Goal: Submit feedback/report problem: Submit feedback/report problem

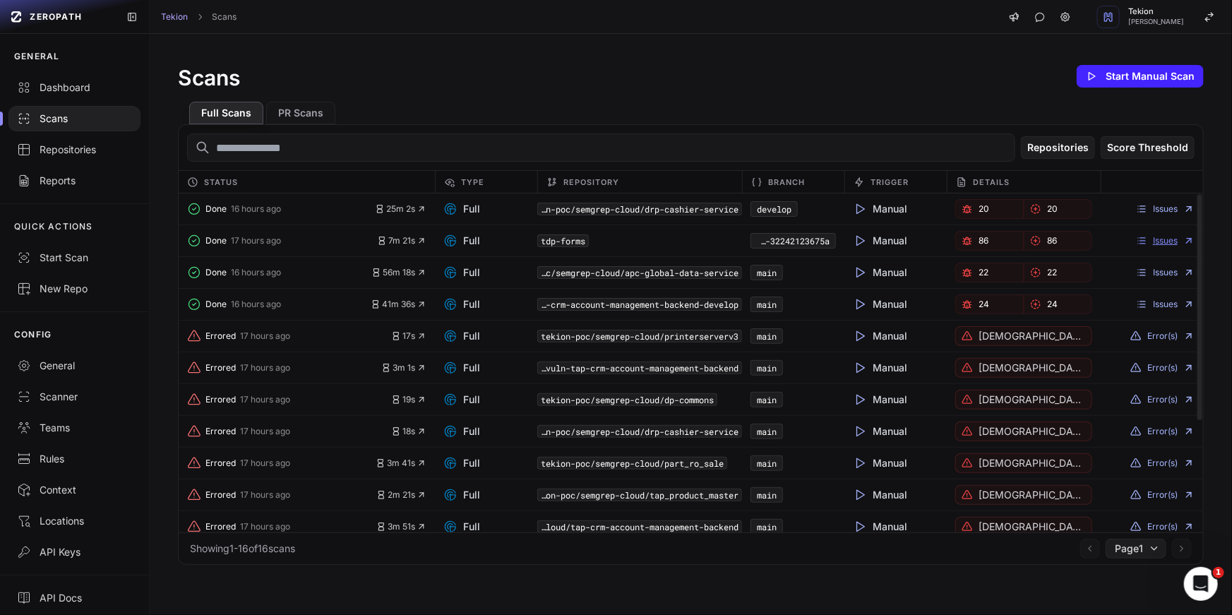
click at [1156, 241] on link "Issues" at bounding box center [1165, 240] width 59 height 11
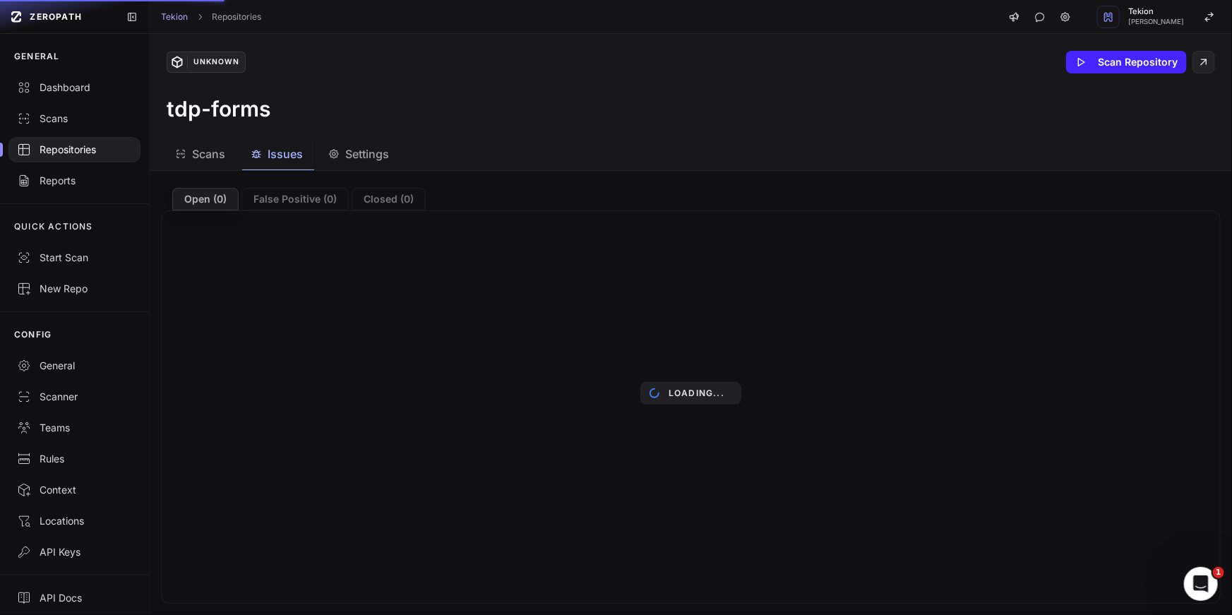
click at [370, 132] on div "Unknown Scan Repository tdp-forms" at bounding box center [691, 86] width 1082 height 104
click at [442, 121] on div "Unknown Scan Repository tdp-forms" at bounding box center [691, 86] width 1082 height 104
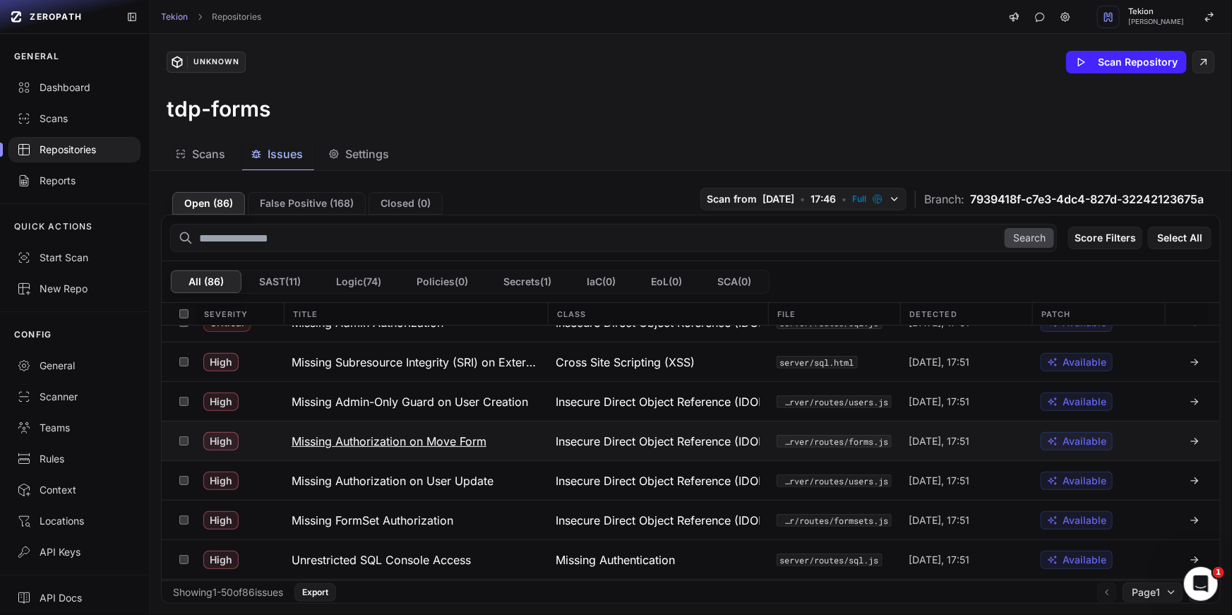
scroll to position [144, 0]
click at [475, 438] on h3 "Missing Authorization on Move Form" at bounding box center [388, 439] width 195 height 17
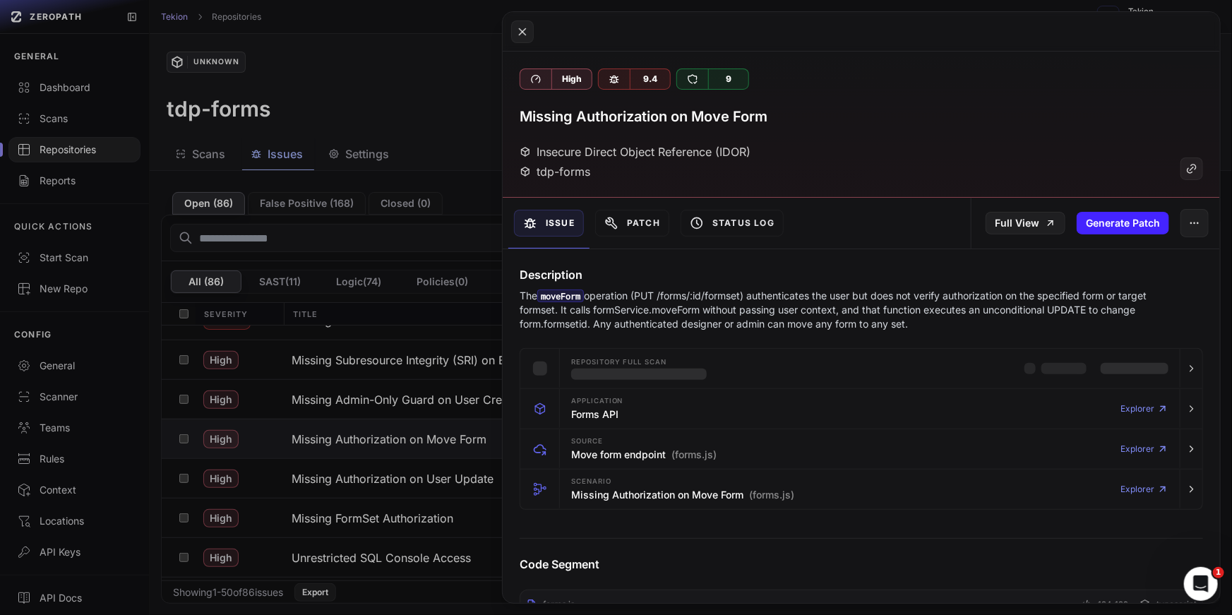
click at [767, 307] on p "The moveForm operation (PUT /forms/:id/formset) authenticates the user but does…" at bounding box center [835, 310] width 632 height 42
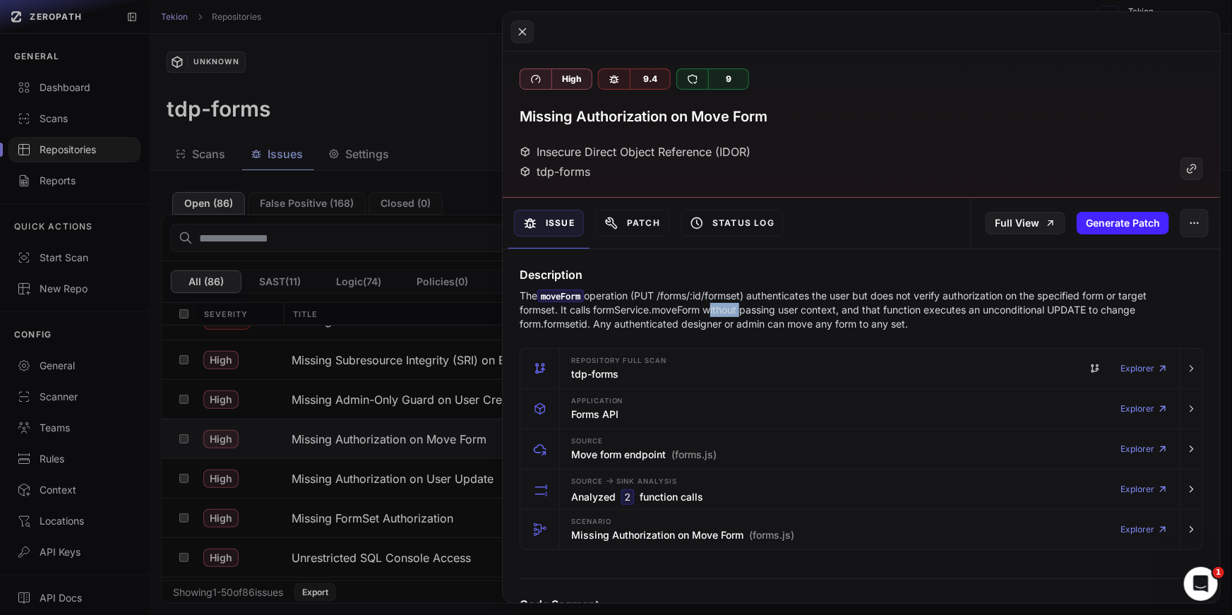
click at [767, 307] on p "The moveForm operation (PUT /forms/:id/formset) authenticates the user but does…" at bounding box center [835, 310] width 632 height 42
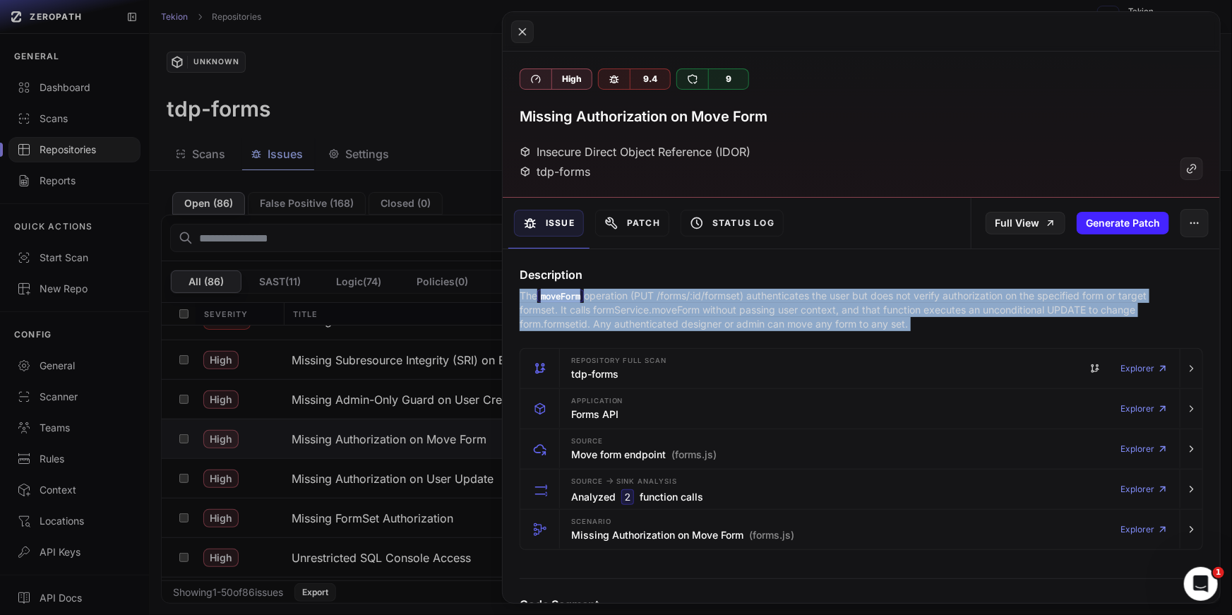
click at [836, 313] on p "The moveForm operation (PUT /forms/:id/formset) authenticates the user but does…" at bounding box center [835, 310] width 632 height 42
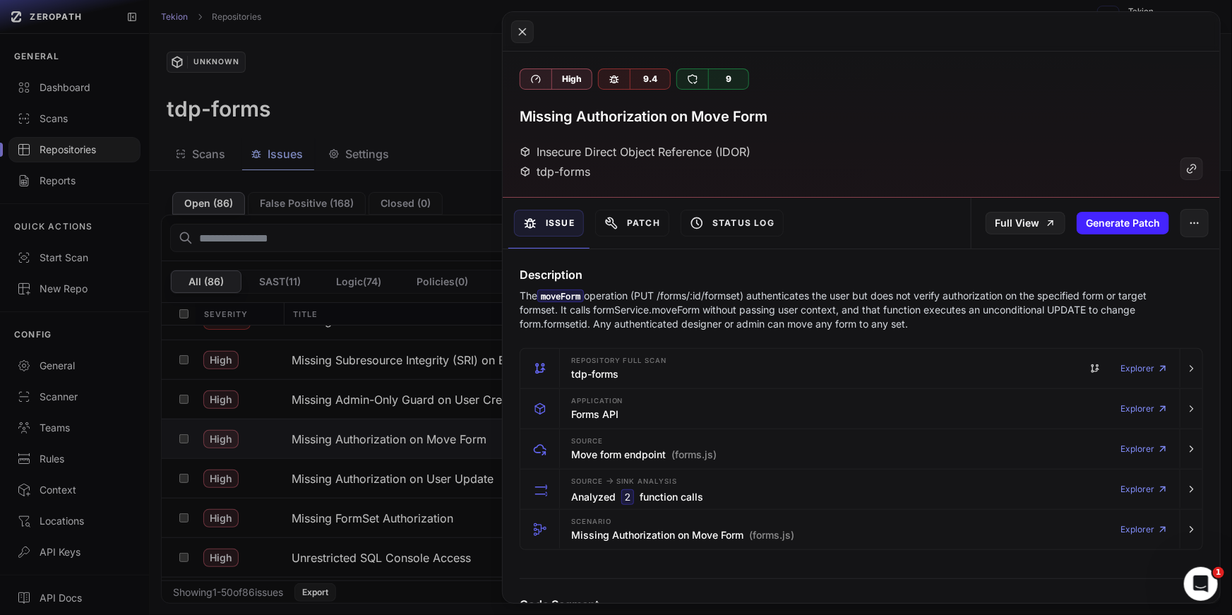
click at [836, 313] on p "The moveForm operation (PUT /forms/:id/formset) authenticates the user but does…" at bounding box center [835, 310] width 632 height 42
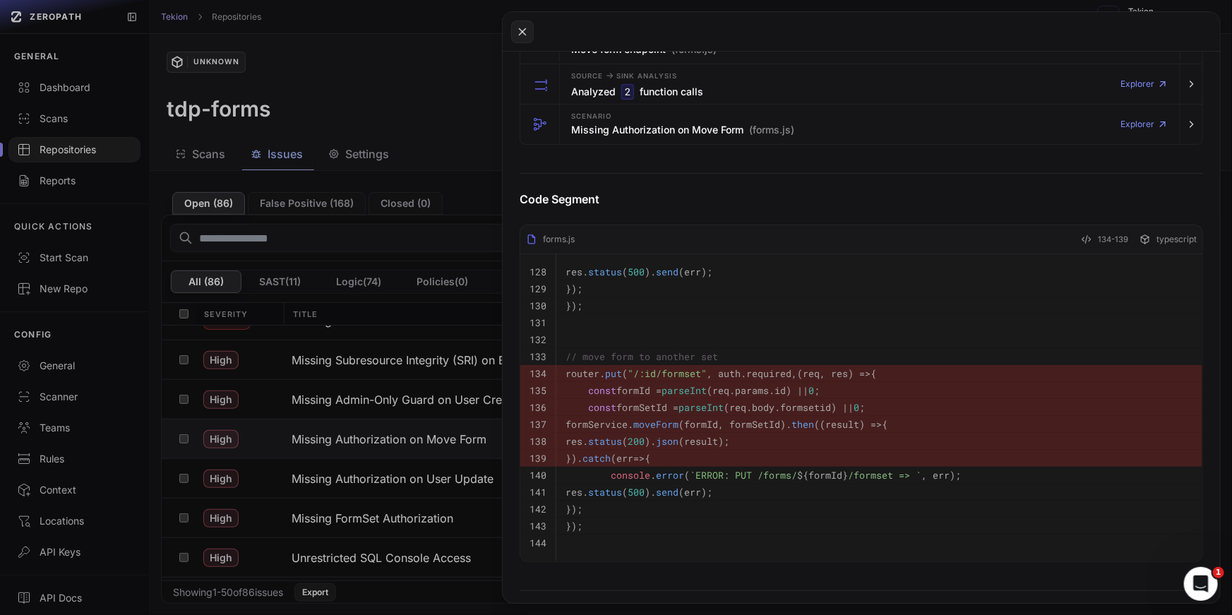
scroll to position [423, 0]
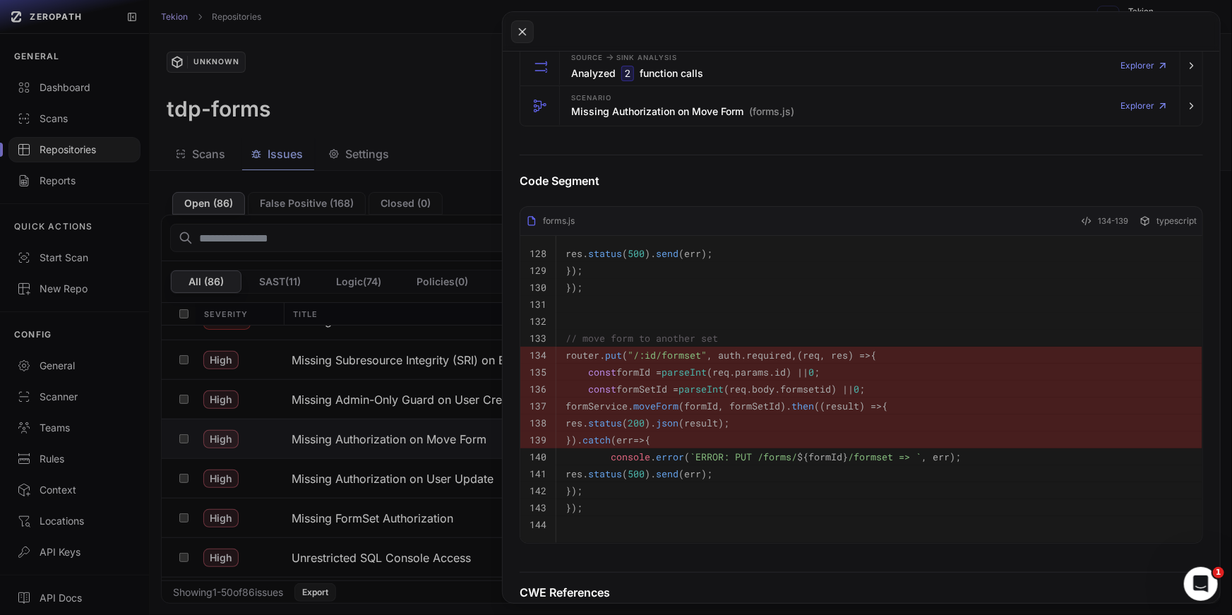
click at [413, 323] on button at bounding box center [616, 307] width 1232 height 615
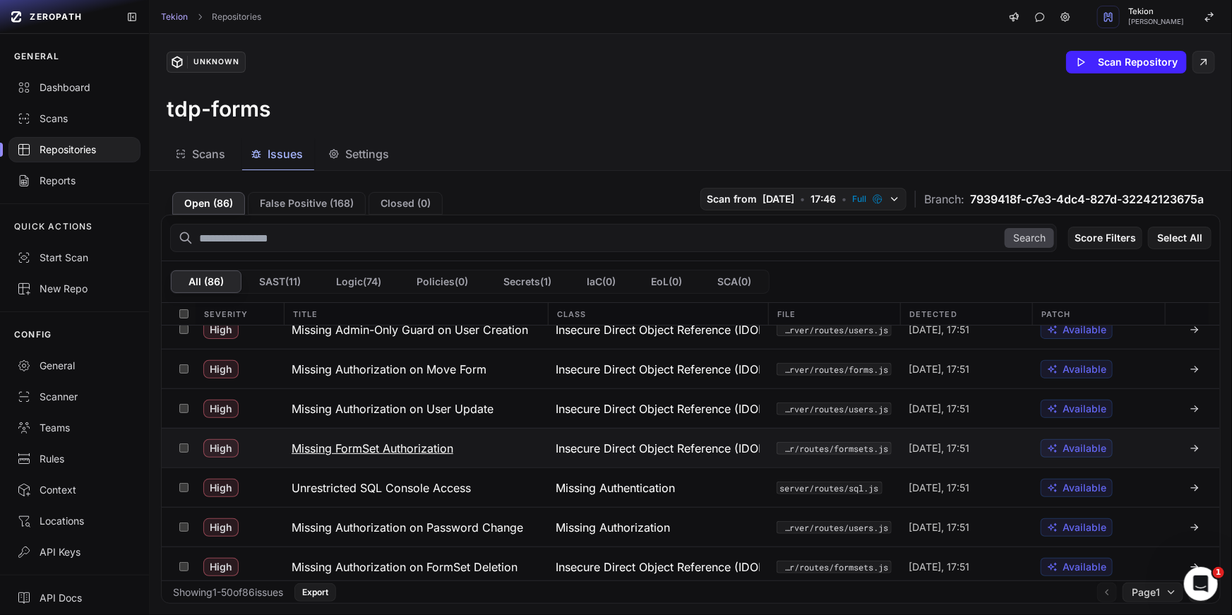
scroll to position [219, 0]
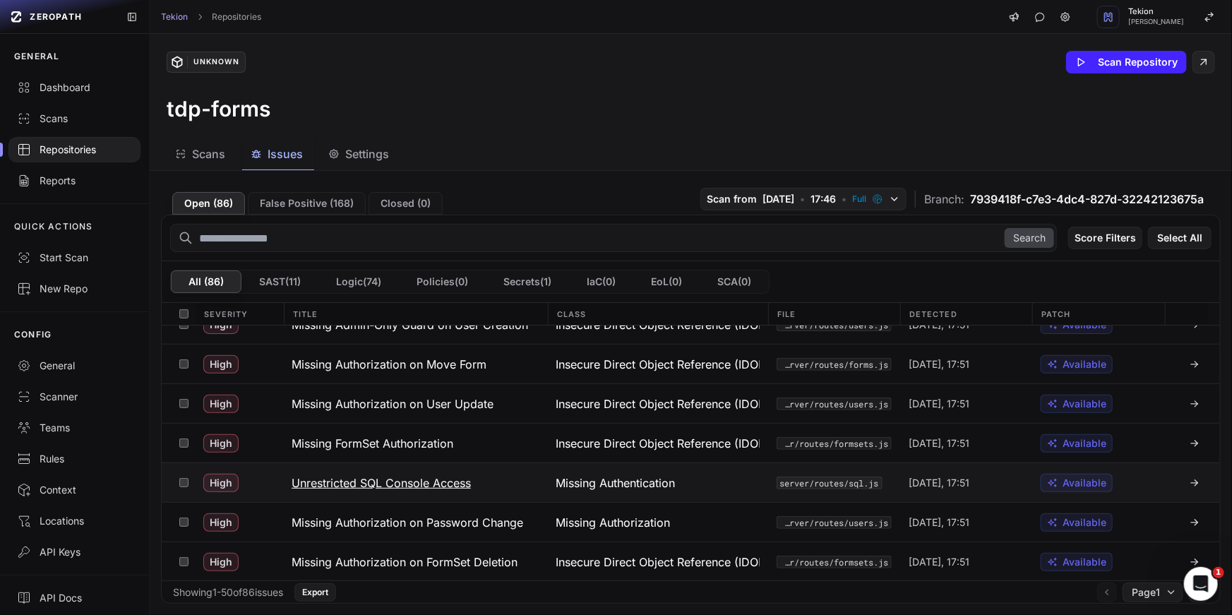
click at [459, 480] on h3 "Unrestricted SQL Console Access" at bounding box center [380, 482] width 179 height 17
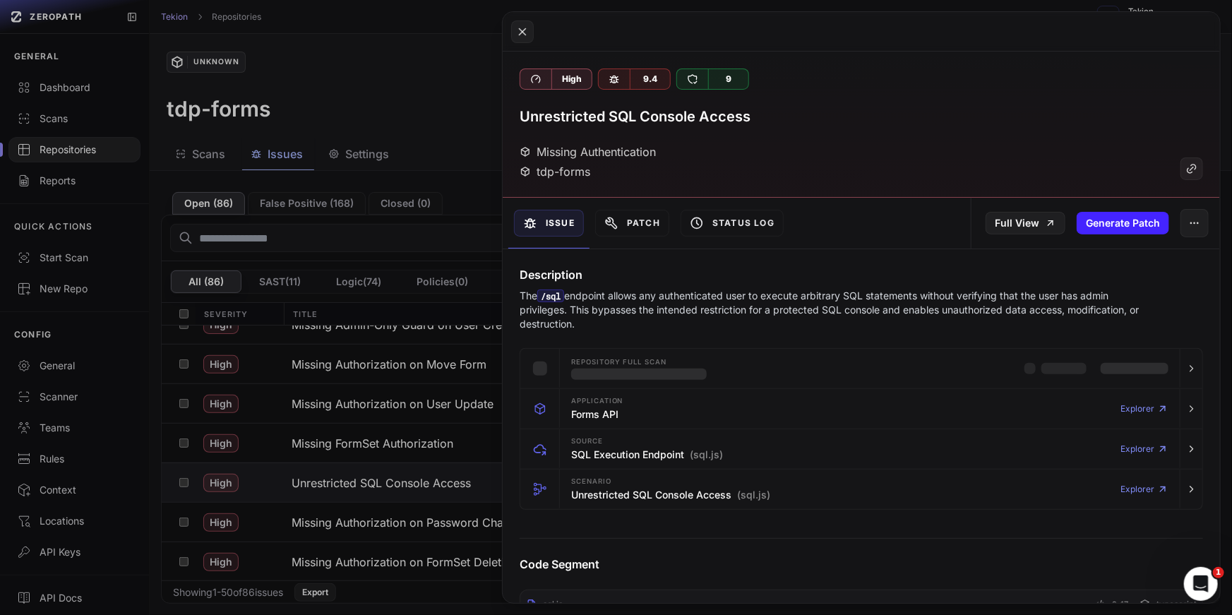
click at [606, 310] on p "The /sql endpoint allows any authenticated user to execute arbitrary SQL statem…" at bounding box center [835, 310] width 632 height 42
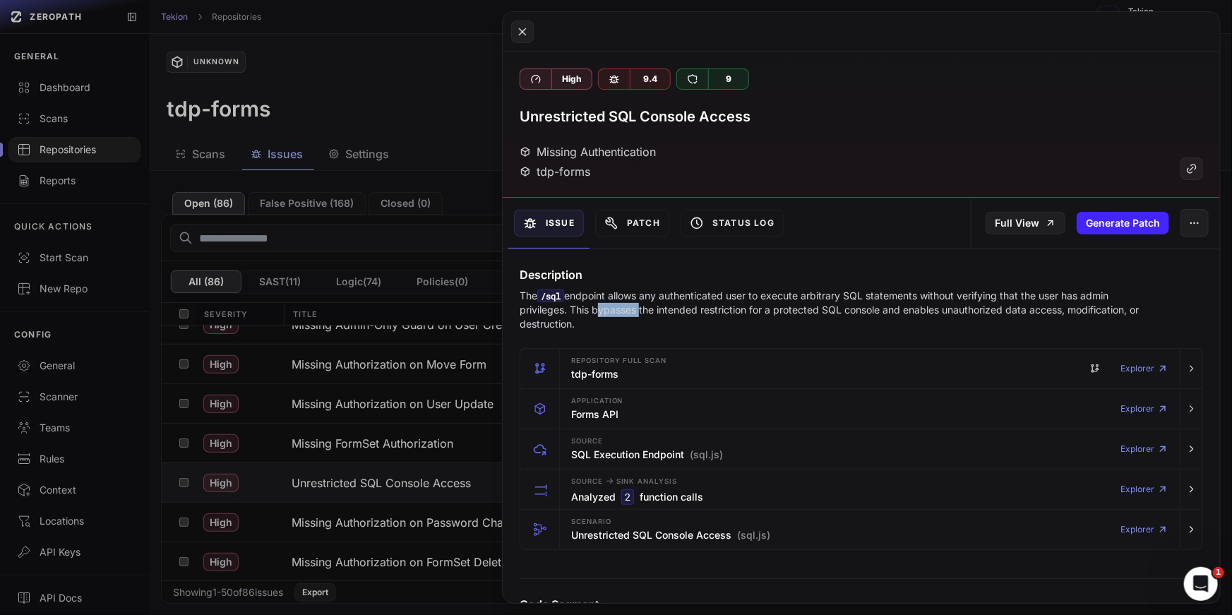
click at [606, 310] on p "The /sql endpoint allows any authenticated user to execute arbitrary SQL statem…" at bounding box center [835, 310] width 632 height 42
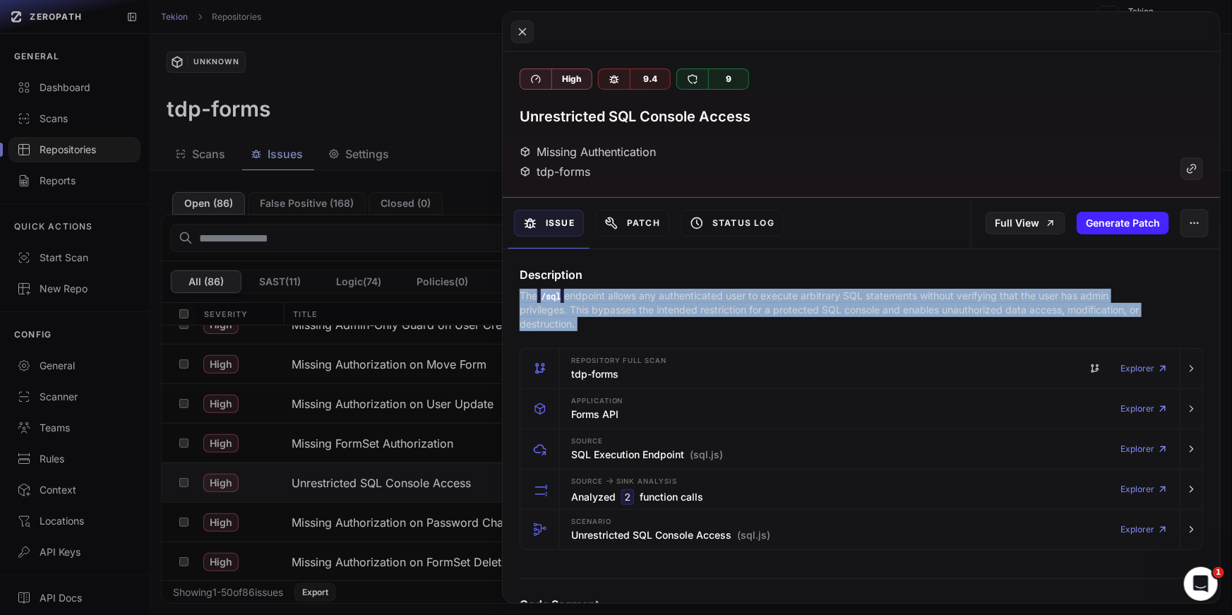
click at [767, 323] on p "The /sql endpoint allows any authenticated user to execute arbitrary SQL statem…" at bounding box center [835, 310] width 632 height 42
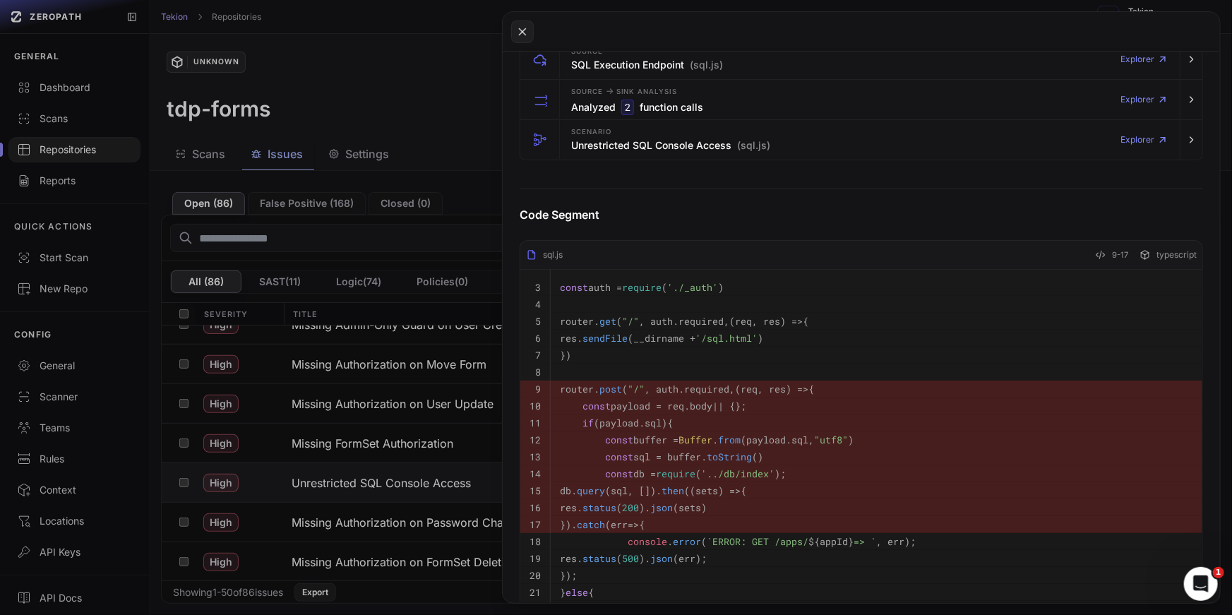
scroll to position [393, 0]
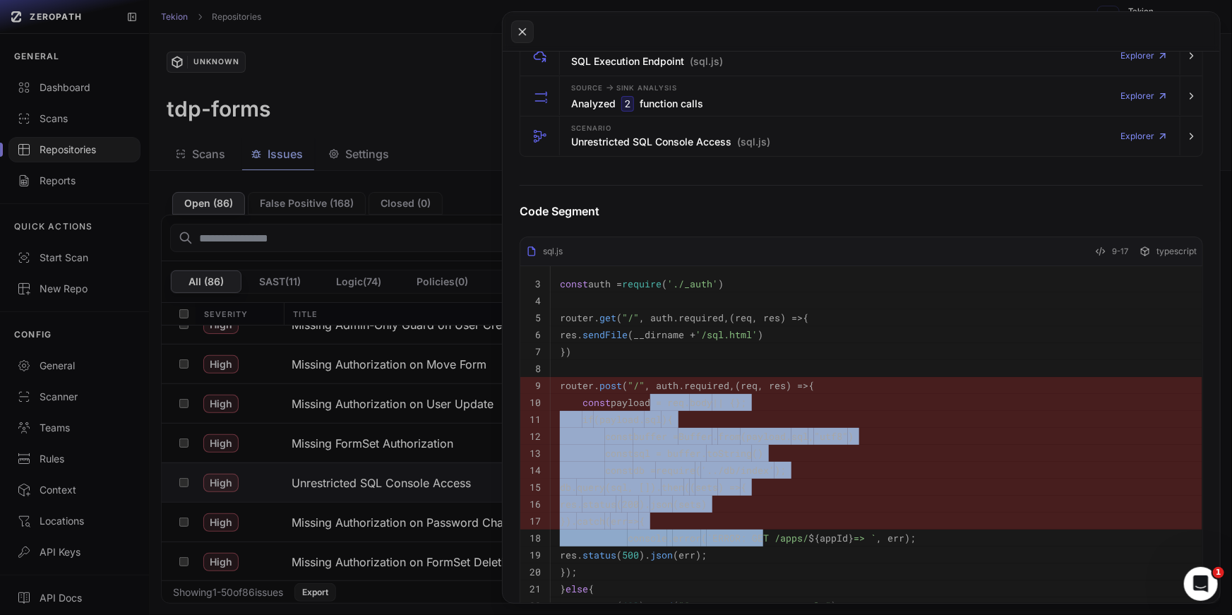
drag, startPoint x: 764, startPoint y: 534, endPoint x: 640, endPoint y: 390, distance: 190.7
click at [640, 390] on tbody "3 const auth = require ( './_auth' ) 4 5 router. get ( "/" , auth. required , (…" at bounding box center [861, 445] width 682 height 358
click at [805, 527] on pre "}). catch ( err => {" at bounding box center [876, 520] width 633 height 17
drag, startPoint x: 800, startPoint y: 548, endPoint x: 639, endPoint y: 397, distance: 220.7
click at [639, 397] on tbody "3 const auth = require ( './_auth' ) 4 5 router. get ( "/" , auth. required , (…" at bounding box center [861, 445] width 682 height 358
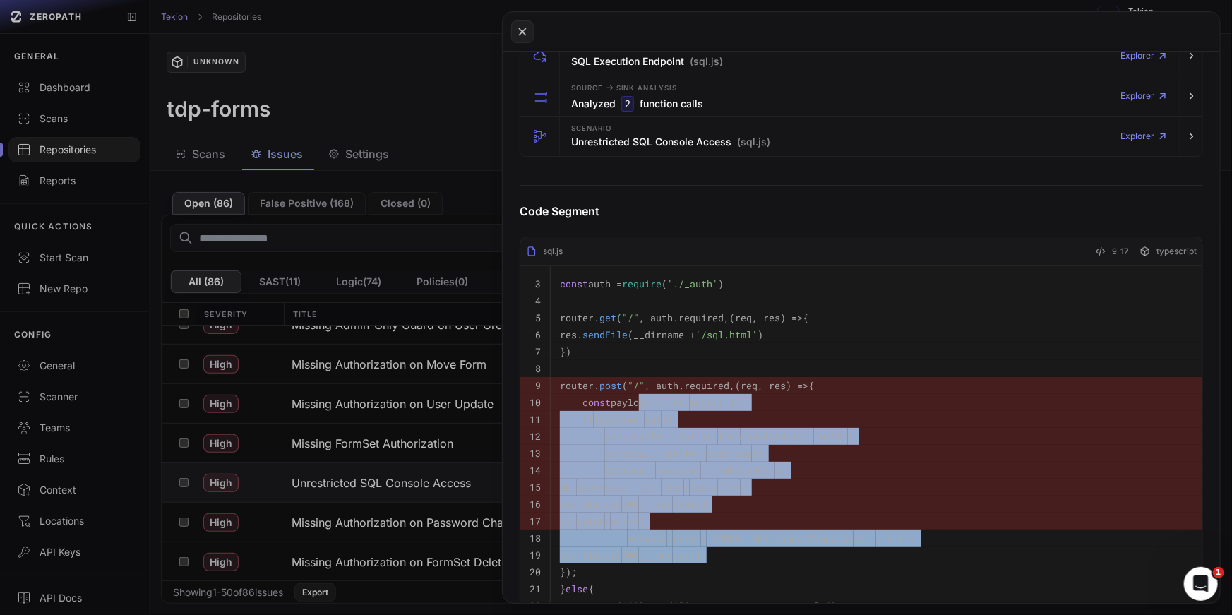
click at [768, 522] on pre "}). catch ( err => {" at bounding box center [876, 520] width 633 height 17
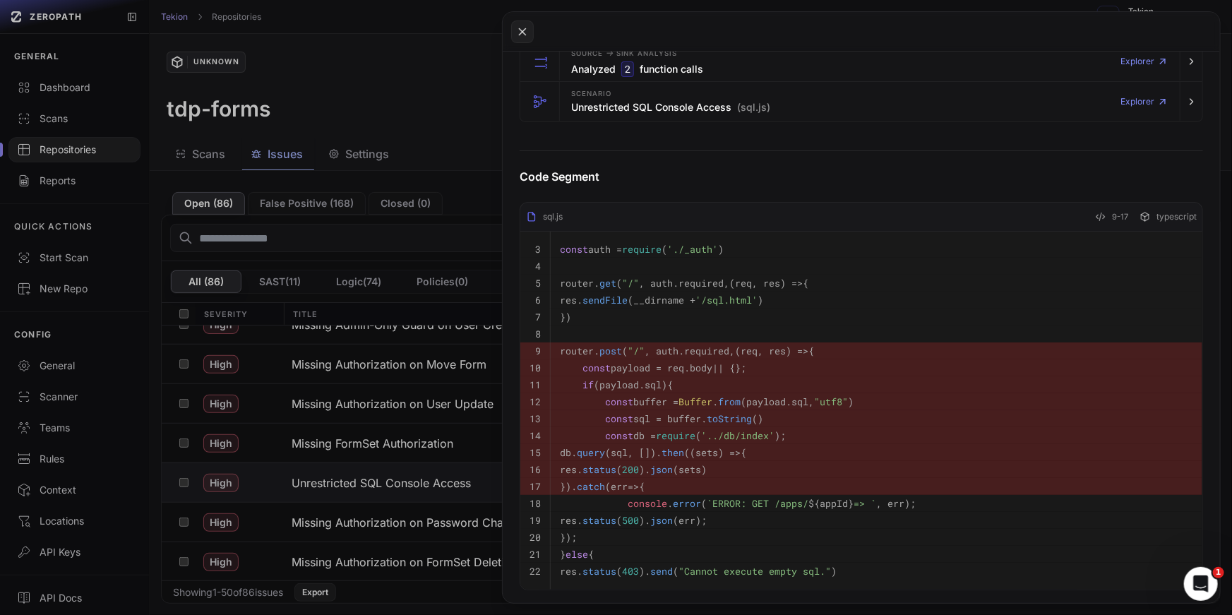
scroll to position [434, 0]
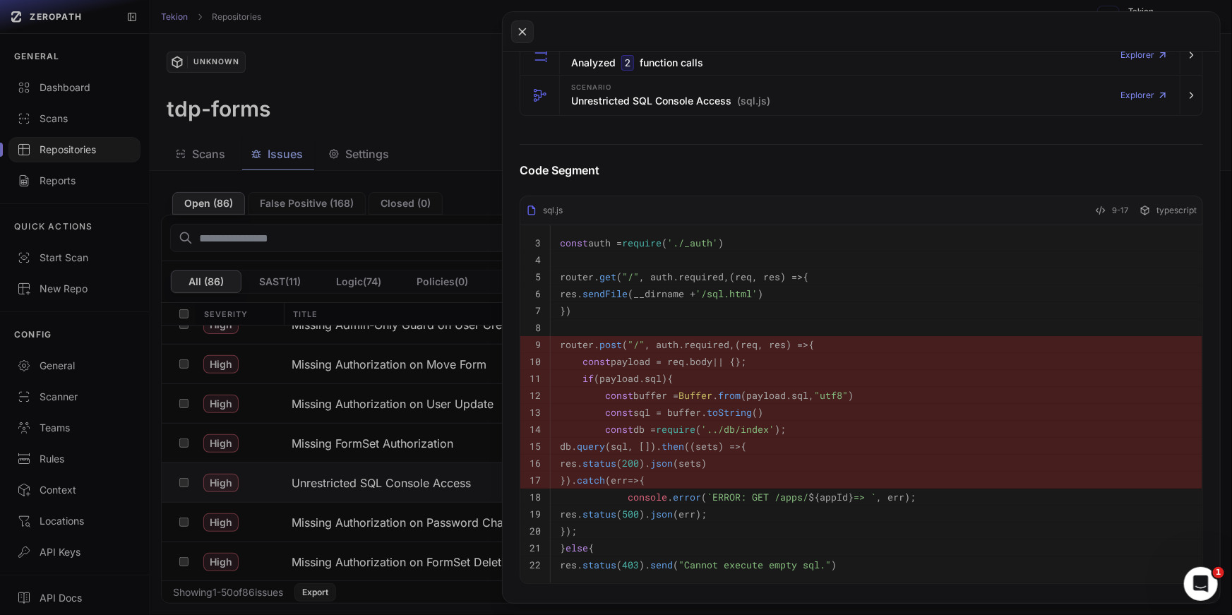
drag, startPoint x: 770, startPoint y: 482, endPoint x: 599, endPoint y: 308, distance: 244.1
click at [599, 308] on tbody "3 const auth = require ( './_auth' ) 4 5 router. get ( "/" , auth. required , (…" at bounding box center [861, 404] width 682 height 358
click at [707, 459] on code "res. status ( 200 ). json (sets)" at bounding box center [633, 463] width 147 height 13
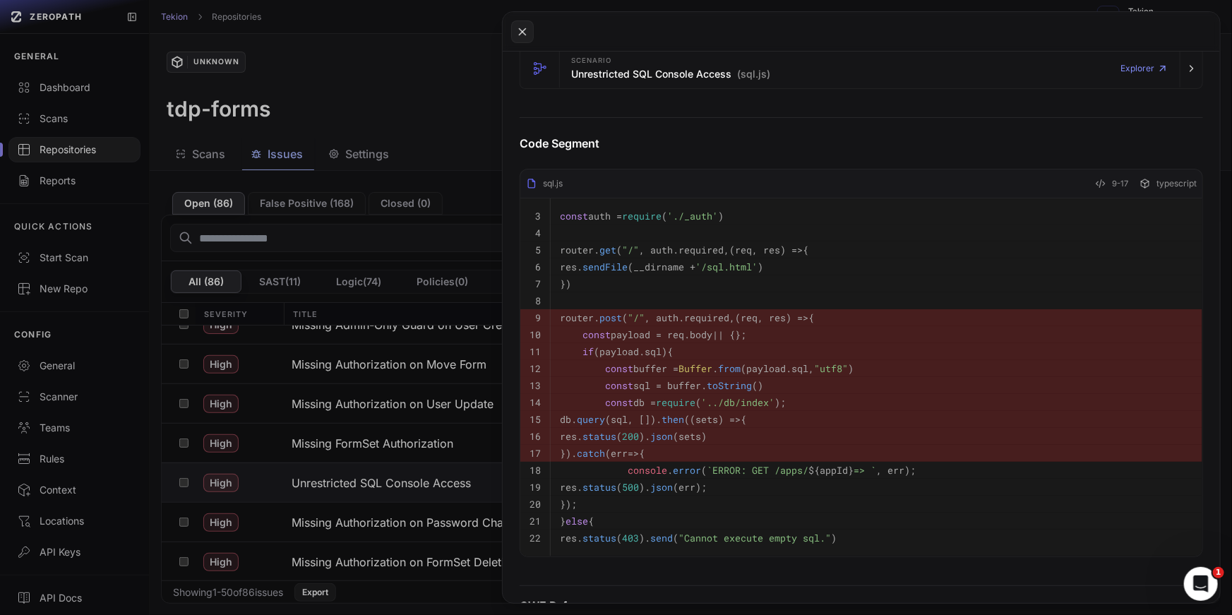
scroll to position [468, 0]
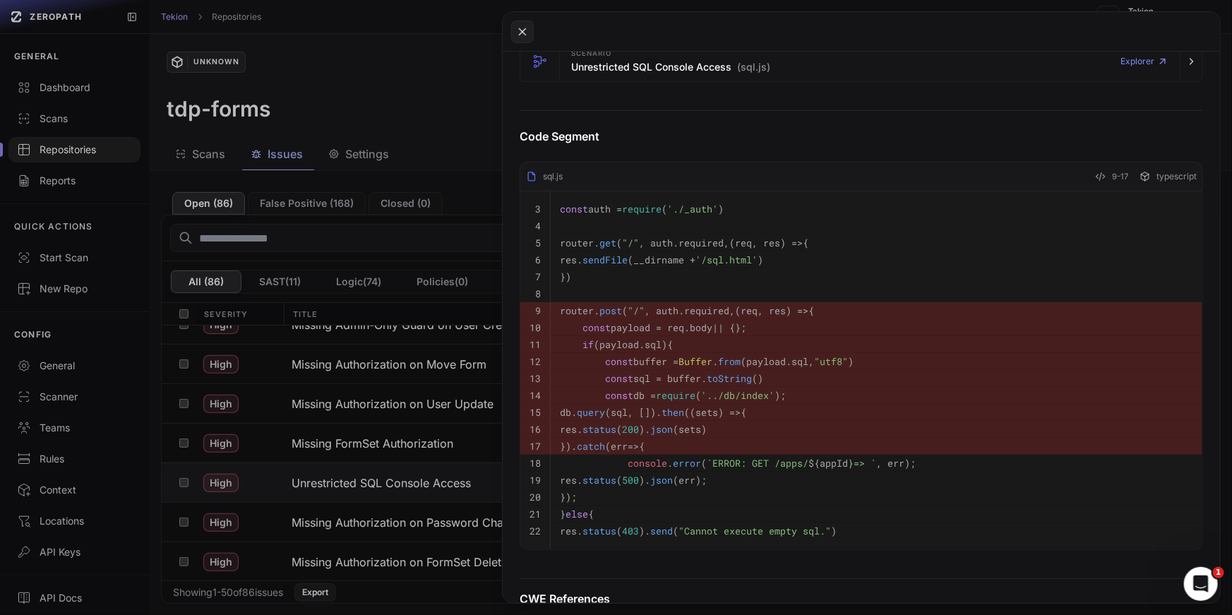
drag, startPoint x: 791, startPoint y: 491, endPoint x: 589, endPoint y: 276, distance: 294.1
click at [589, 276] on tbody "3 const auth = require ( './_auth' ) 4 5 router. get ( "/" , auth. required , (…" at bounding box center [861, 370] width 682 height 358
click at [731, 460] on span "`ERROR: GET /apps/ ${appId} => `" at bounding box center [791, 463] width 169 height 13
click at [421, 339] on button at bounding box center [616, 307] width 1232 height 615
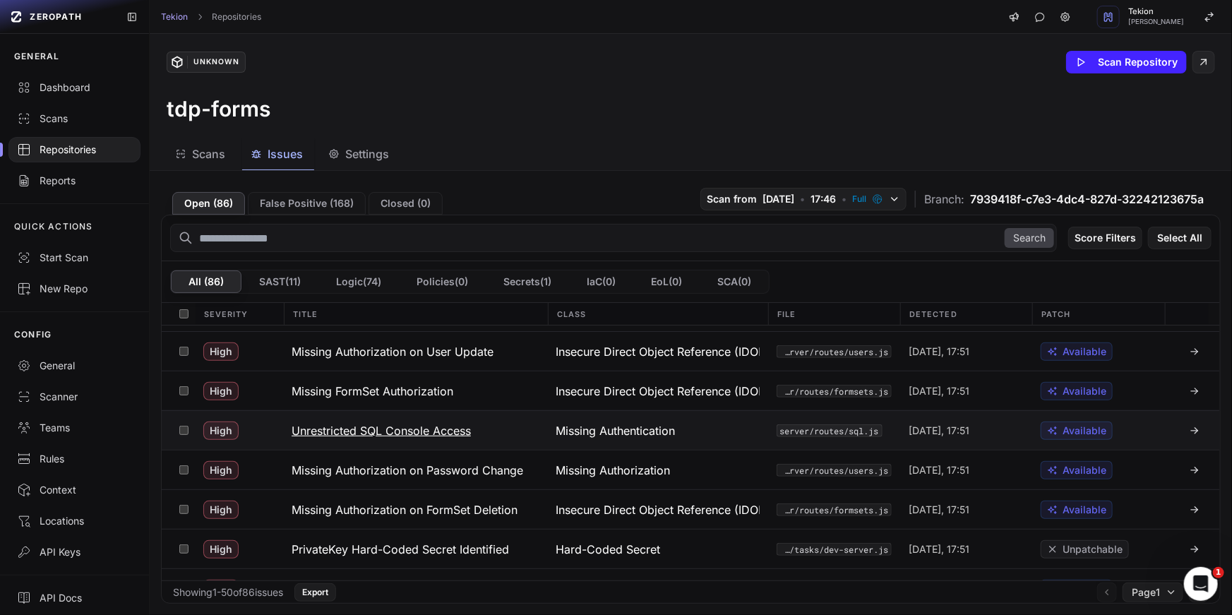
scroll to position [272, 0]
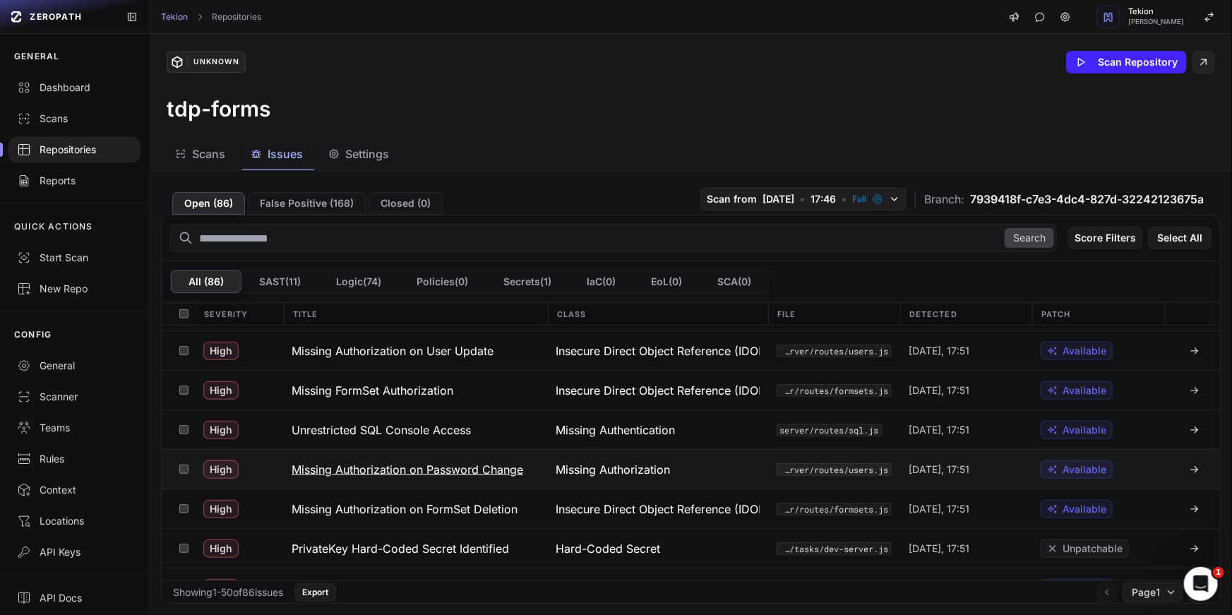
click at [477, 471] on h3 "Missing Authorization on Password Change" at bounding box center [407, 469] width 232 height 17
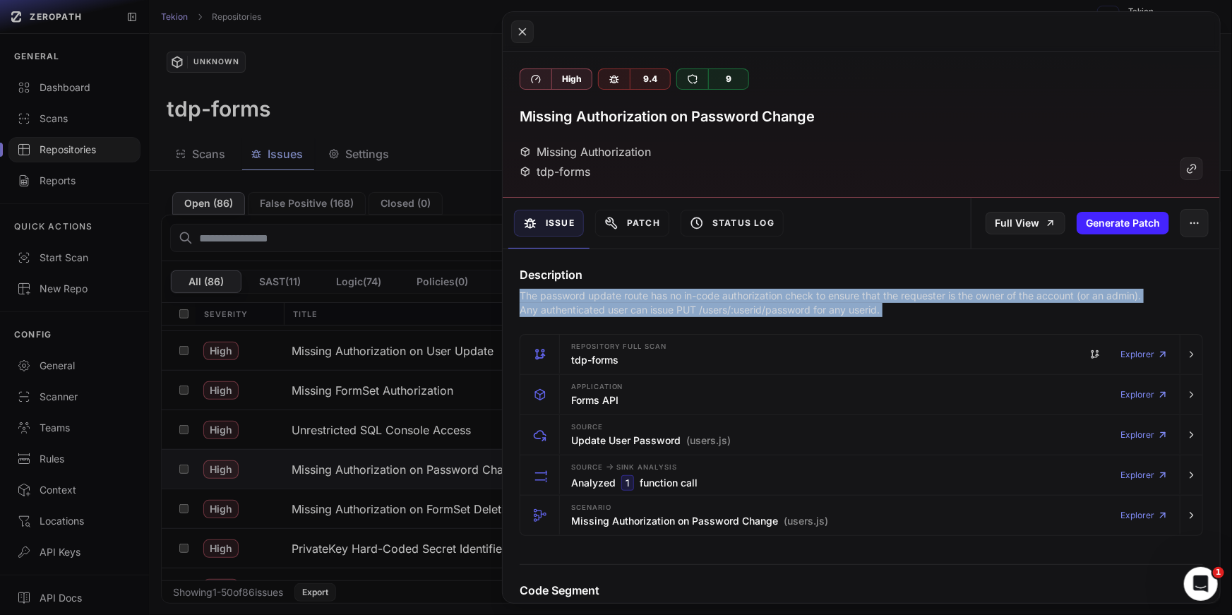
click at [728, 308] on p "The password update route has no in-code authorization check to ensure that the…" at bounding box center [835, 303] width 632 height 28
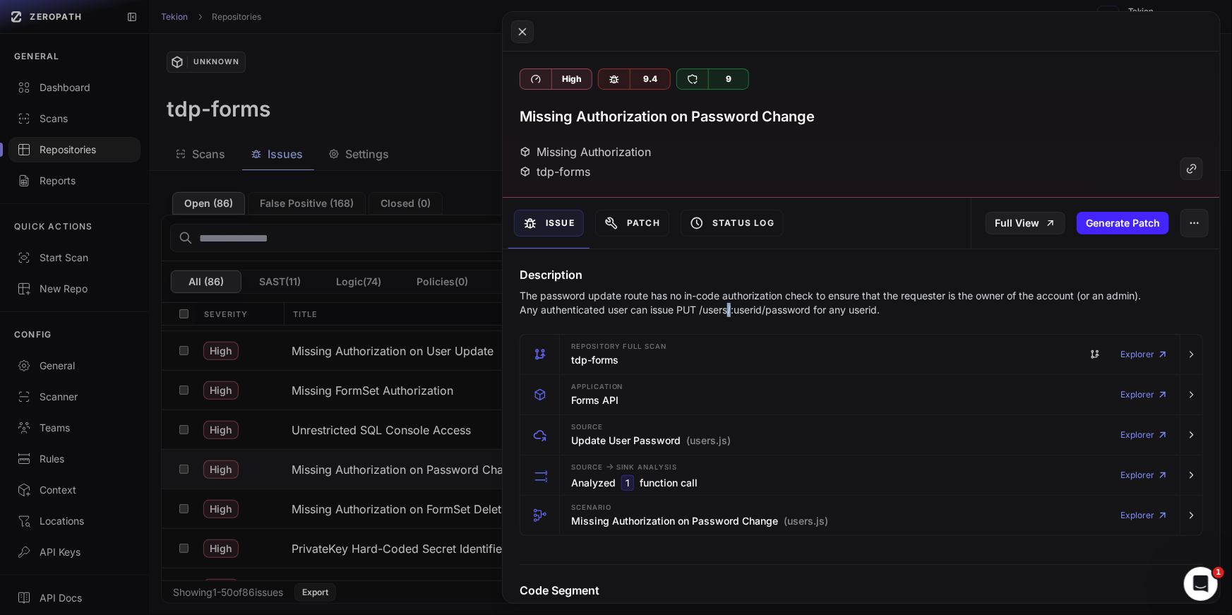
click at [728, 308] on p "The password update route has no in-code authorization check to ensure that the…" at bounding box center [835, 303] width 632 height 28
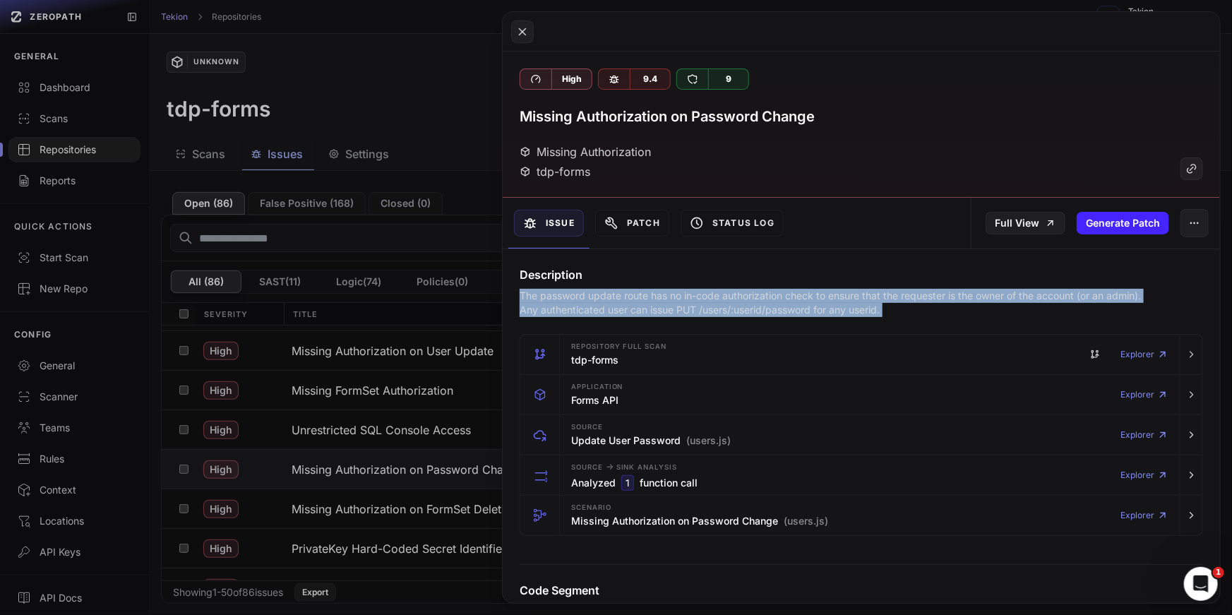
click at [872, 315] on p "The password update route has no in-code authorization check to ensure that the…" at bounding box center [835, 303] width 632 height 28
drag, startPoint x: 905, startPoint y: 308, endPoint x: 519, endPoint y: 286, distance: 386.7
click at [519, 286] on div "Description The password update route has no in-code authorization check to ens…" at bounding box center [861, 291] width 717 height 51
click at [566, 303] on p "The password update route has no in-code authorization check to ensure that the…" at bounding box center [835, 303] width 632 height 28
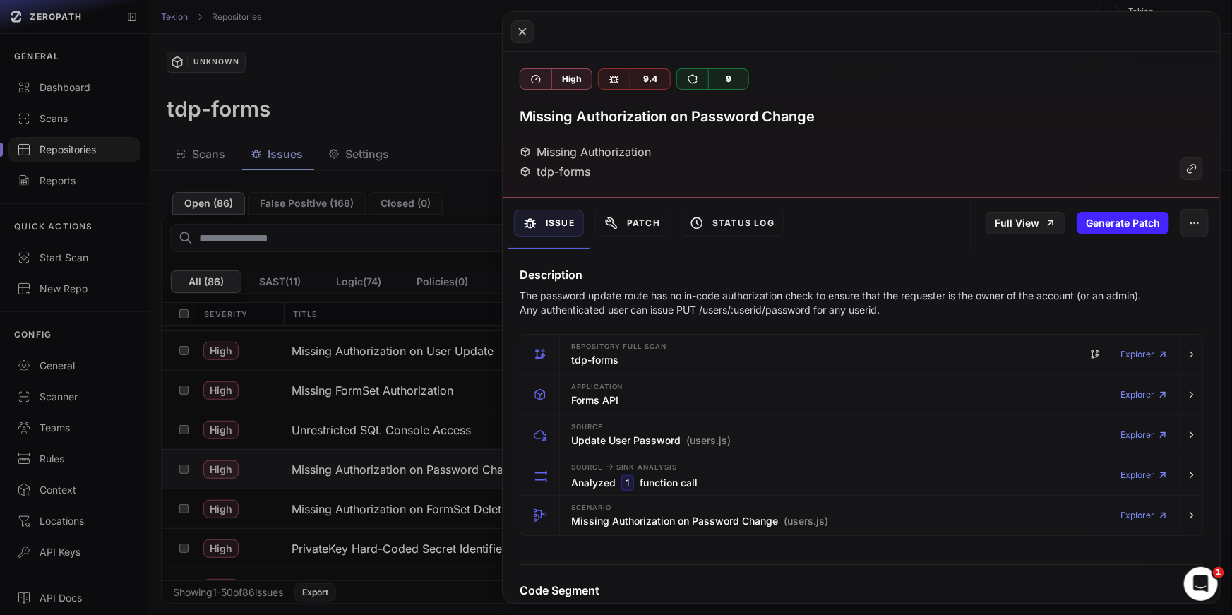
click at [566, 303] on p "The password update route has no in-code authorization check to ensure that the…" at bounding box center [835, 303] width 632 height 28
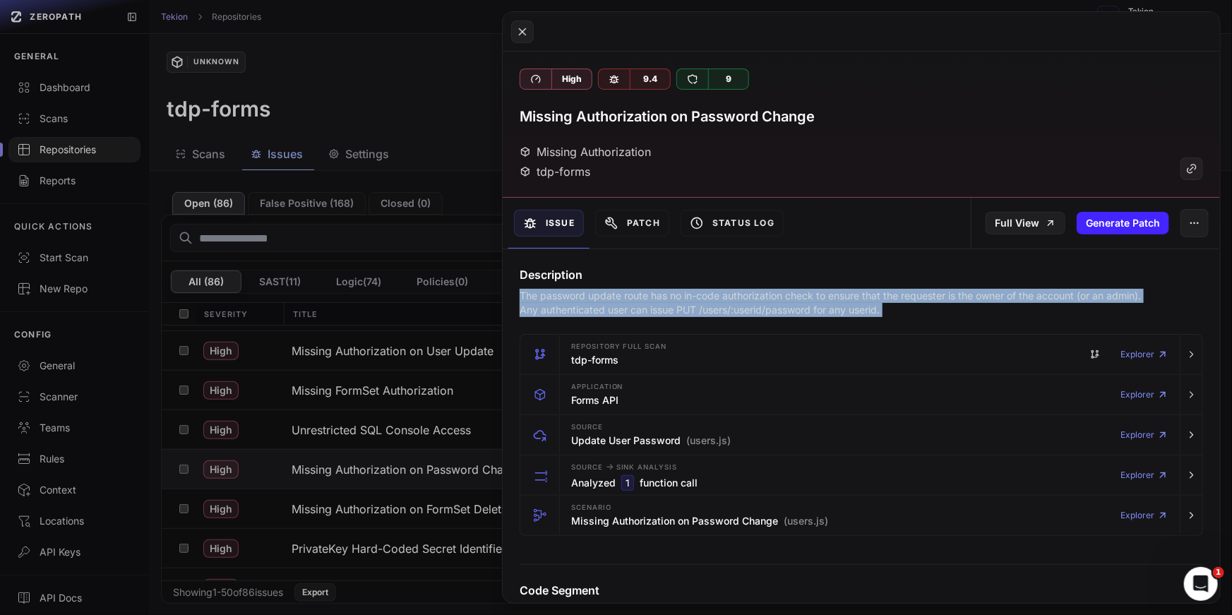
click at [600, 302] on p "The password update route has no in-code authorization check to ensure that the…" at bounding box center [835, 303] width 632 height 28
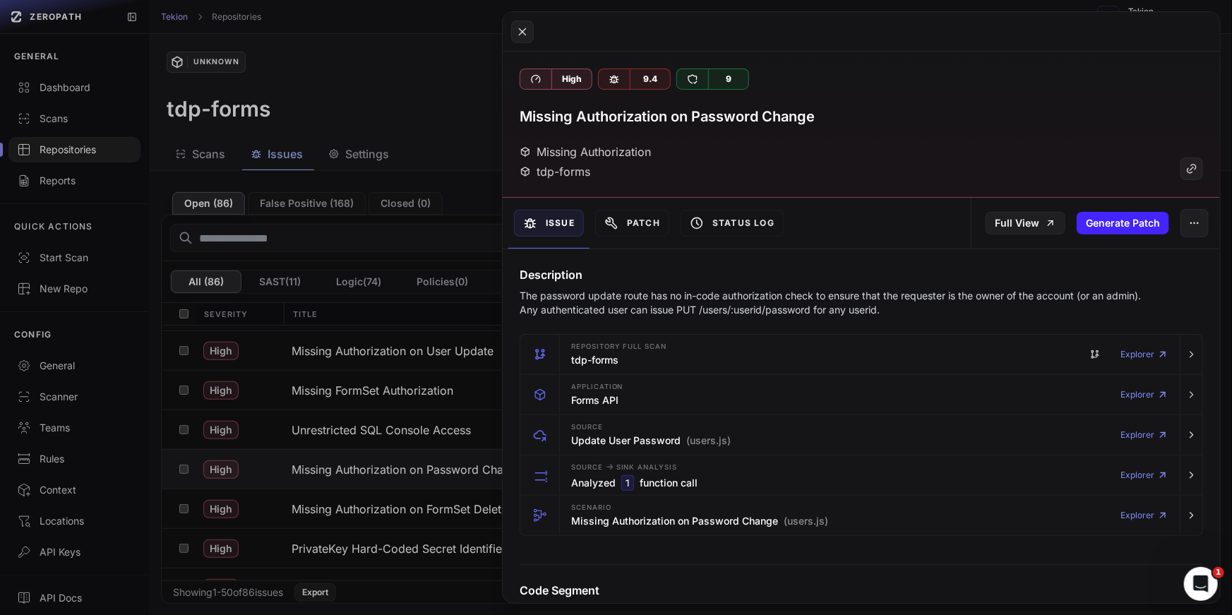
click at [600, 302] on p "The password update route has no in-code authorization check to ensure that the…" at bounding box center [835, 303] width 632 height 28
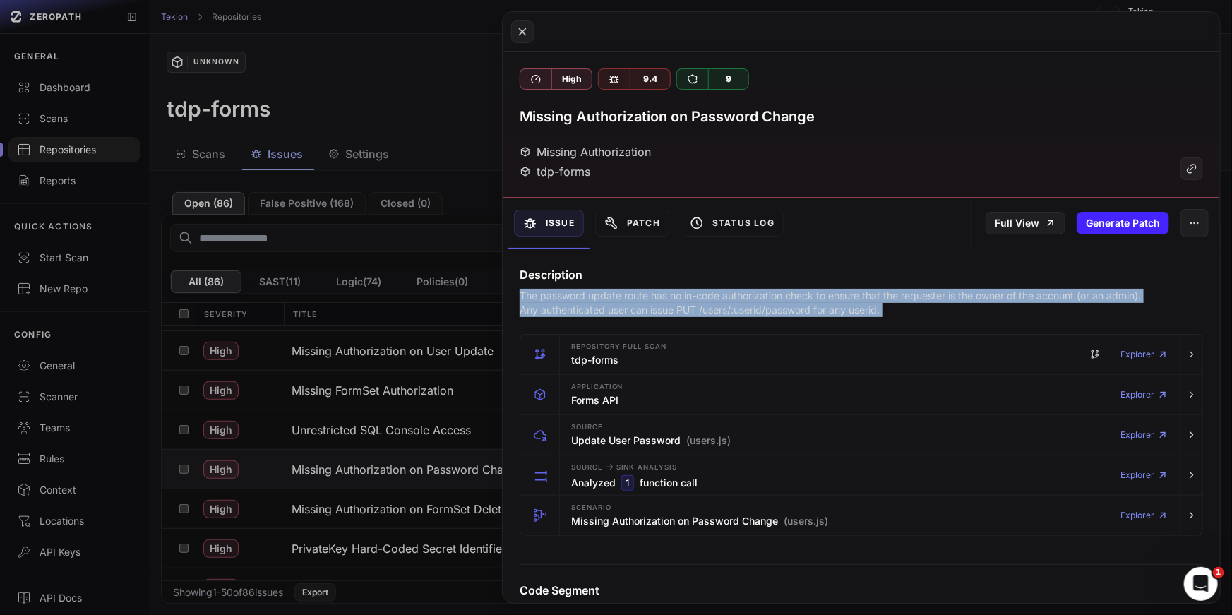
click at [600, 302] on p "The password update route has no in-code authorization check to ensure that the…" at bounding box center [835, 303] width 632 height 28
click at [660, 308] on p "The password update route has no in-code authorization check to ensure that the…" at bounding box center [835, 303] width 632 height 28
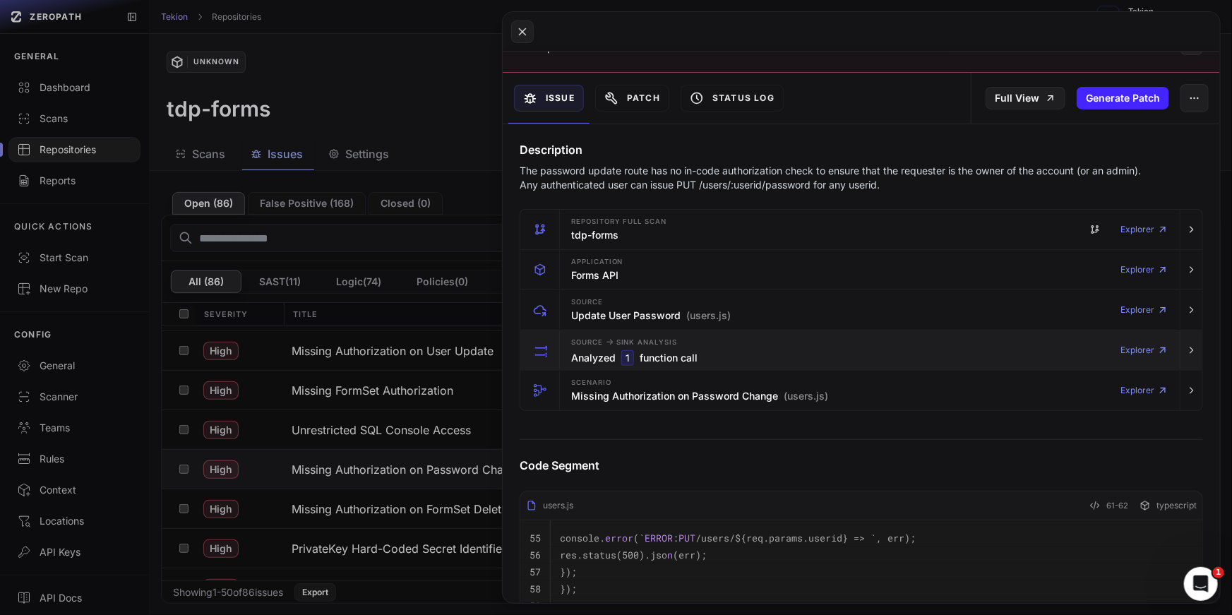
scroll to position [179, 0]
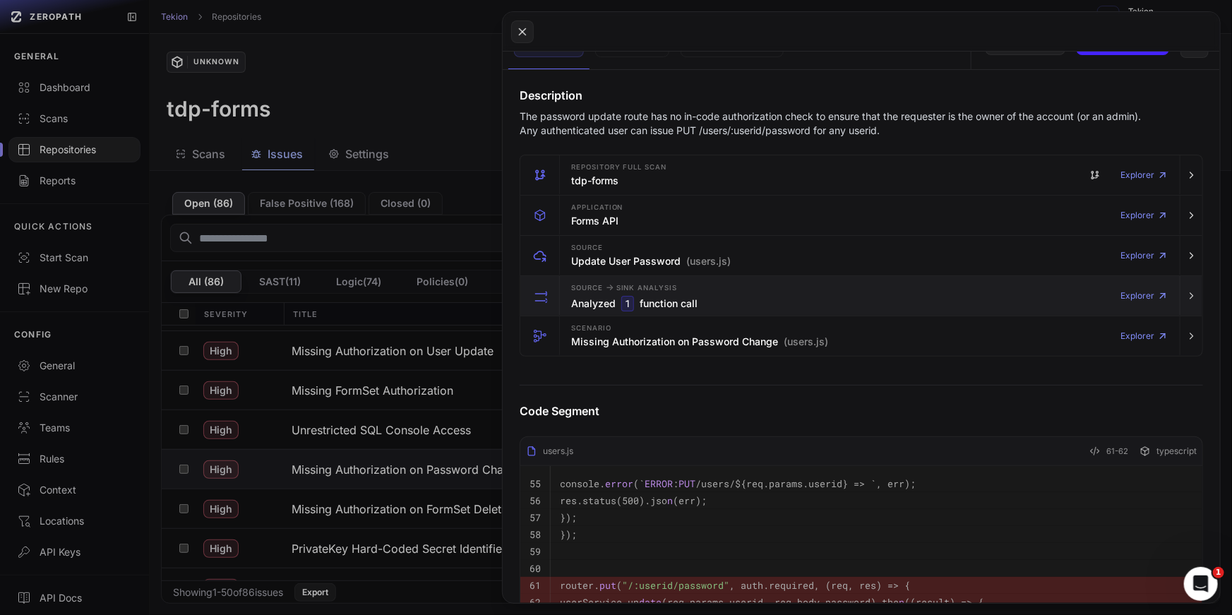
click at [768, 285] on div "Source -> Sink Analysis Analyzed 1 function call Explorer" at bounding box center [869, 296] width 608 height 40
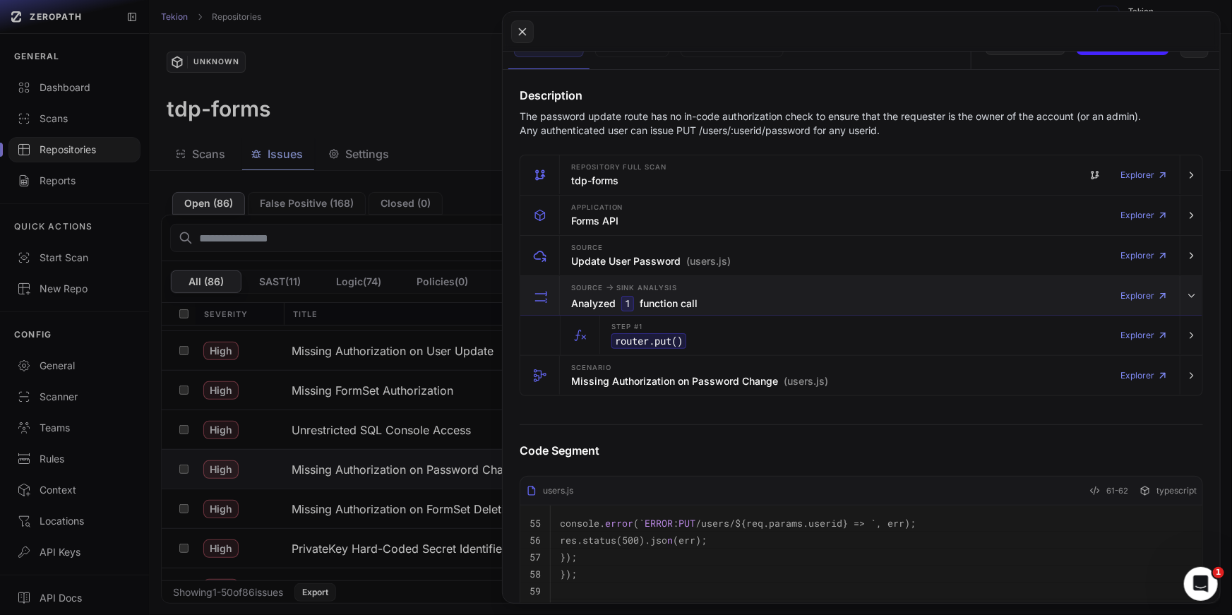
click at [768, 285] on div "Source -> Sink Analysis Analyzed 1 function call Explorer" at bounding box center [869, 296] width 608 height 40
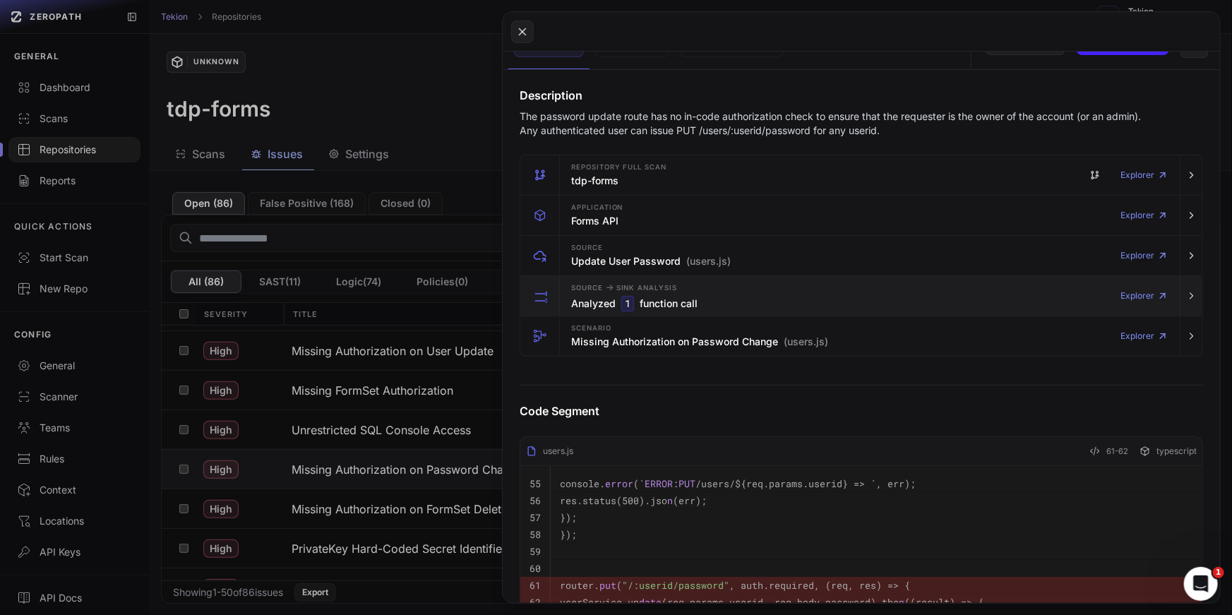
click at [768, 285] on div "Source -> Sink Analysis Analyzed 1 function call Explorer" at bounding box center [869, 296] width 608 height 40
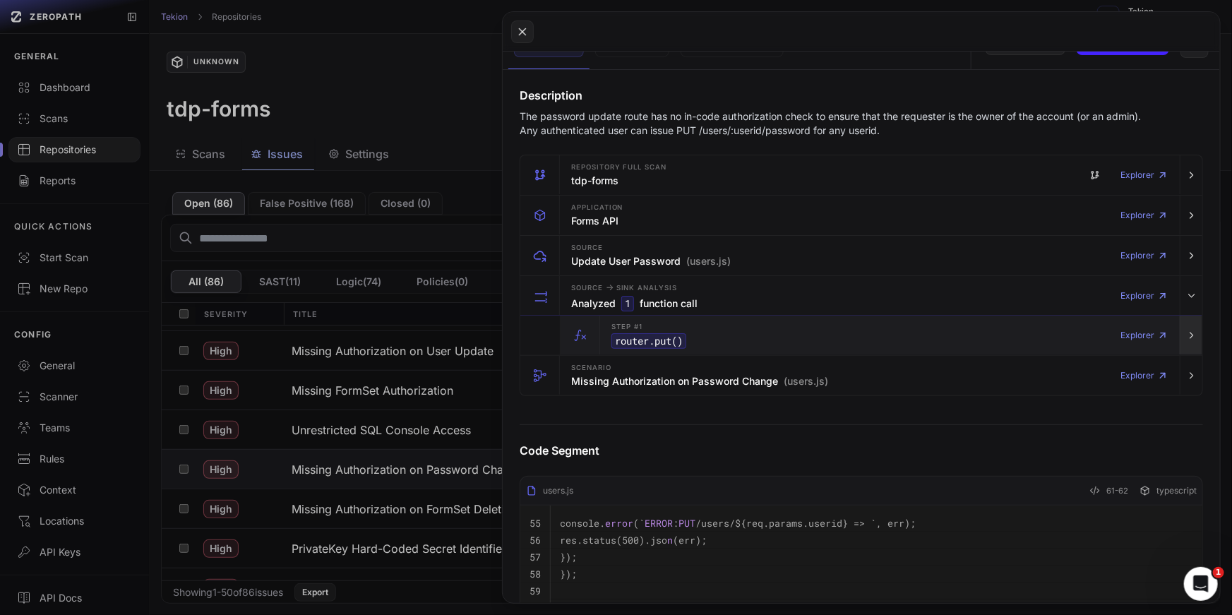
click at [1191, 327] on button "button" at bounding box center [1190, 335] width 23 height 40
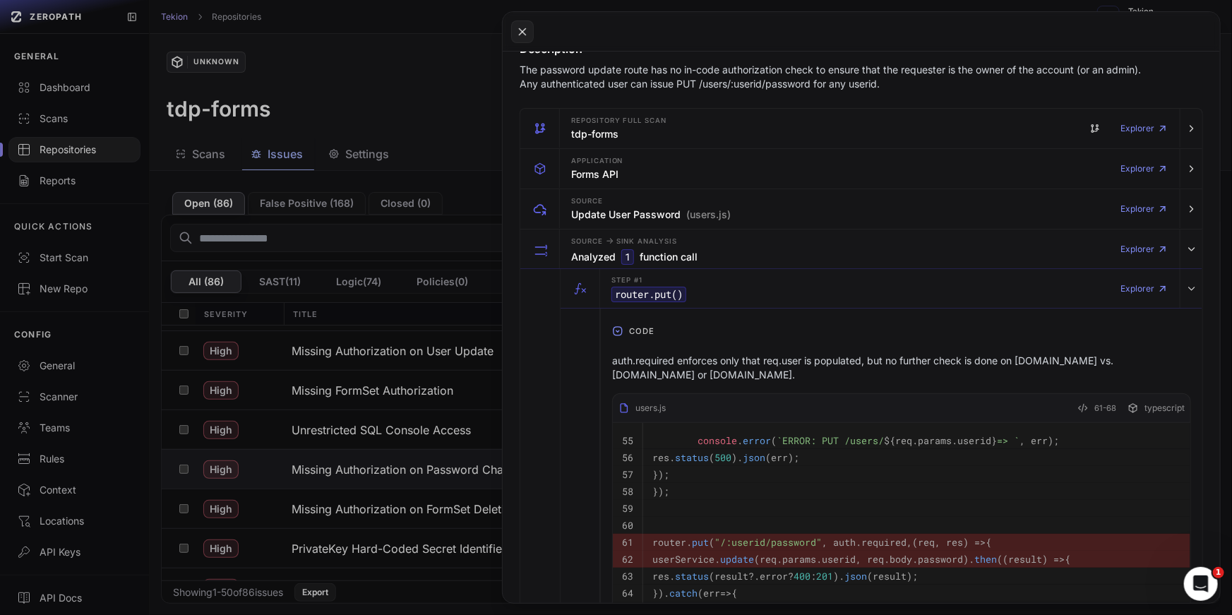
scroll to position [244, 0]
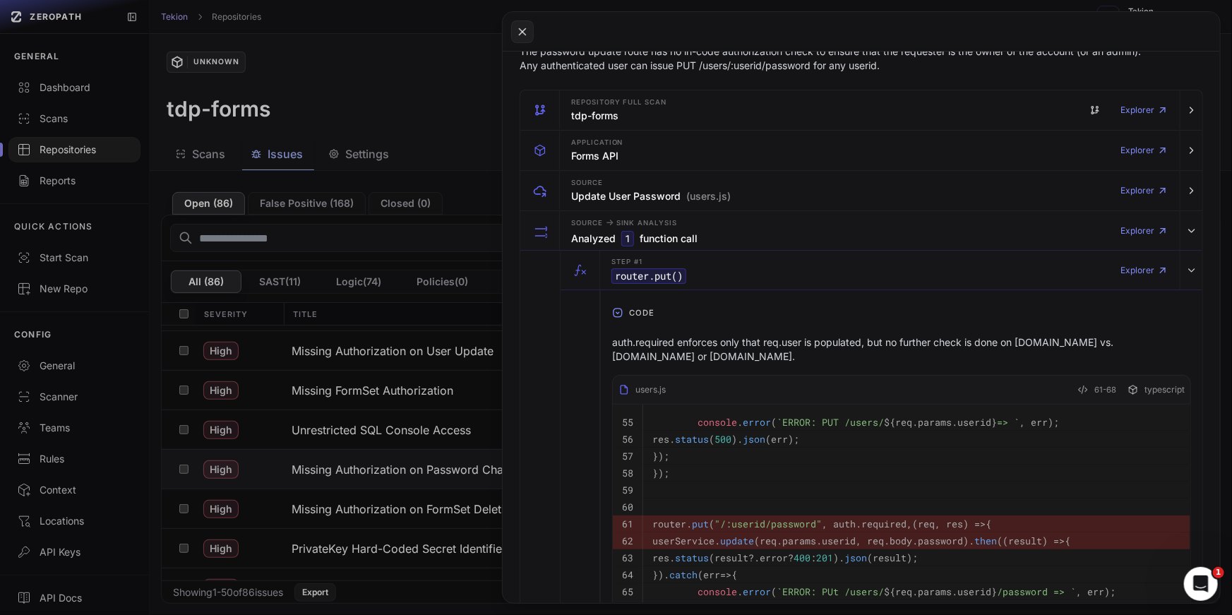
click at [800, 525] on span ""/:userid/password"" at bounding box center [767, 523] width 107 height 13
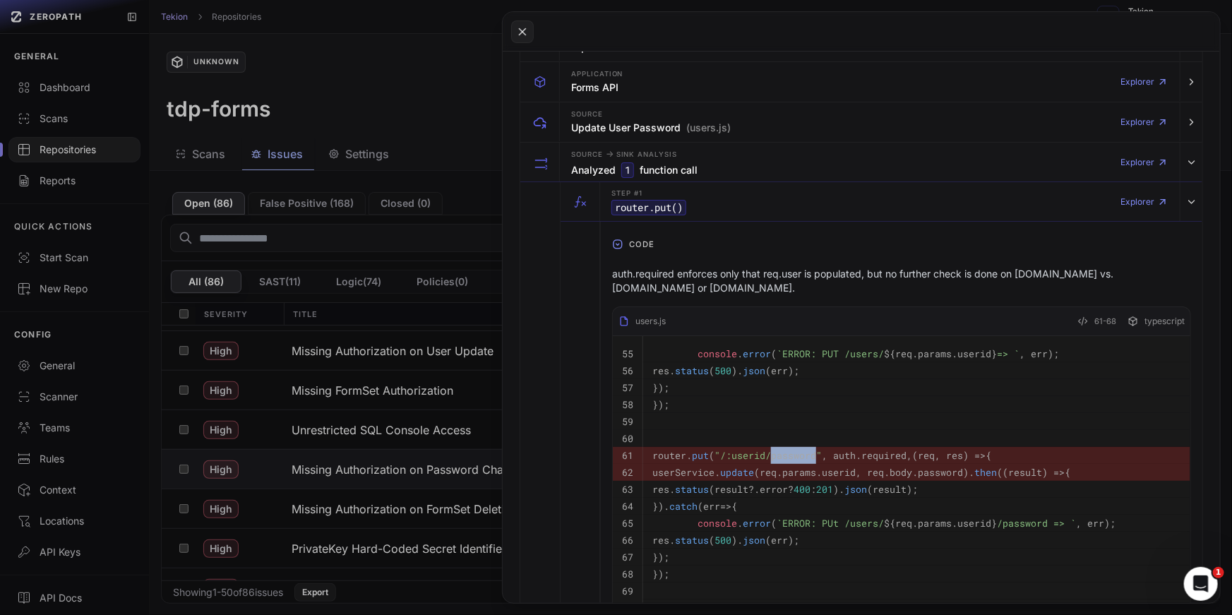
scroll to position [341, 0]
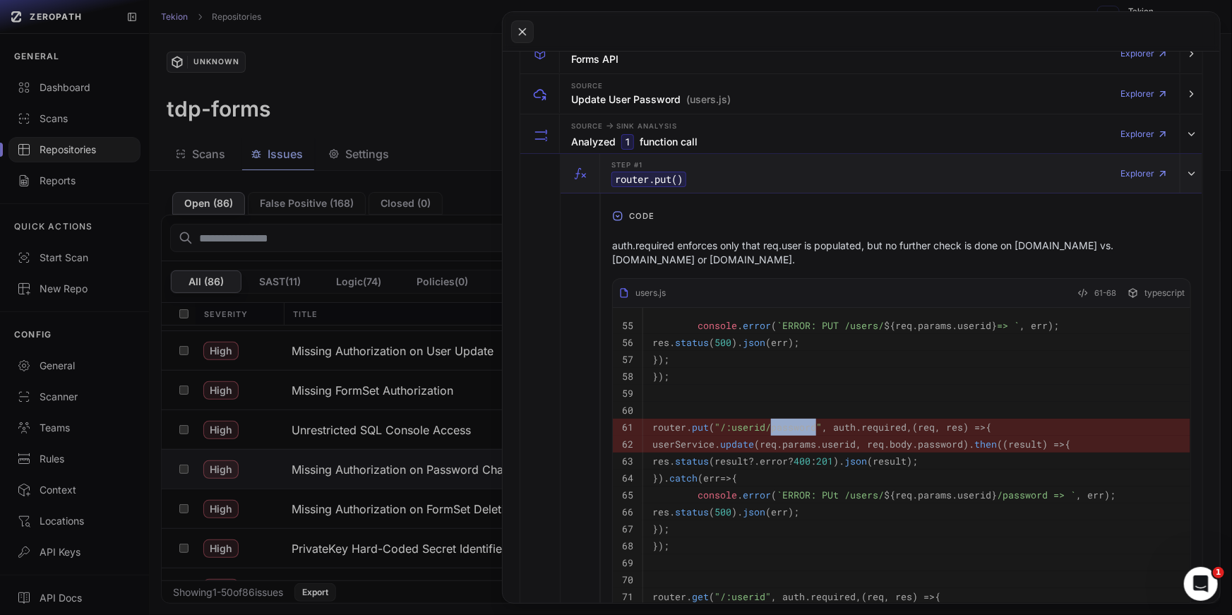
click at [1179, 171] on button "Step #1 router.put () Explorer" at bounding box center [881, 174] width 642 height 40
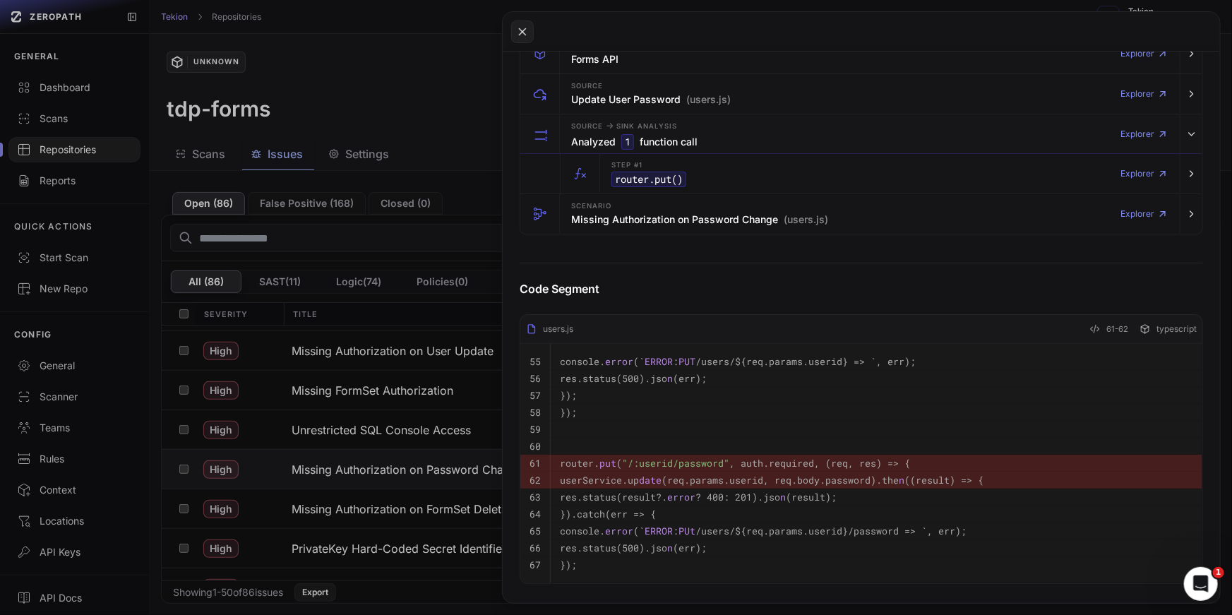
click at [472, 228] on button at bounding box center [616, 307] width 1232 height 615
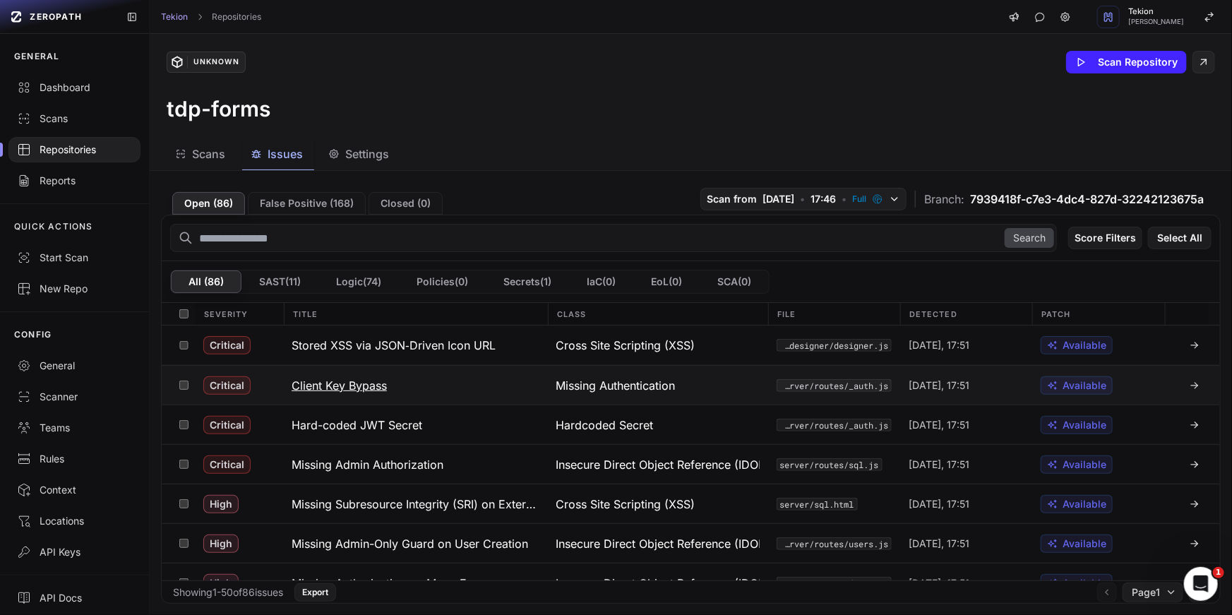
click at [401, 383] on button "Client Key Bypass" at bounding box center [415, 385] width 265 height 39
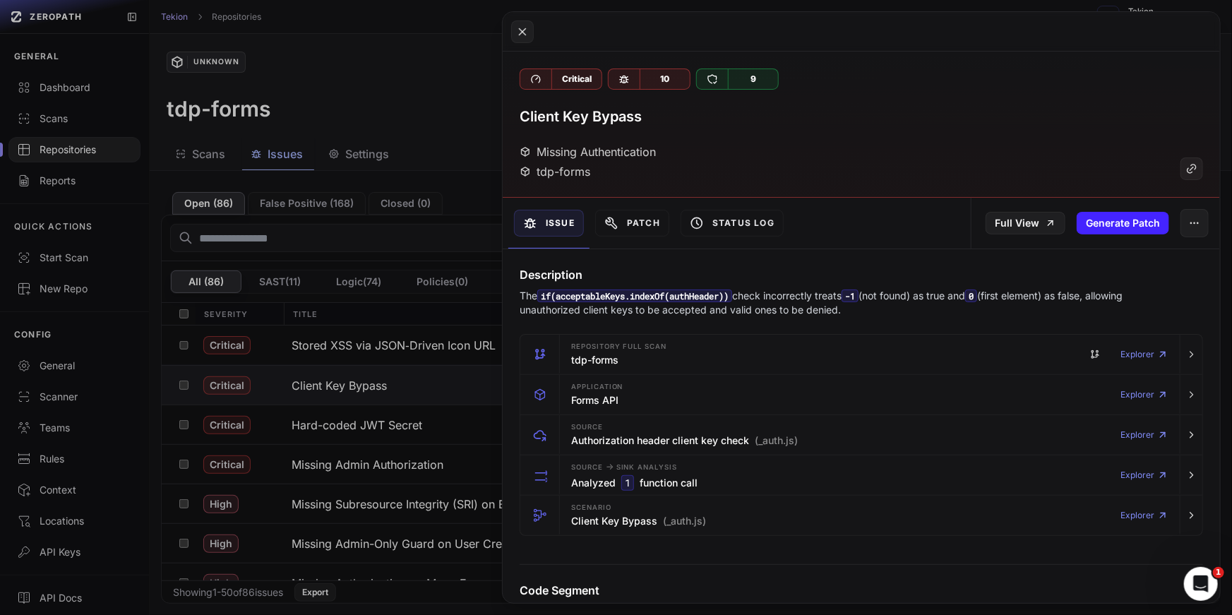
click at [735, 308] on p "The if(acceptableKeys.indexOf(authHeader)) check incorrectly treats -1 (not fou…" at bounding box center [835, 303] width 632 height 28
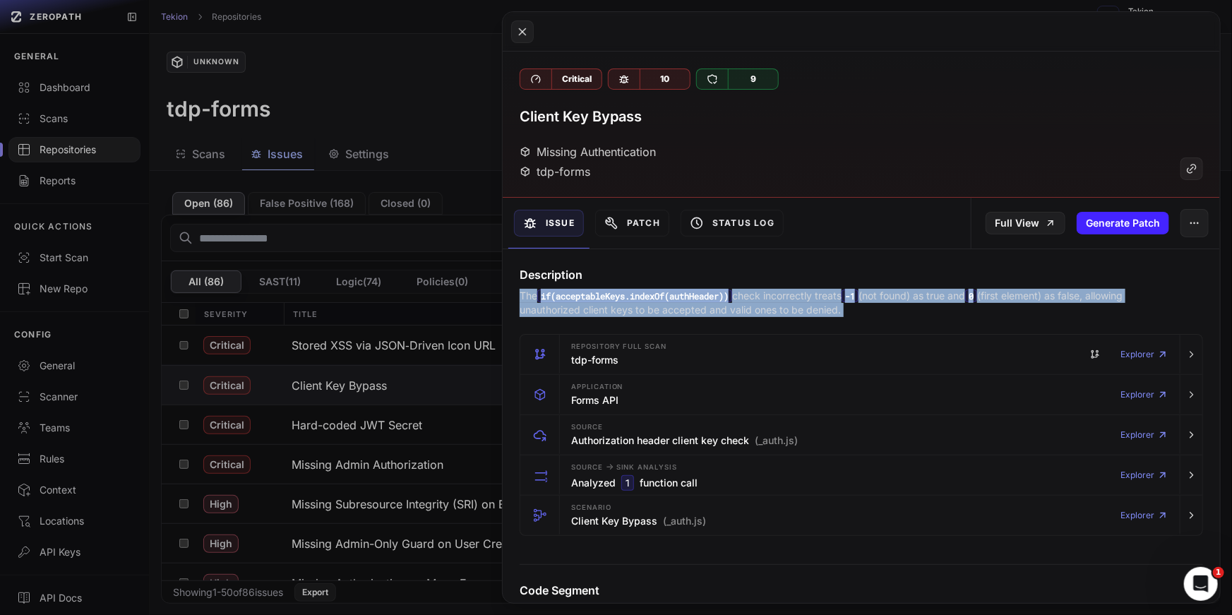
click at [846, 311] on p "The if(acceptableKeys.indexOf(authHeader)) check incorrectly treats -1 (not fou…" at bounding box center [835, 303] width 632 height 28
drag, startPoint x: 897, startPoint y: 306, endPoint x: 517, endPoint y: 288, distance: 380.1
click at [517, 288] on div "Description The if(acceptableKeys.indexOf(authHeader)) check incorrectly treats…" at bounding box center [861, 291] width 717 height 51
drag, startPoint x: 517, startPoint y: 288, endPoint x: 890, endPoint y: 314, distance: 373.6
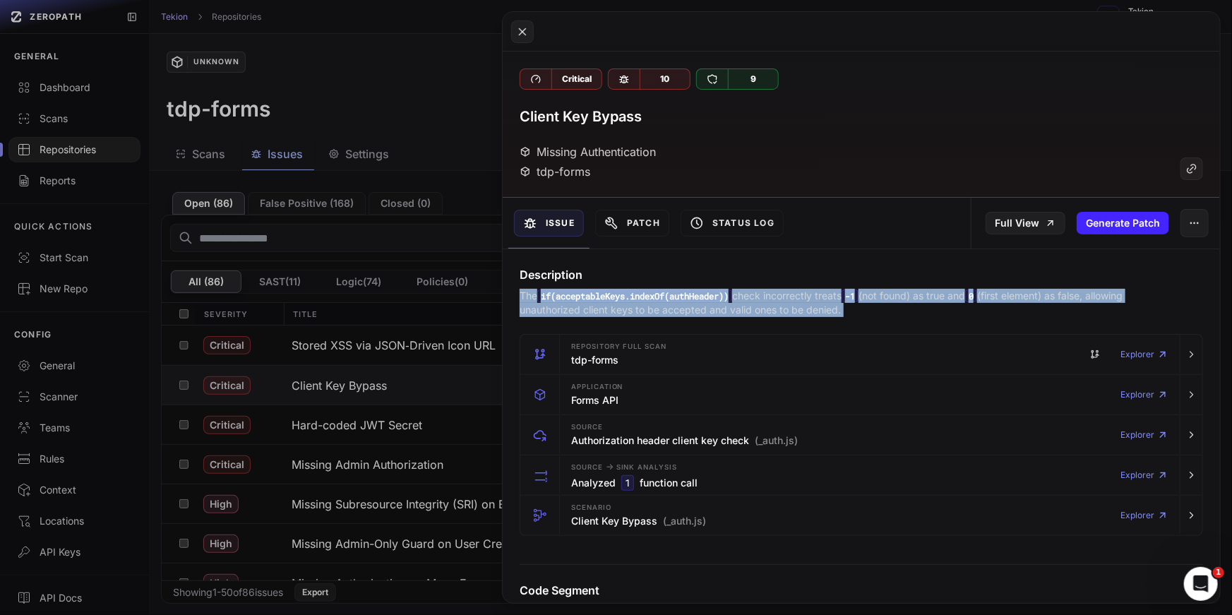
click at [890, 314] on div "Description The if(acceptableKeys.indexOf(authHeader)) check incorrectly treats…" at bounding box center [861, 291] width 717 height 51
click at [890, 314] on p "The if(acceptableKeys.indexOf(authHeader)) check incorrectly treats -1 (not fou…" at bounding box center [835, 303] width 632 height 28
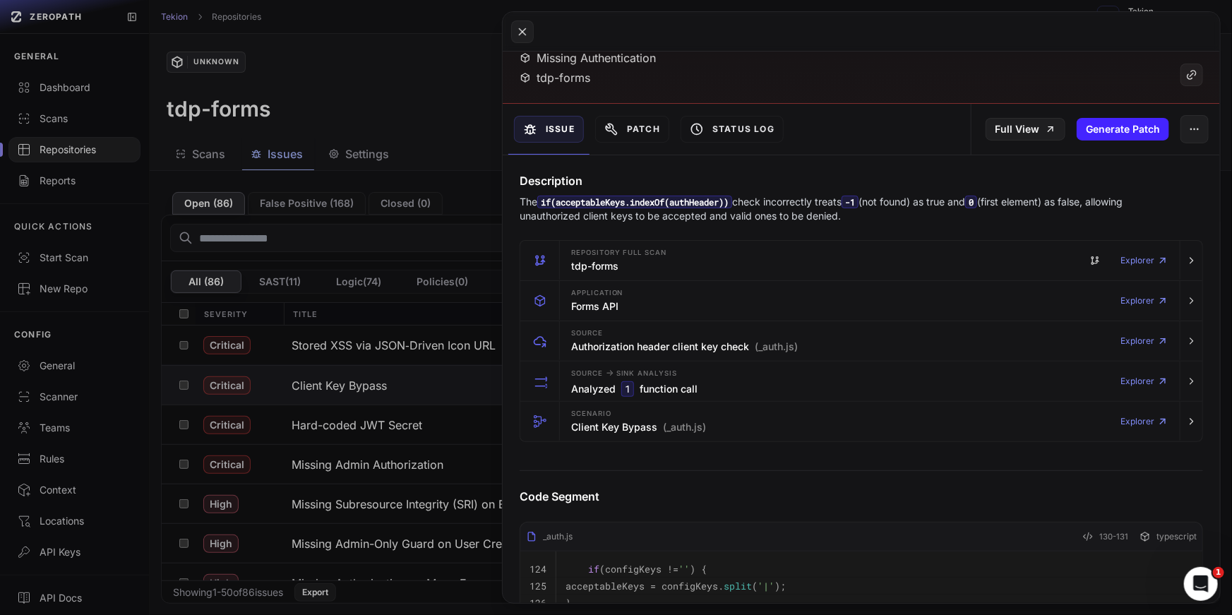
scroll to position [116, 0]
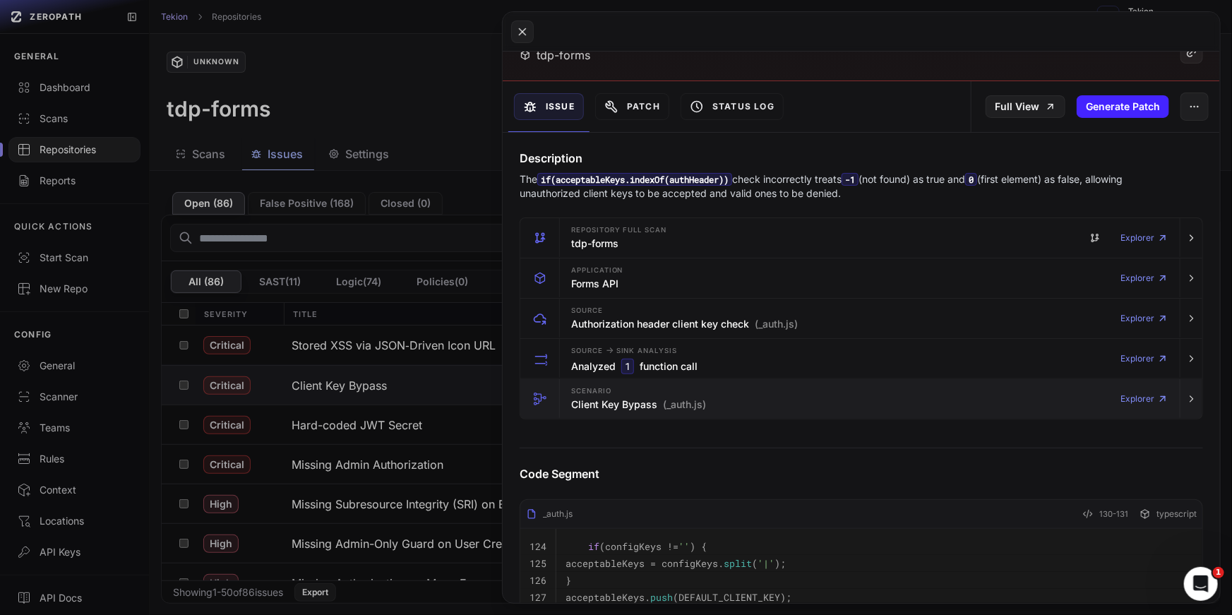
click at [798, 408] on div "Scenario Client Key Bypass (_auth.js) Explorer" at bounding box center [869, 399] width 608 height 40
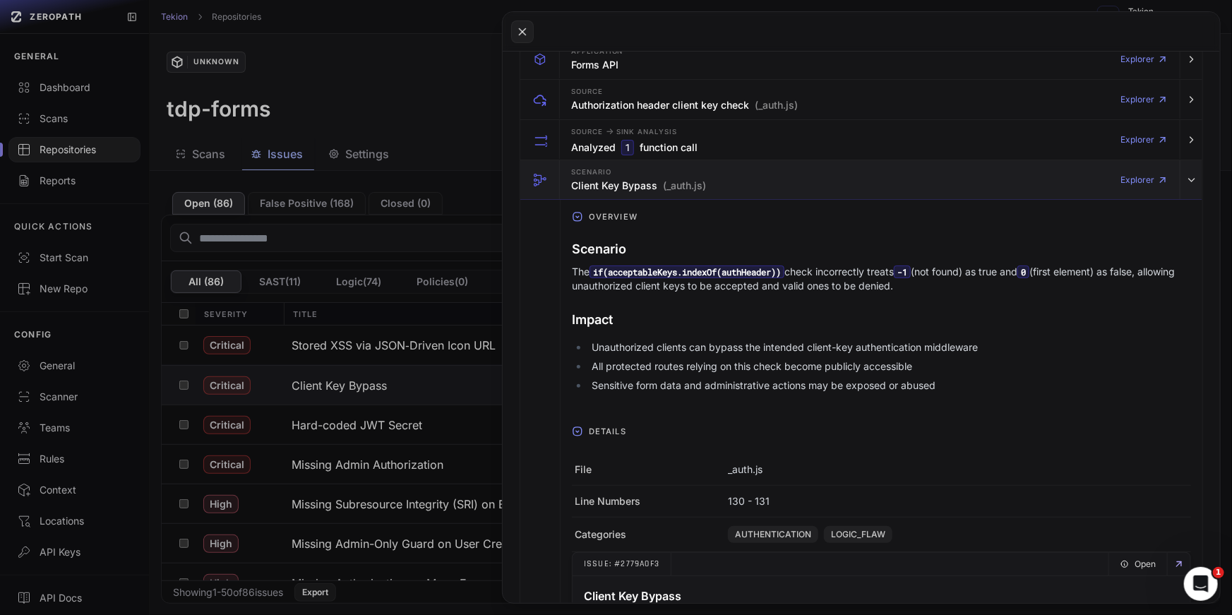
scroll to position [339, 0]
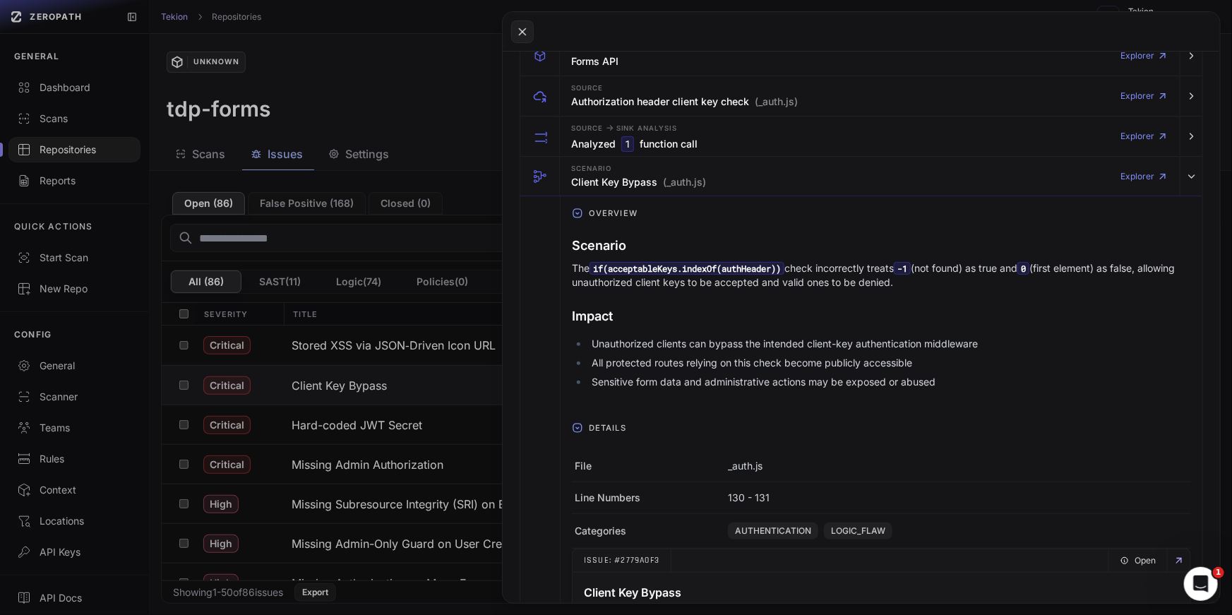
click at [803, 279] on p "The if(acceptableKeys.indexOf(authHeader)) check incorrectly treats -1 (not fou…" at bounding box center [881, 275] width 619 height 28
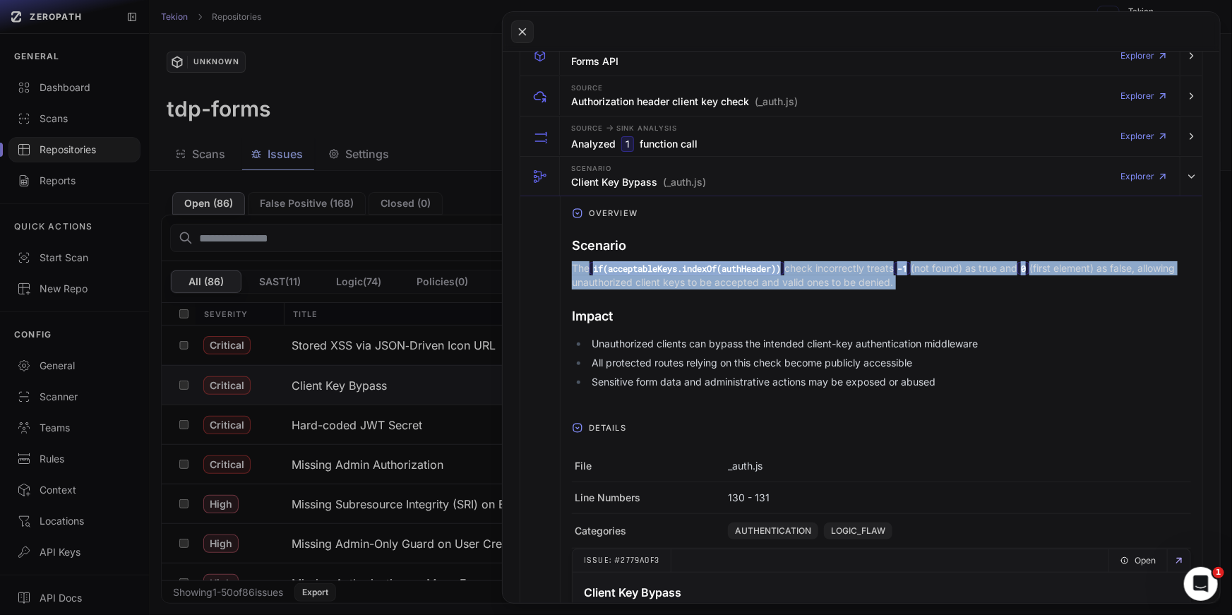
click at [803, 279] on p "The if(acceptableKeys.indexOf(authHeader)) check incorrectly treats -1 (not fou…" at bounding box center [881, 275] width 619 height 28
click at [909, 283] on p "The if(acceptableKeys.indexOf(authHeader)) check incorrectly treats -1 (not fou…" at bounding box center [881, 275] width 619 height 28
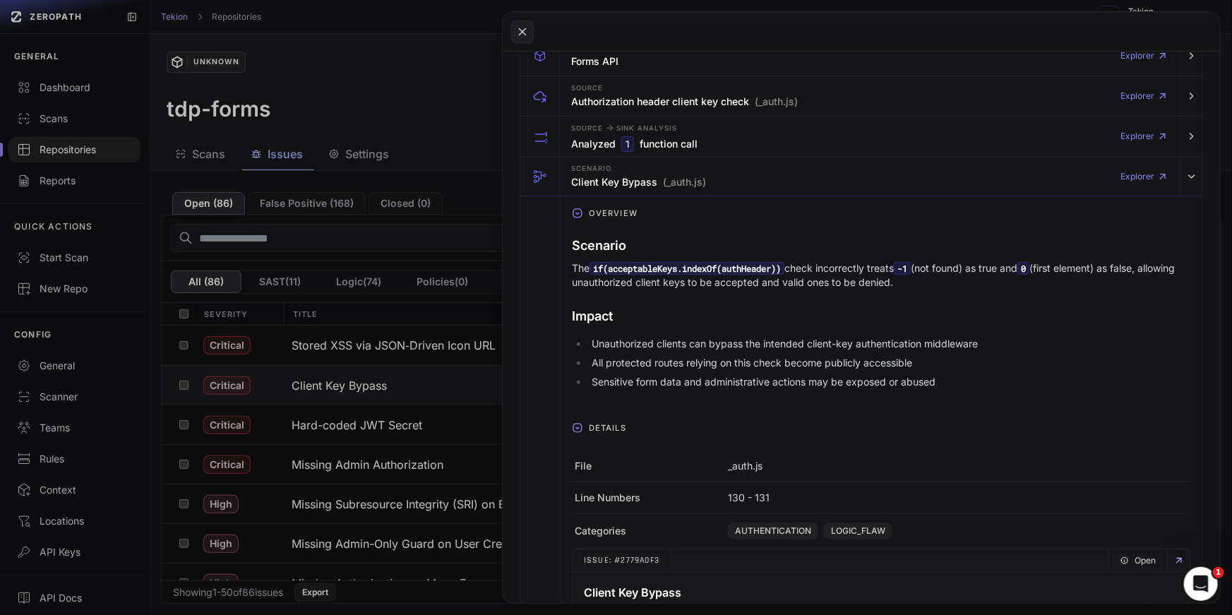
click at [909, 283] on p "The if(acceptableKeys.indexOf(authHeader)) check incorrectly treats -1 (not fou…" at bounding box center [881, 275] width 619 height 28
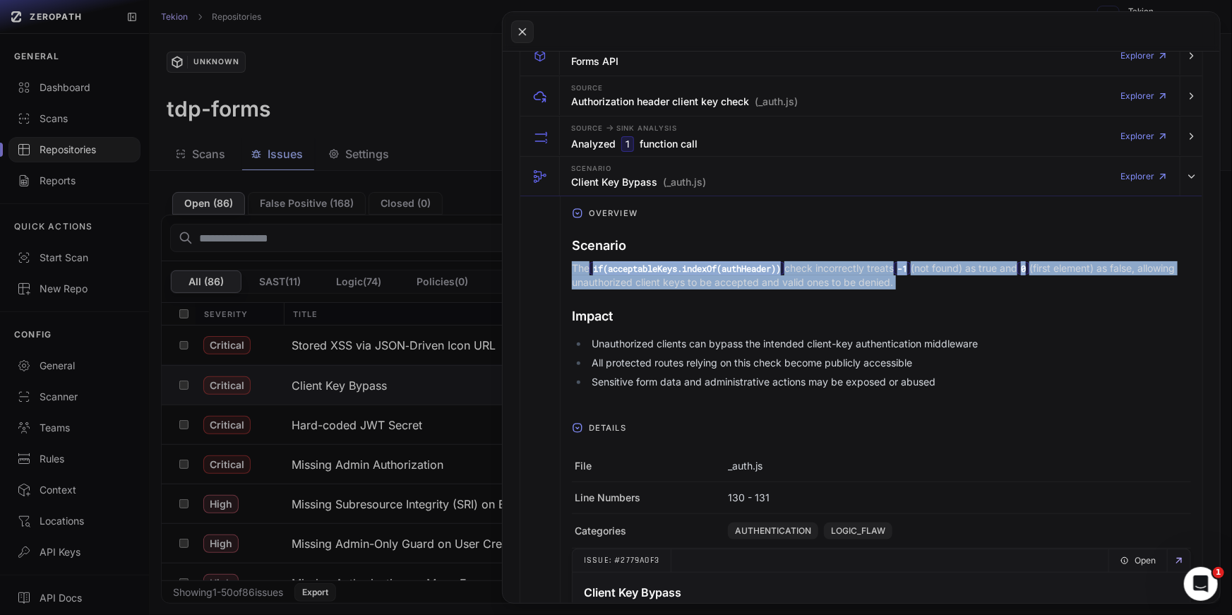
click at [948, 283] on p "The if(acceptableKeys.indexOf(authHeader)) check incorrectly treats -1 (not fou…" at bounding box center [881, 275] width 619 height 28
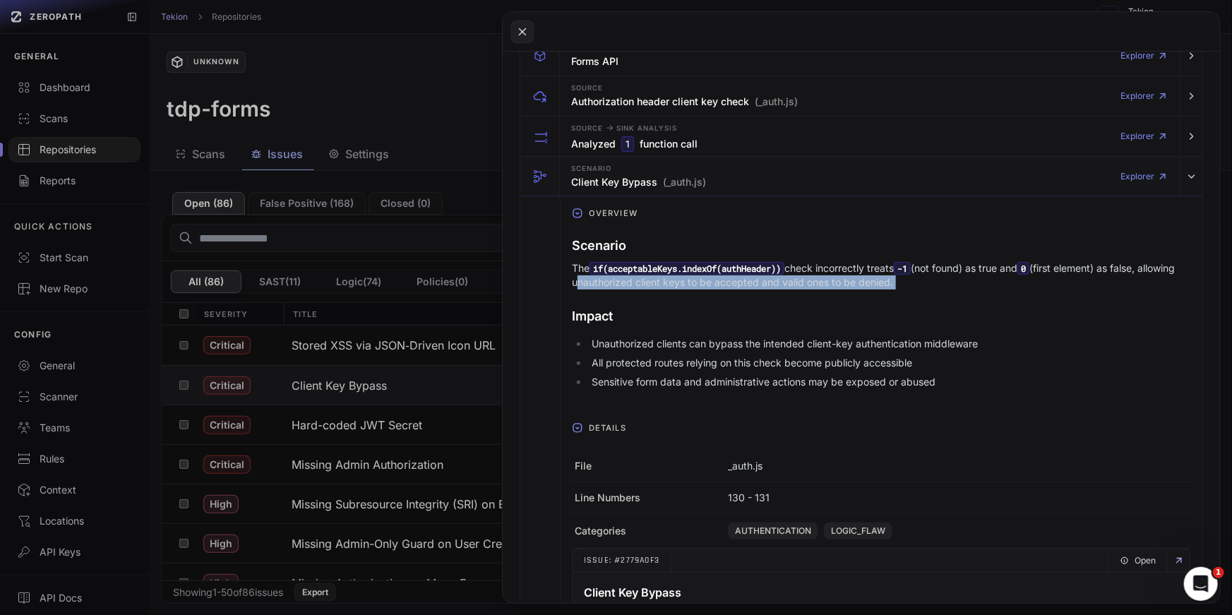
drag, startPoint x: 948, startPoint y: 283, endPoint x: 599, endPoint y: 283, distance: 348.7
click at [599, 283] on p "The if(acceptableKeys.indexOf(authHeader)) check incorrectly treats -1 (not fou…" at bounding box center [881, 275] width 619 height 28
click at [599, 272] on code "if(acceptableKeys.indexOf(authHeader))" at bounding box center [686, 268] width 195 height 13
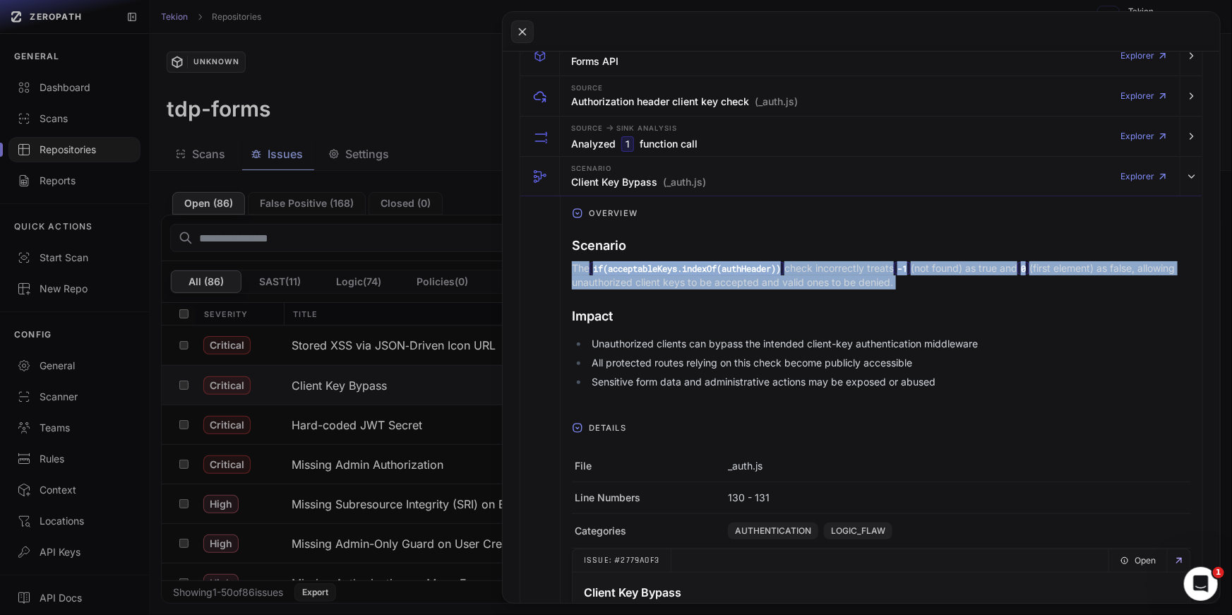
click at [666, 281] on p "The if(acceptableKeys.indexOf(authHeader)) check incorrectly treats -1 (not fou…" at bounding box center [881, 275] width 619 height 28
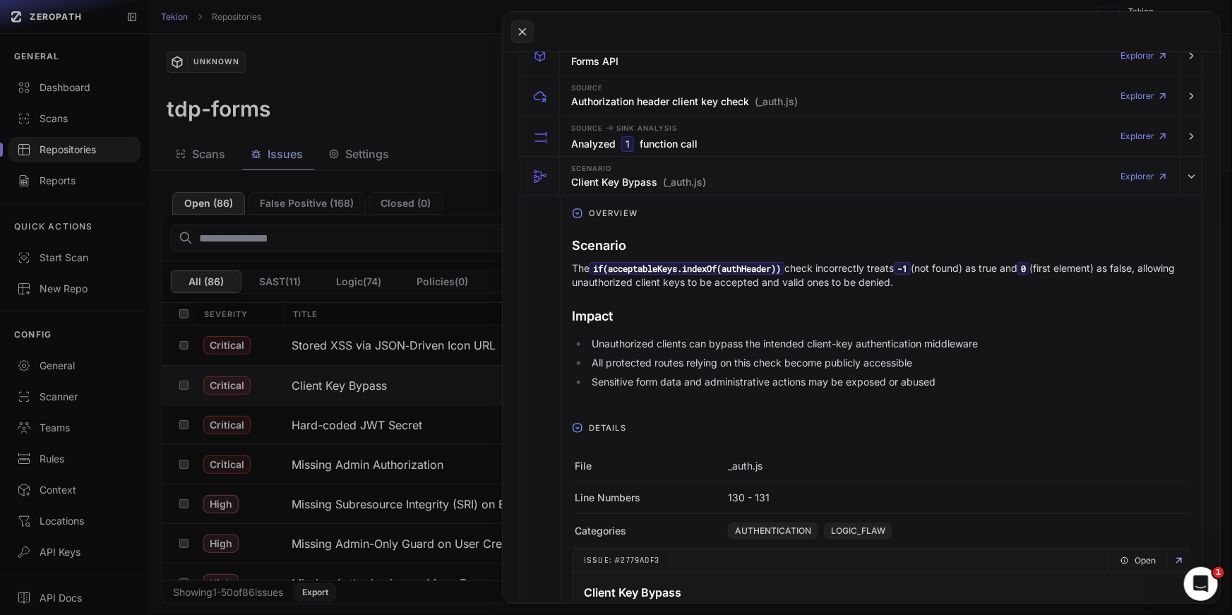
click at [666, 281] on p "The if(acceptableKeys.indexOf(authHeader)) check incorrectly treats -1 (not fou…" at bounding box center [881, 275] width 619 height 28
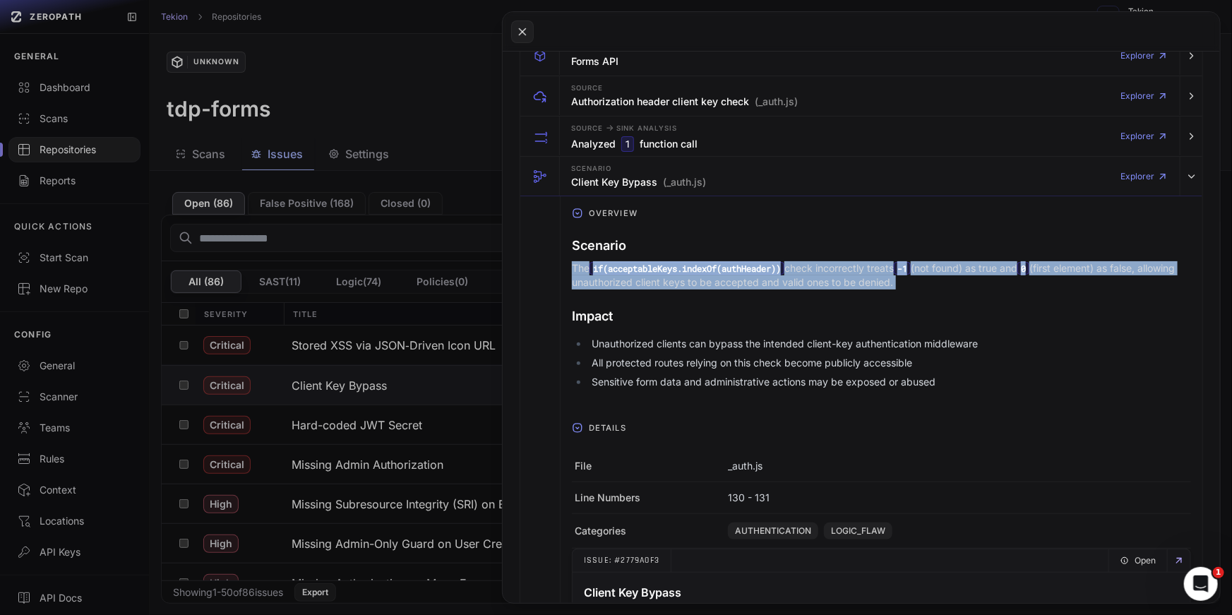
click at [711, 281] on p "The if(acceptableKeys.indexOf(authHeader)) check incorrectly treats -1 (not fou…" at bounding box center [881, 275] width 619 height 28
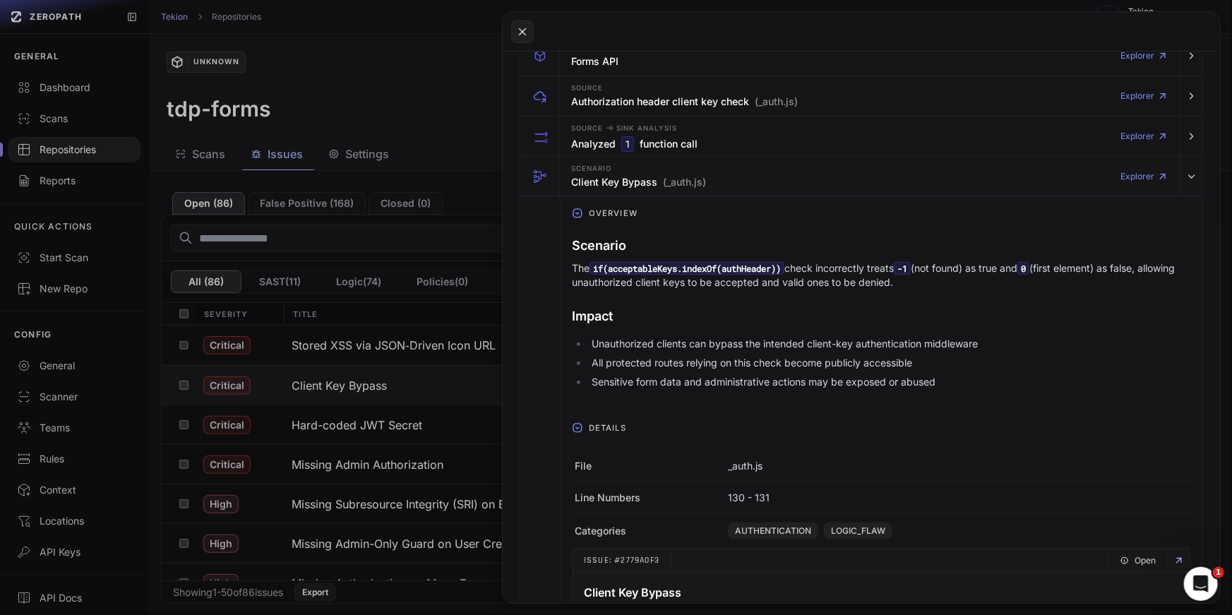
click at [711, 281] on p "The if(acceptableKeys.indexOf(authHeader)) check incorrectly treats -1 (not fou…" at bounding box center [881, 275] width 619 height 28
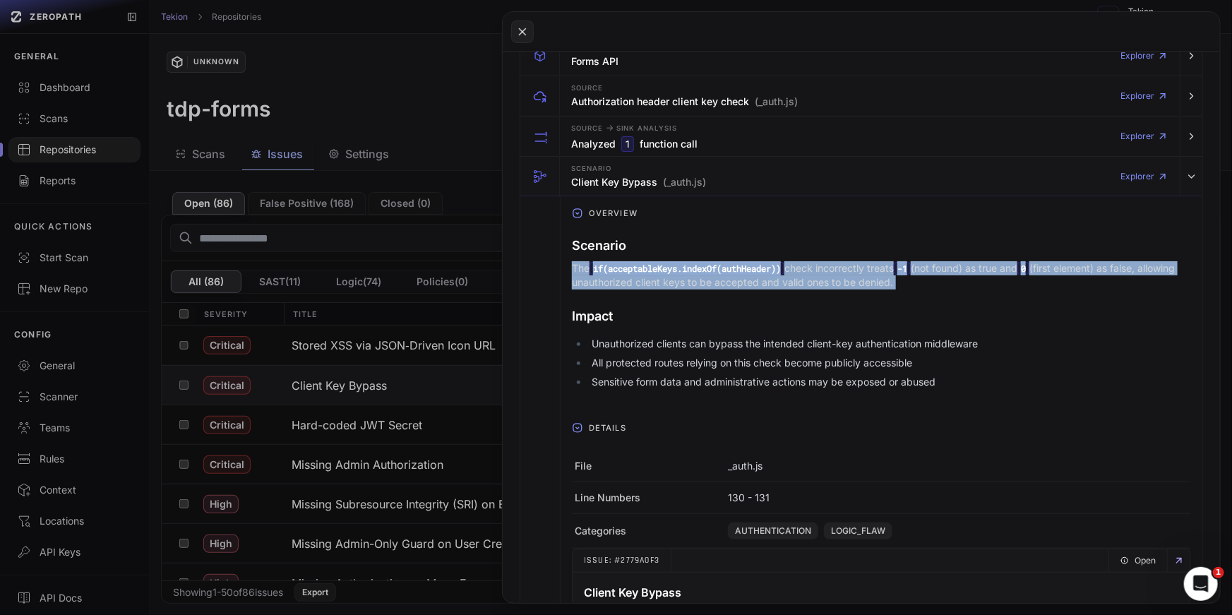
click at [771, 327] on div "Scenario The if(acceptableKeys.indexOf(authHeader)) check incorrectly treats -1…" at bounding box center [881, 314] width 619 height 169
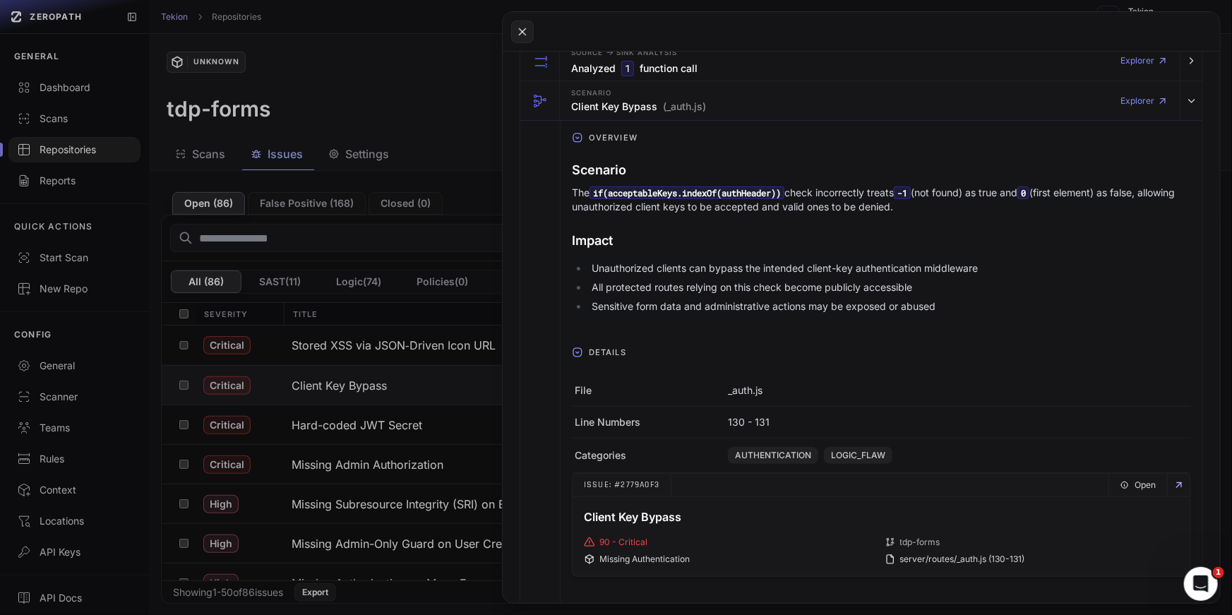
scroll to position [421, 0]
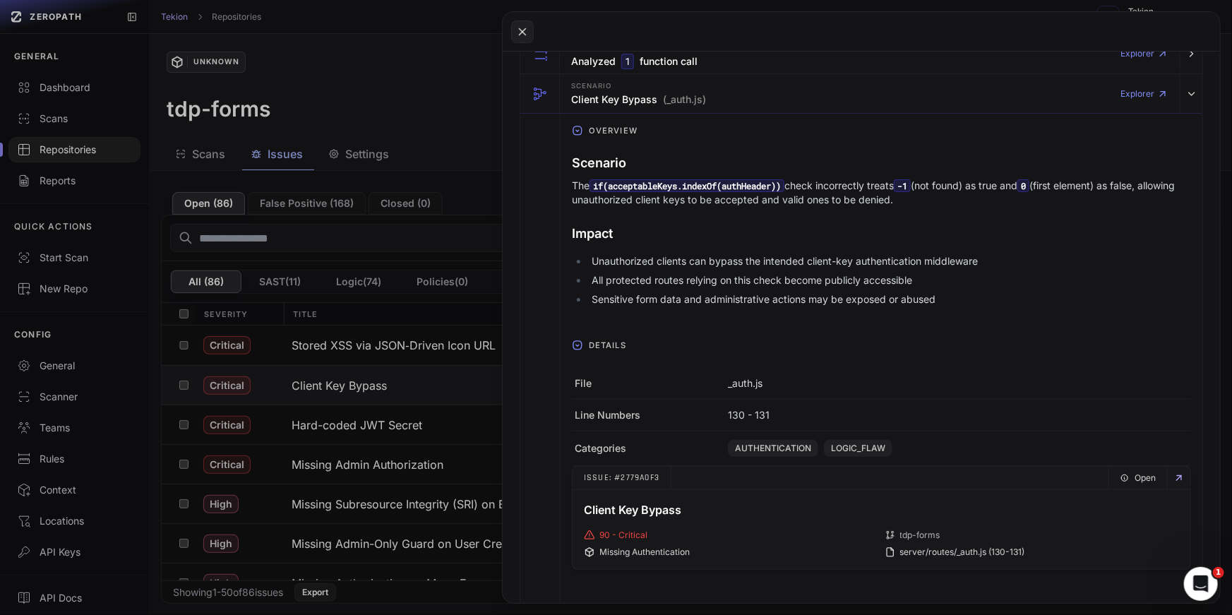
click at [575, 346] on icon "button" at bounding box center [577, 344] width 11 height 11
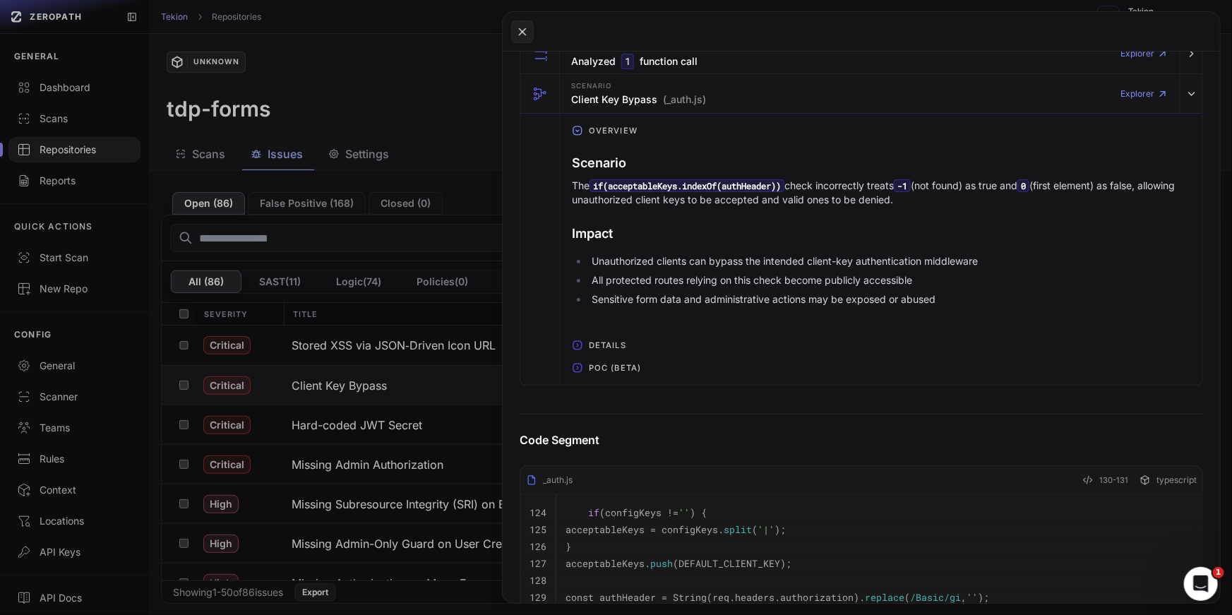
click at [575, 346] on icon "button" at bounding box center [577, 344] width 11 height 11
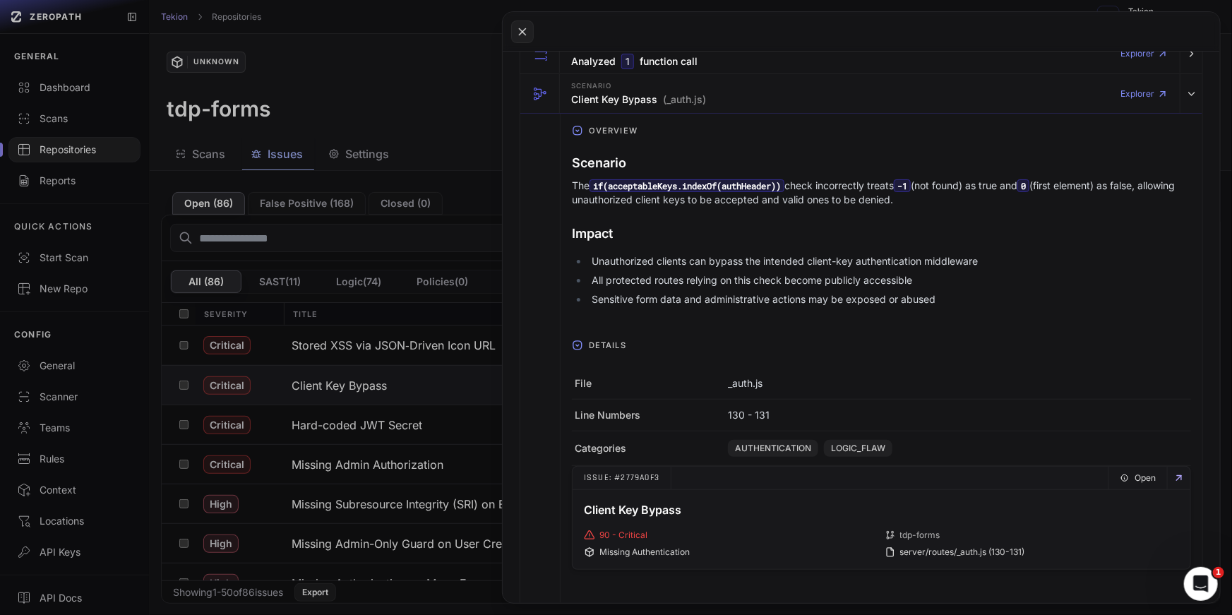
click at [575, 346] on icon "button" at bounding box center [577, 344] width 11 height 11
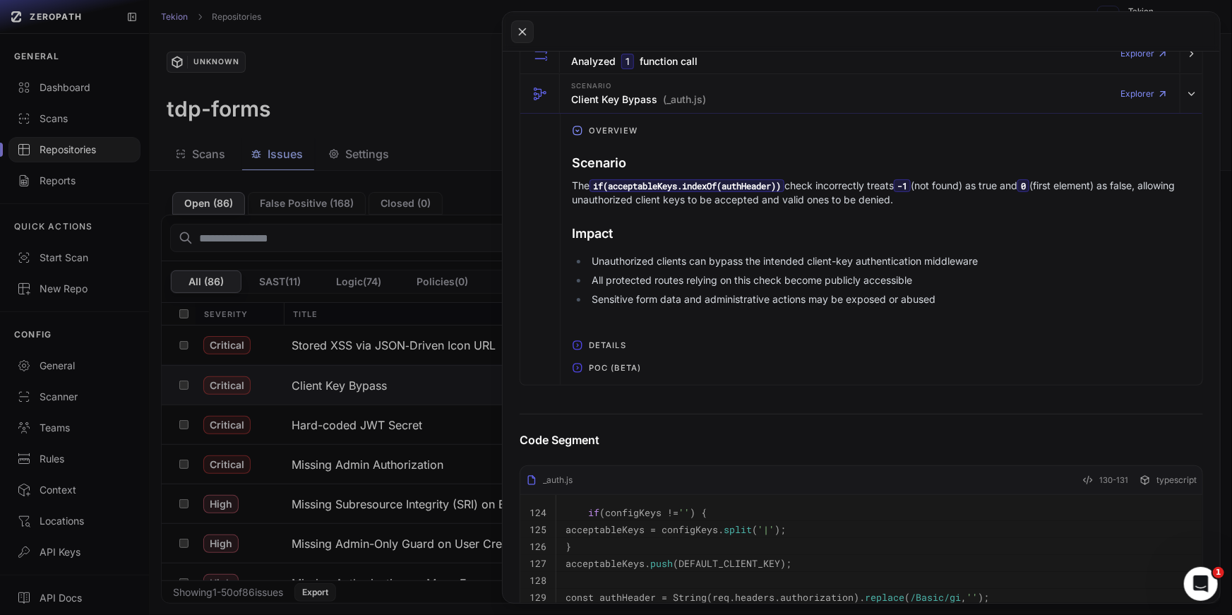
click at [576, 368] on icon "button" at bounding box center [577, 367] width 11 height 11
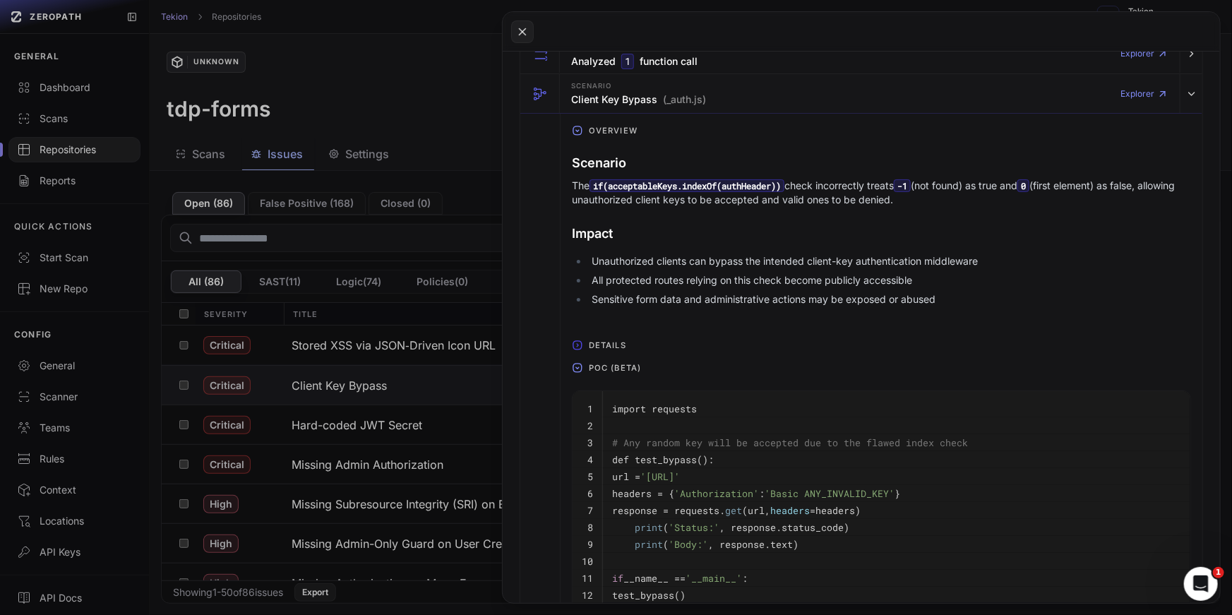
scroll to position [505, 0]
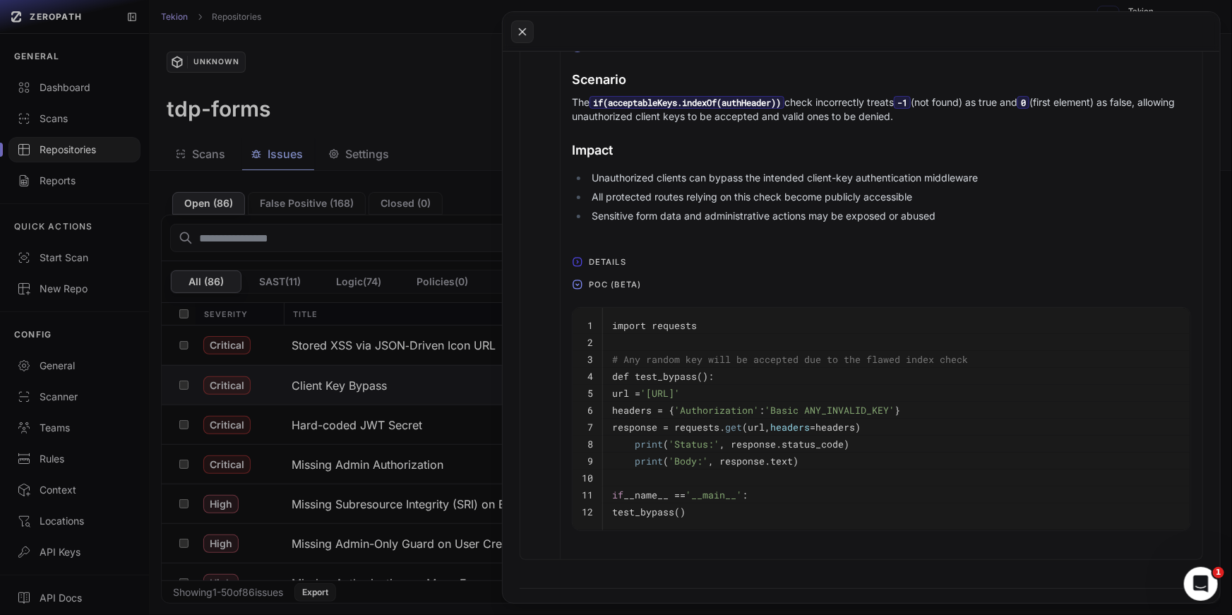
drag, startPoint x: 749, startPoint y: 503, endPoint x: 719, endPoint y: 431, distance: 78.8
click at [731, 464] on tbody "1 import requests 2 3 # Any random key will be accepted due to the flawed index…" at bounding box center [881, 419] width 618 height 222
click at [728, 438] on code "print ( 'Status:' , response.status_code)" at bounding box center [730, 444] width 237 height 13
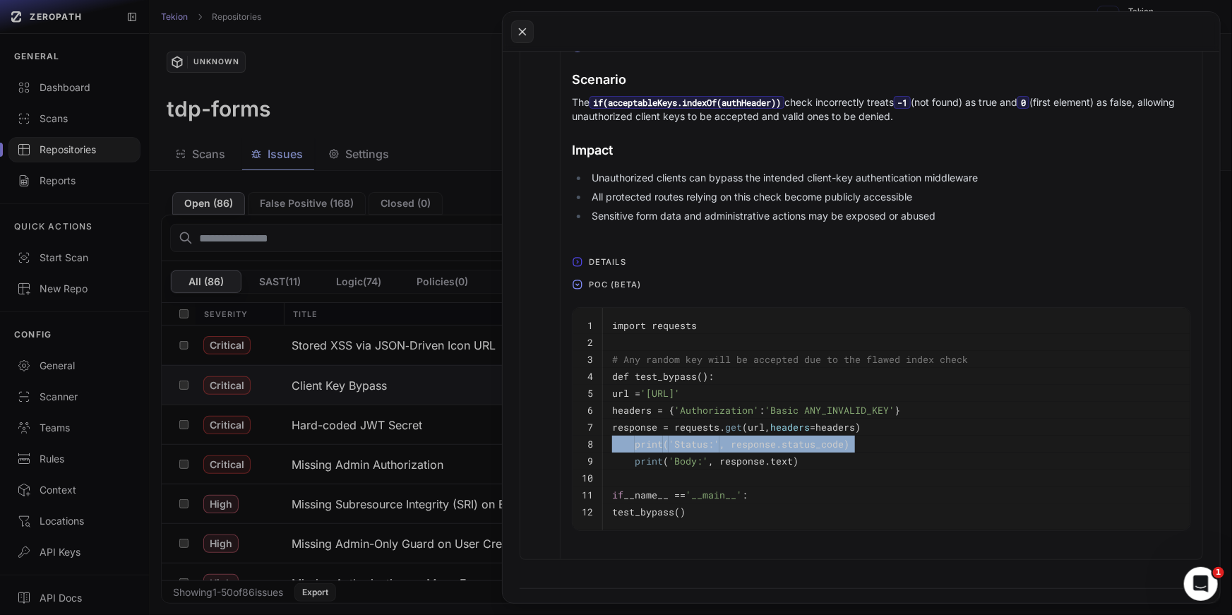
click at [680, 389] on span "'http://localhost:3000/protected-endpoint'" at bounding box center [660, 393] width 40 height 13
drag, startPoint x: 694, startPoint y: 359, endPoint x: 879, endPoint y: 359, distance: 185.6
click at [879, 359] on span "# Any random key will be accepted due to the flawed index check" at bounding box center [790, 359] width 356 height 13
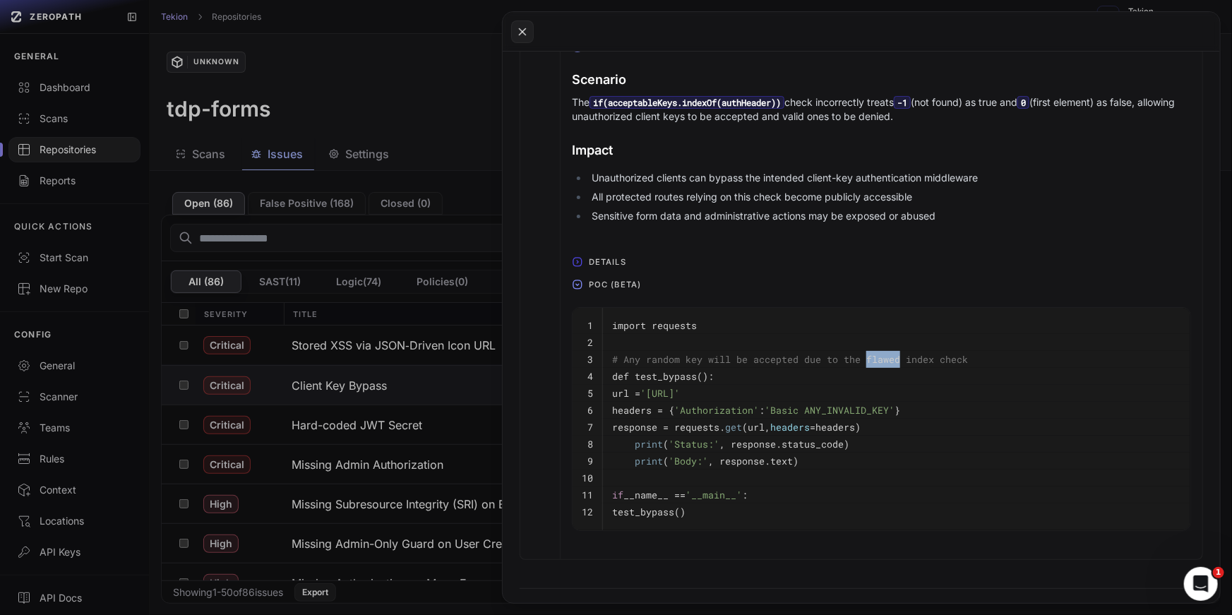
click at [879, 359] on span "# Any random key will be accepted due to the flawed index check" at bounding box center [790, 359] width 356 height 13
click at [946, 359] on span "# Any random key will be accepted due to the flawed index check" at bounding box center [790, 359] width 356 height 13
drag, startPoint x: 970, startPoint y: 357, endPoint x: 694, endPoint y: 353, distance: 276.7
click at [694, 353] on pre "# Any random key will be accepted due to the flawed index check" at bounding box center [896, 359] width 569 height 17
click at [694, 353] on span "# Any random key will be accepted due to the flawed index check" at bounding box center [790, 359] width 356 height 13
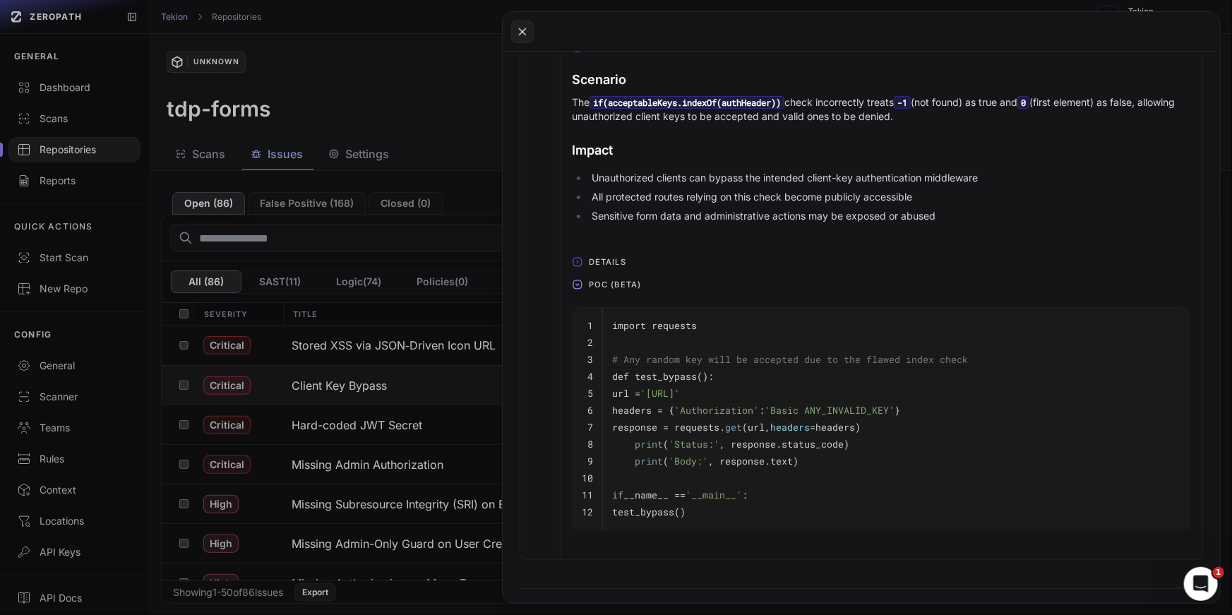
click at [694, 353] on span "# Any random key will be accepted due to the flawed index check" at bounding box center [790, 359] width 356 height 13
click at [585, 285] on span "POC (Beta)" at bounding box center [615, 284] width 64 height 23
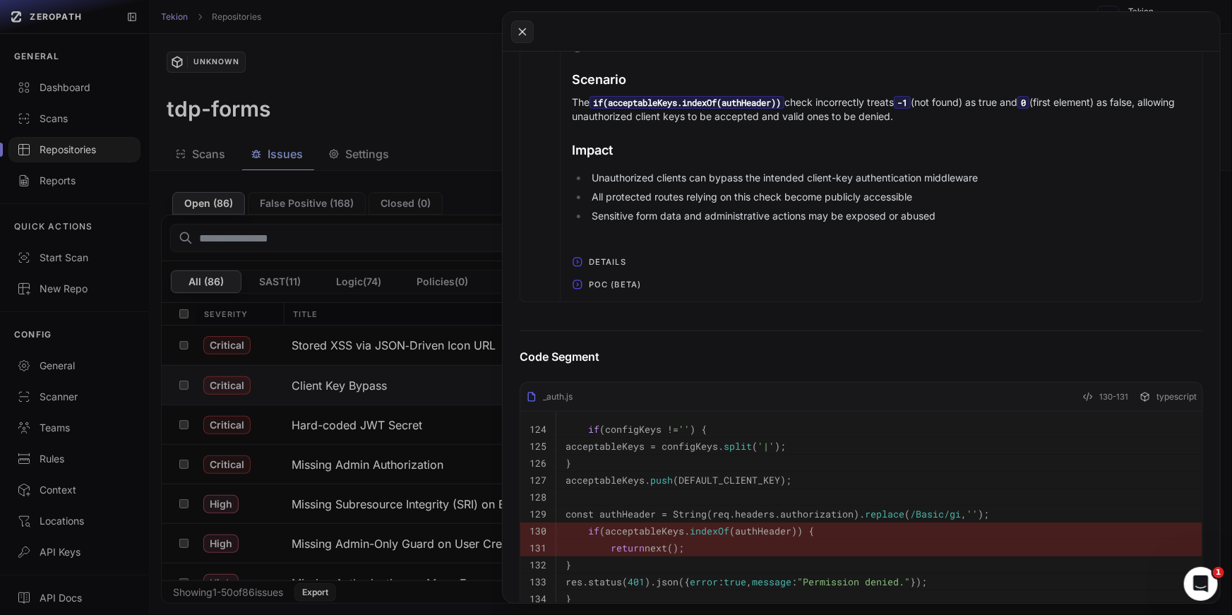
click at [579, 260] on icon "button" at bounding box center [577, 261] width 11 height 11
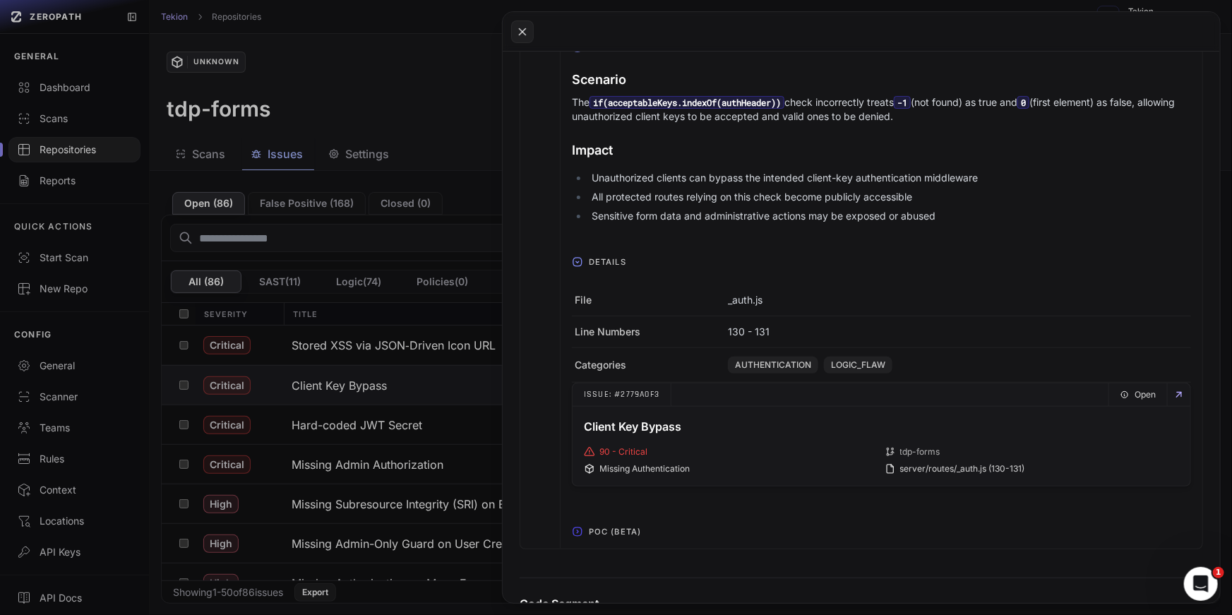
click at [579, 261] on icon "button" at bounding box center [577, 261] width 3 height 1
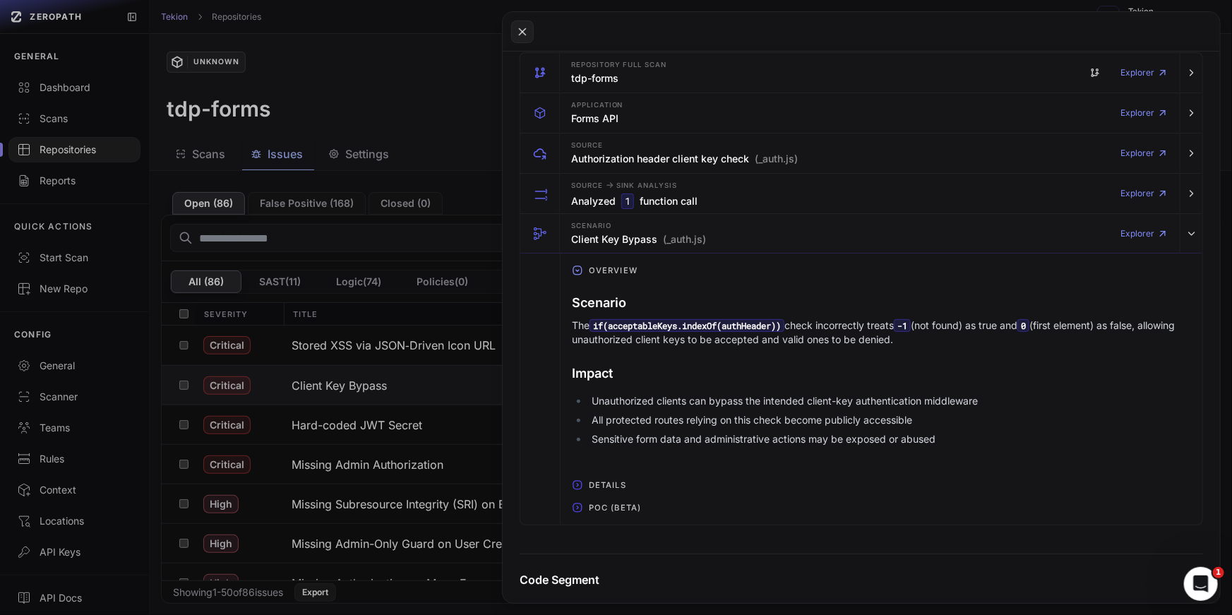
scroll to position [186, 0]
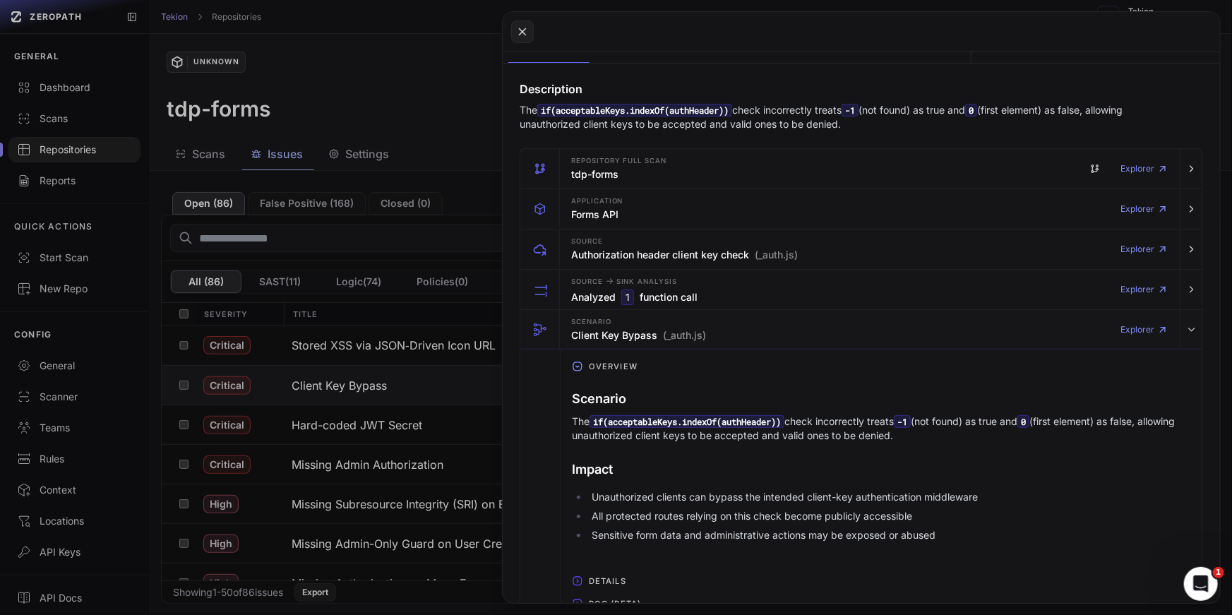
click at [582, 364] on icon "button" at bounding box center [577, 366] width 8 height 8
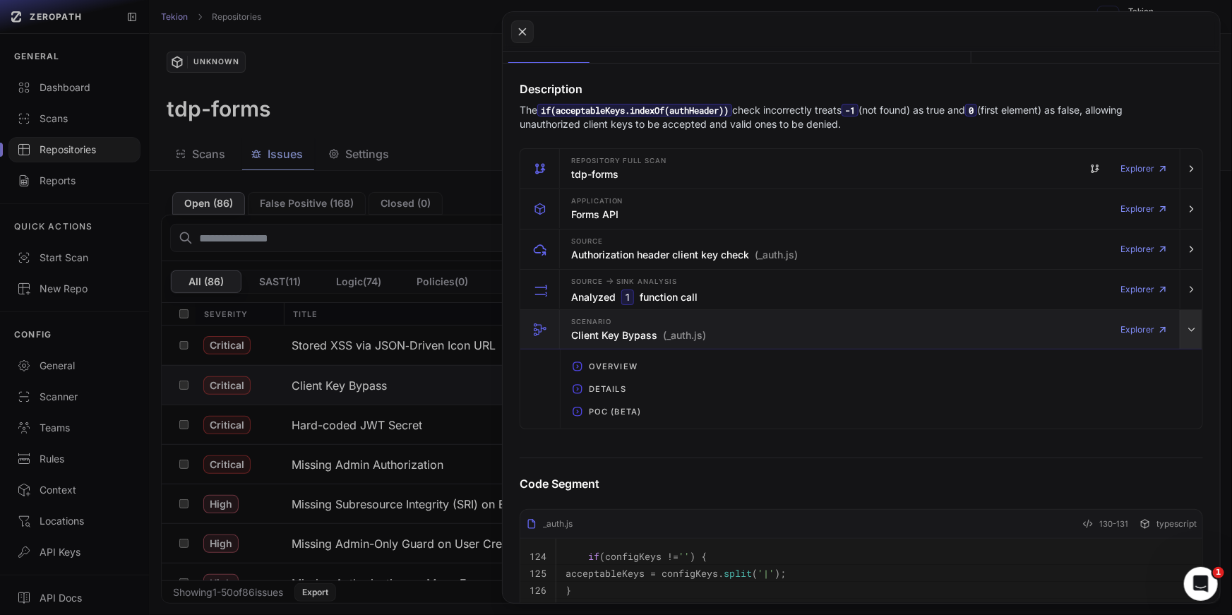
click at [1196, 327] on icon "button" at bounding box center [1191, 329] width 11 height 11
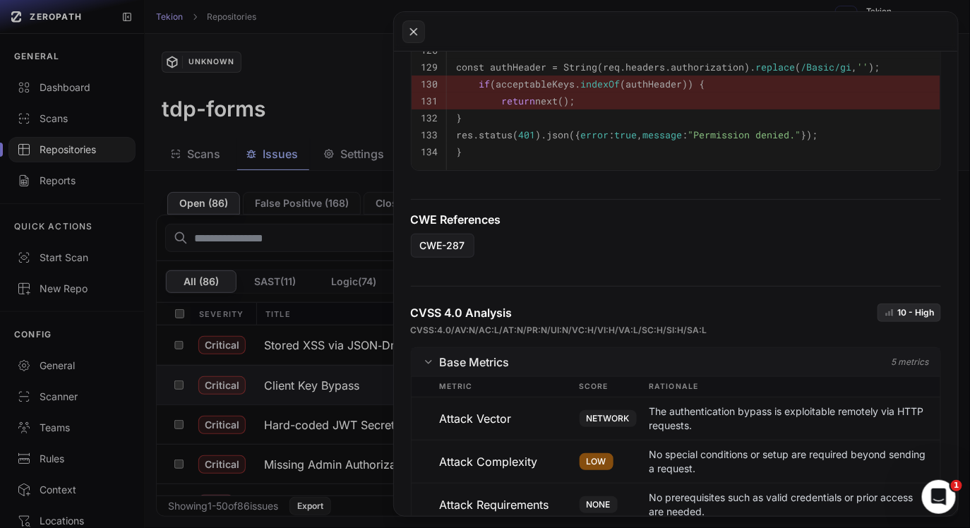
scroll to position [666, 0]
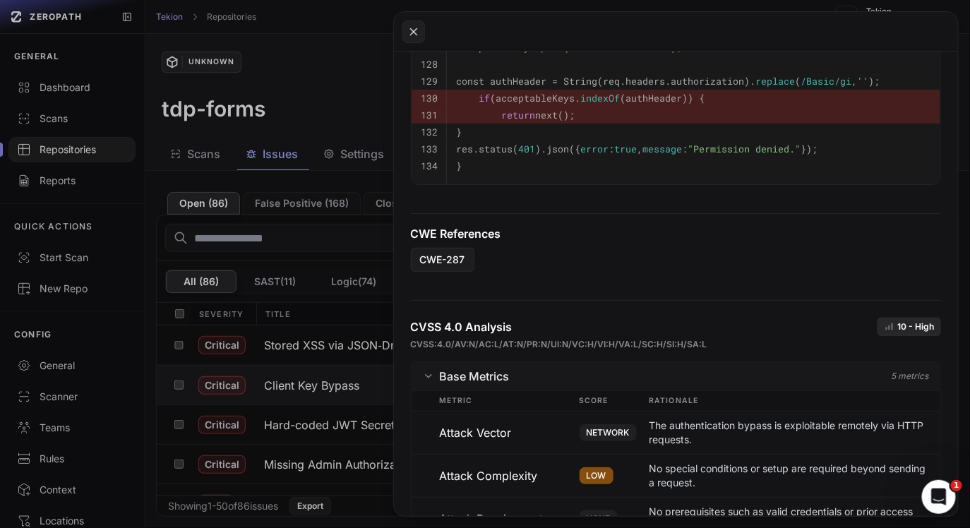
click at [263, 150] on button at bounding box center [485, 264] width 970 height 528
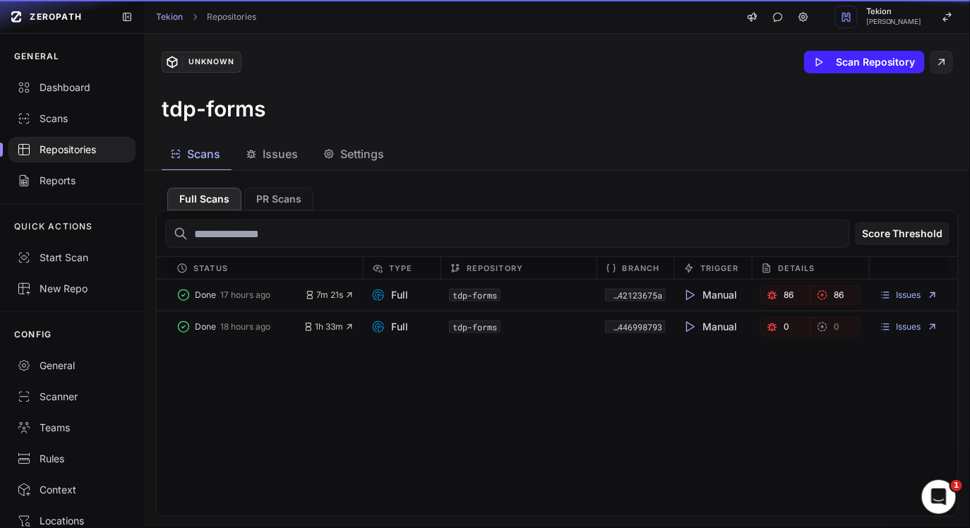
click at [210, 160] on span "Scans" at bounding box center [203, 153] width 33 height 17
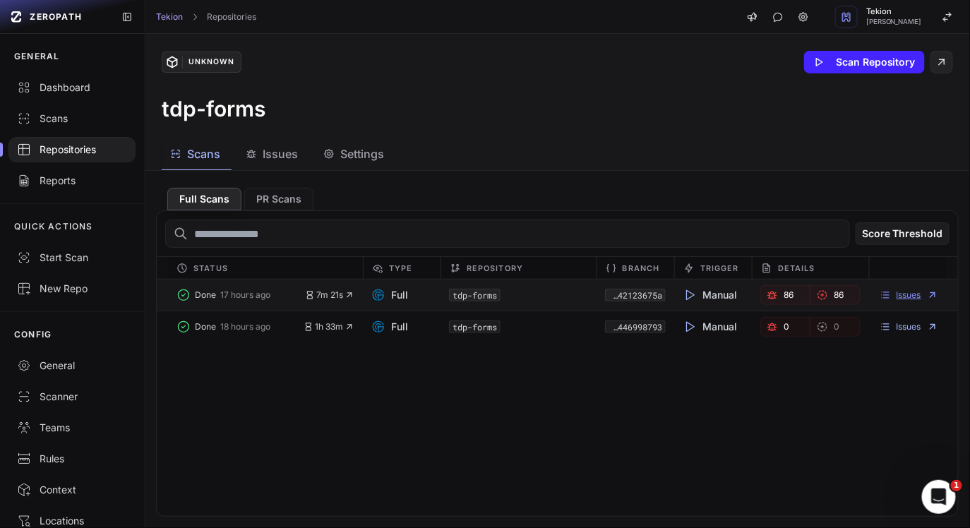
click at [917, 296] on link "Issues" at bounding box center [908, 294] width 59 height 11
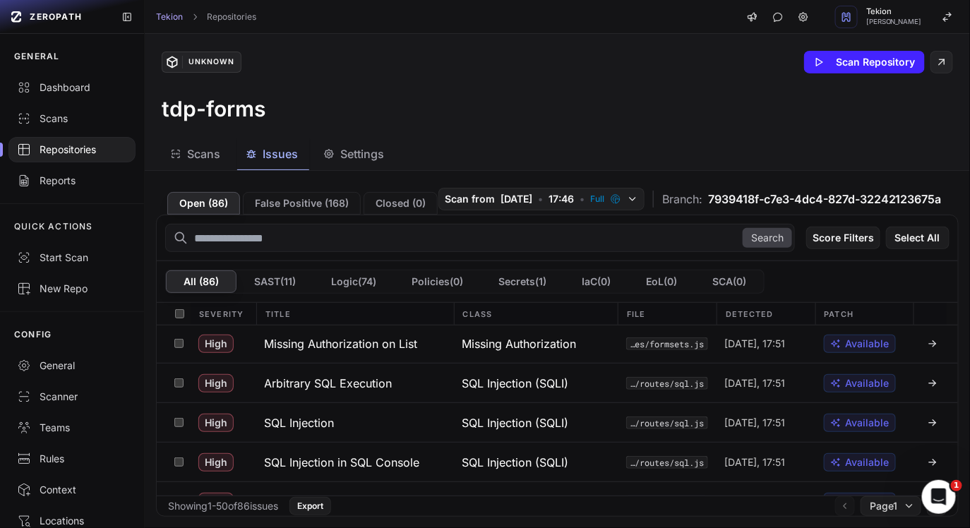
scroll to position [1193, 0]
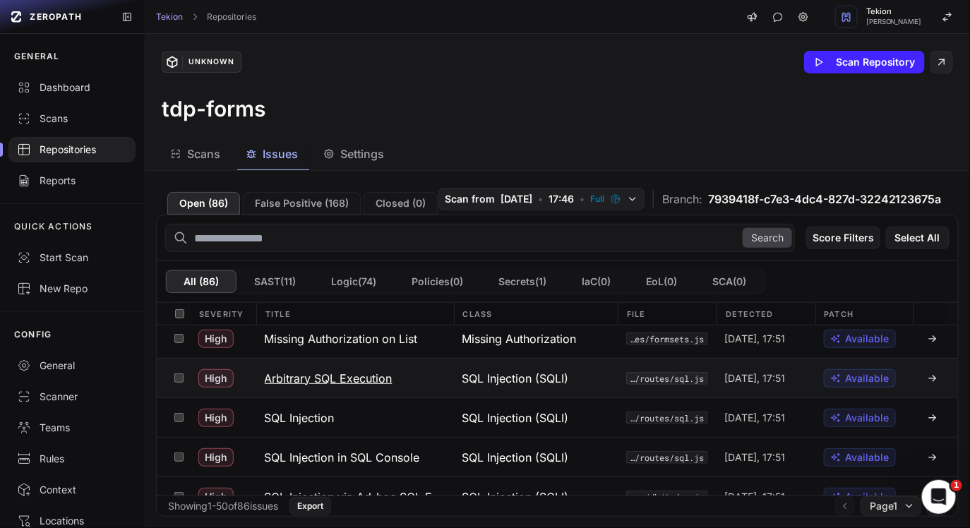
click at [364, 383] on h3 "Arbitrary SQL Execution" at bounding box center [329, 378] width 128 height 17
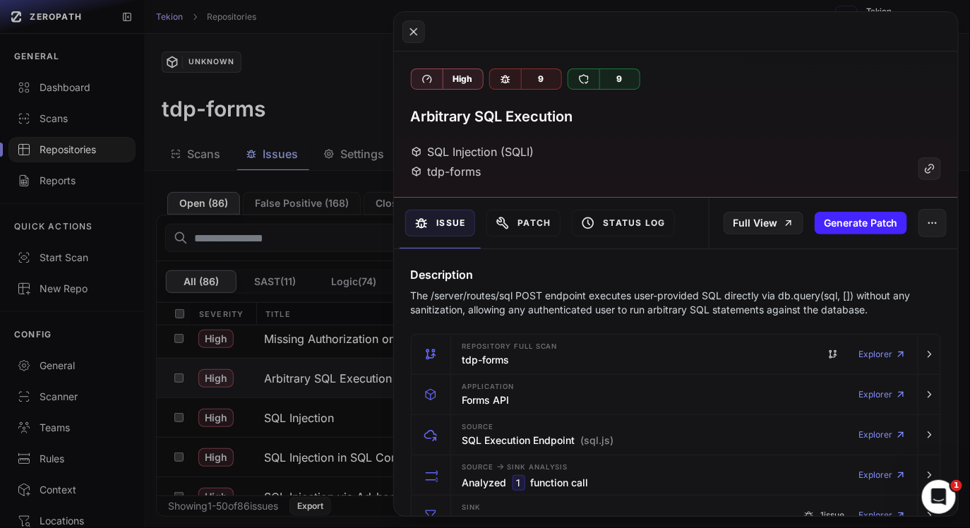
click at [528, 293] on p "The /server/routes/sql POST endpoint executes user-provided SQL directly via db…" at bounding box center [676, 303] width 531 height 28
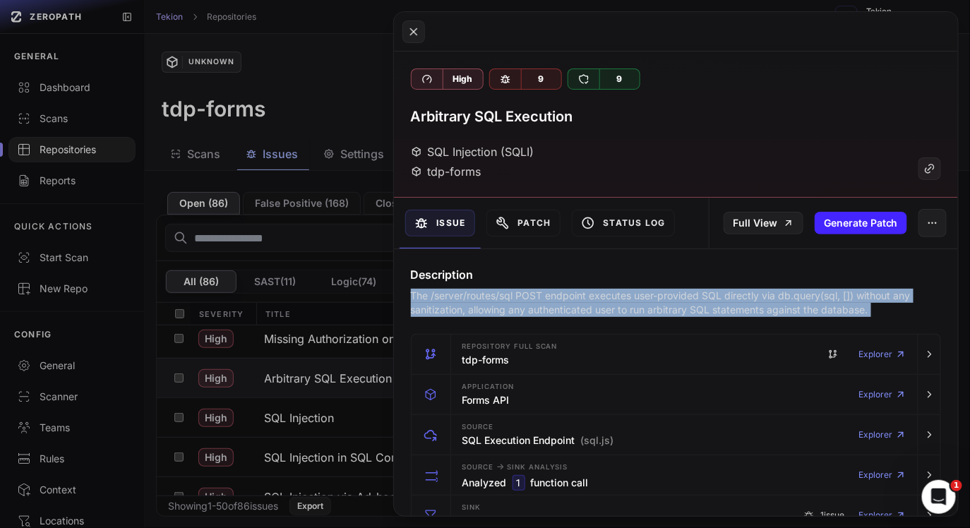
click at [528, 293] on p "The /server/routes/sql POST endpoint executes user-provided SQL directly via db…" at bounding box center [676, 303] width 531 height 28
click at [635, 301] on p "The /server/routes/sql POST endpoint executes user-provided SQL directly via db…" at bounding box center [676, 303] width 531 height 28
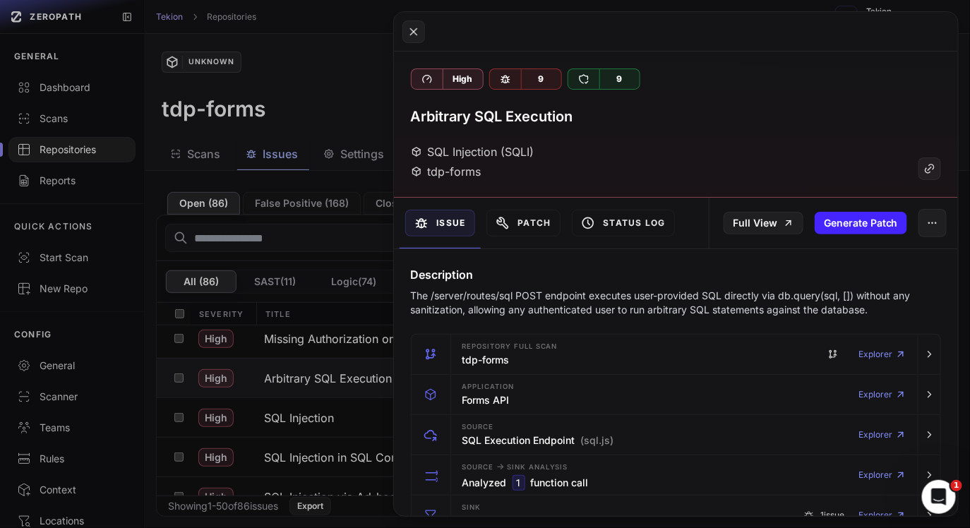
click at [635, 301] on p "The /server/routes/sql POST endpoint executes user-provided SQL directly via db…" at bounding box center [676, 303] width 531 height 28
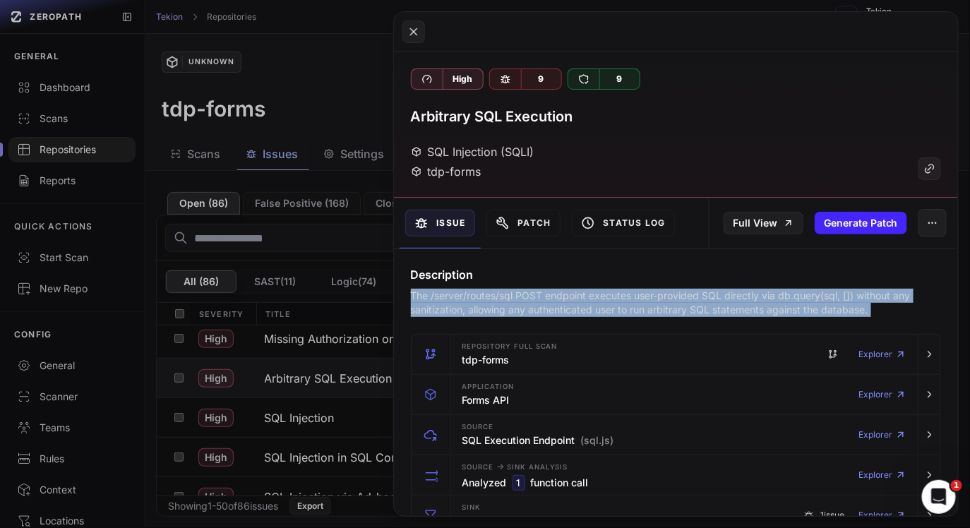
click at [670, 305] on p "The /server/routes/sql POST endpoint executes user-provided SQL directly via db…" at bounding box center [676, 303] width 531 height 28
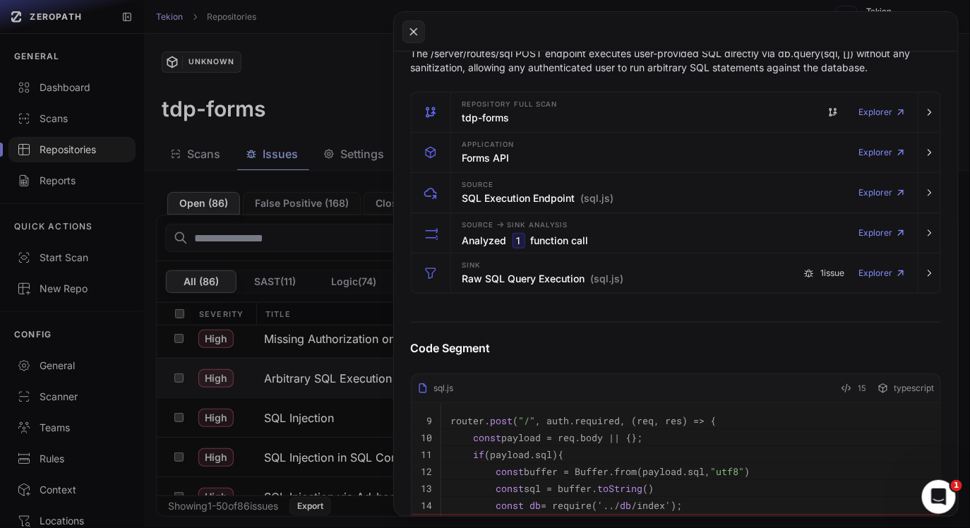
scroll to position [253, 0]
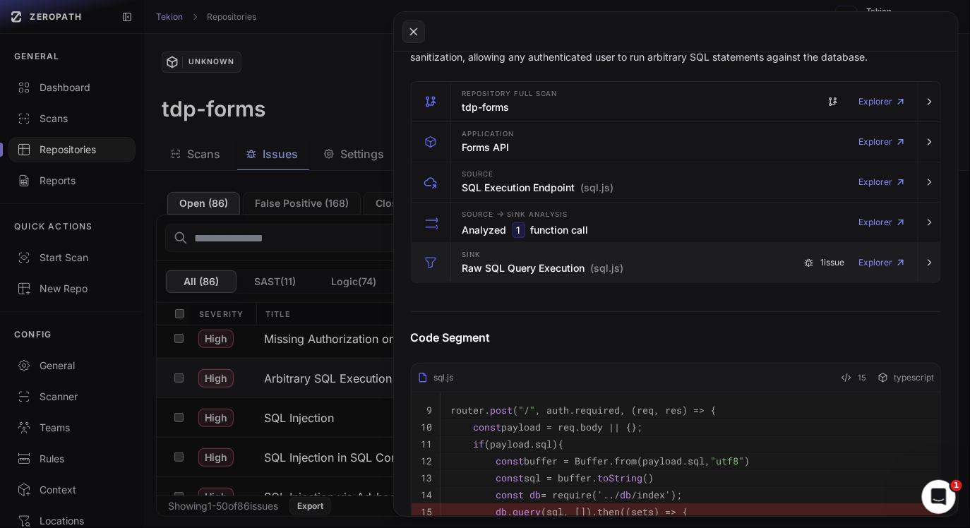
click at [795, 268] on div "Sink Raw SQL Query Execution (sql.js) 1 issue Explorer" at bounding box center [685, 263] width 456 height 40
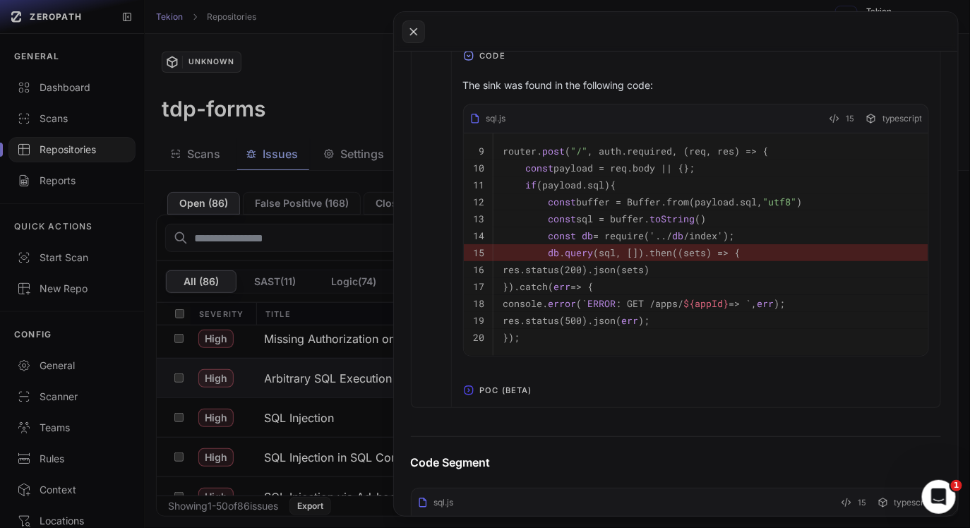
scroll to position [906, 0]
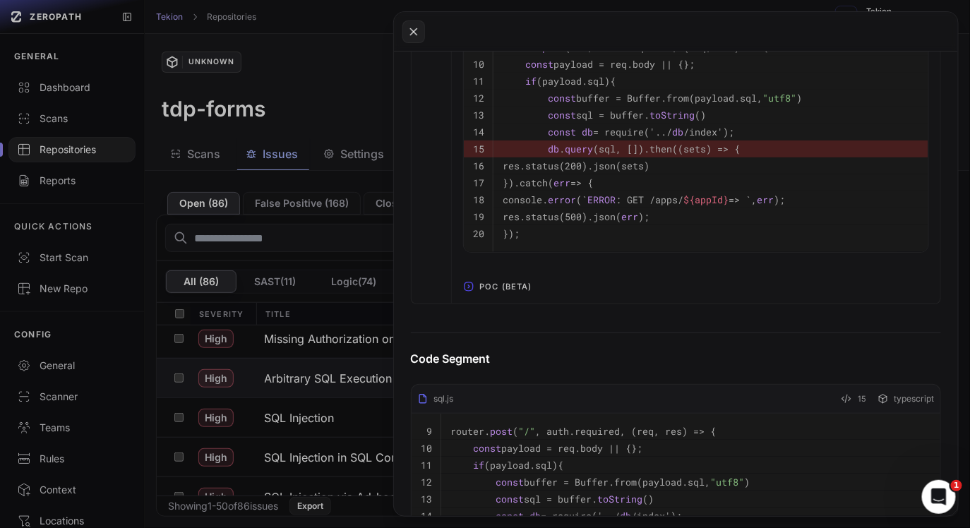
click at [476, 290] on span "POC (Beta)" at bounding box center [506, 286] width 64 height 23
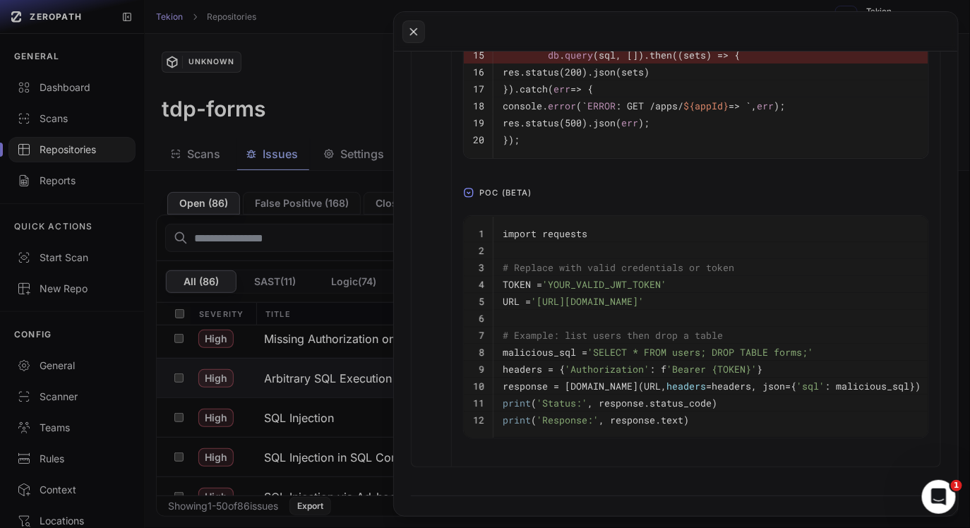
scroll to position [1006, 0]
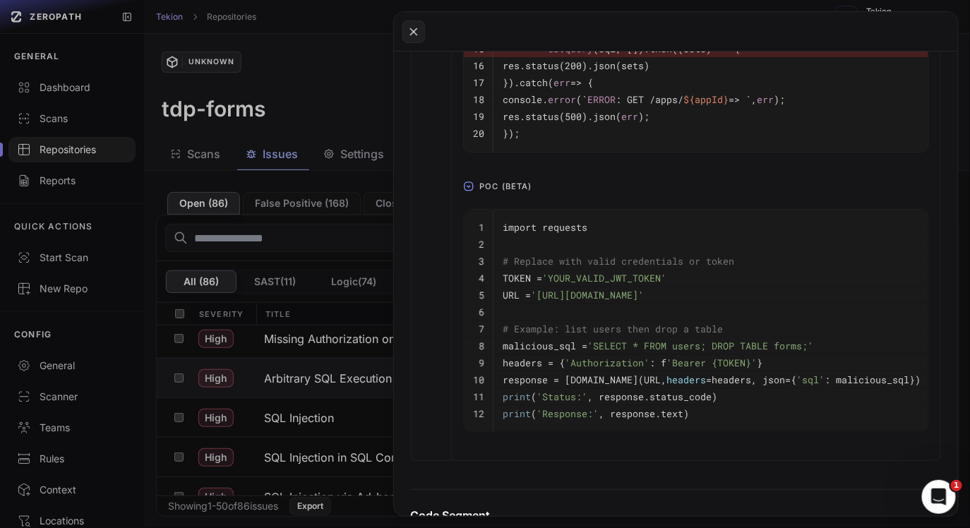
drag, startPoint x: 707, startPoint y: 423, endPoint x: 583, endPoint y: 289, distance: 182.3
click at [653, 380] on tbody "1 import requests 2 3 # Replace with valid credentials or token 4 TOKEN = 'YOUR…" at bounding box center [697, 321] width 467 height 222
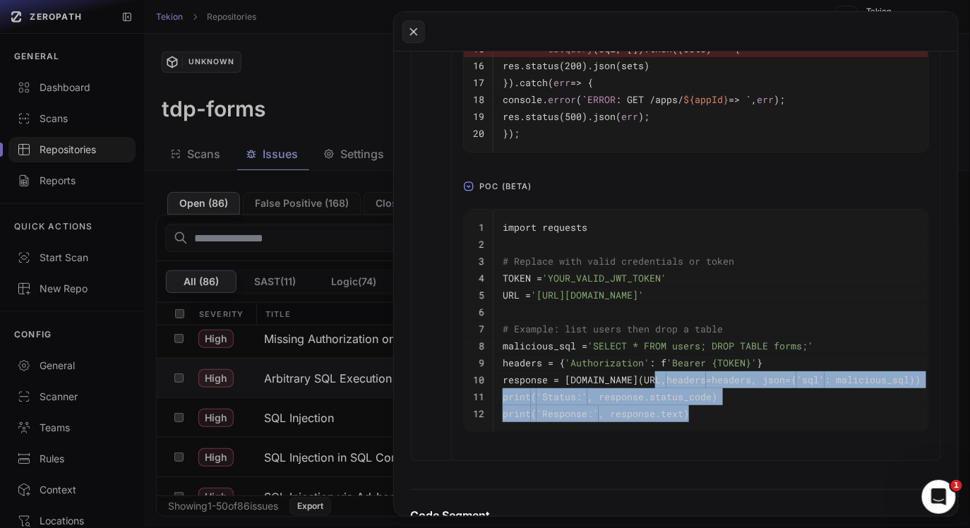
click at [663, 377] on pre "response = requests.post(URL, headers =headers, json={ 'sql' : malicious_sql})" at bounding box center [712, 379] width 418 height 17
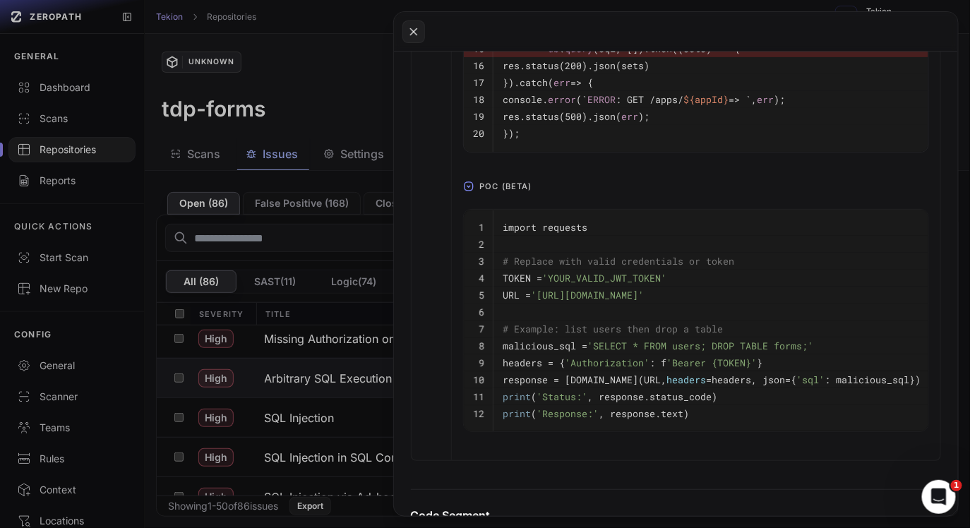
click at [663, 377] on pre "response = requests.post(URL, headers =headers, json={ 'sql' : malicious_sql})" at bounding box center [712, 379] width 418 height 17
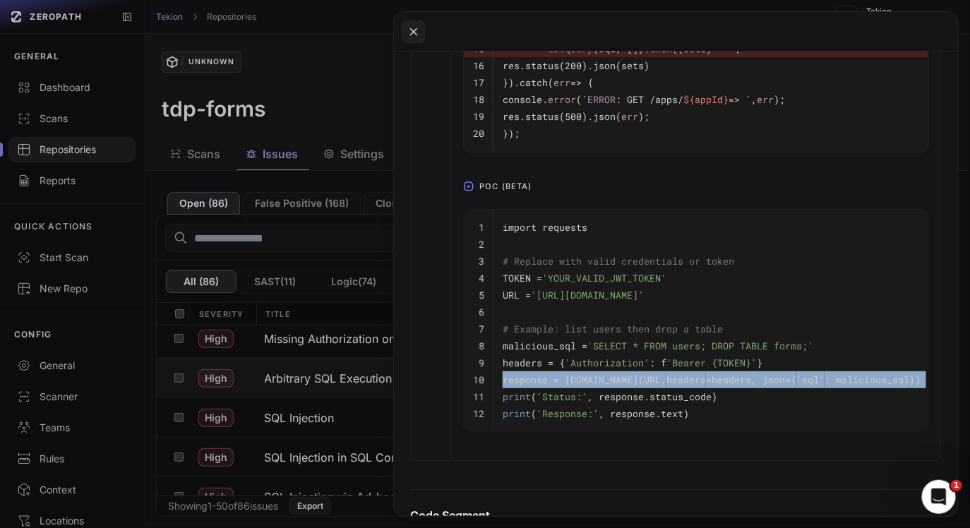
click at [684, 385] on span "headers" at bounding box center [686, 379] width 40 height 13
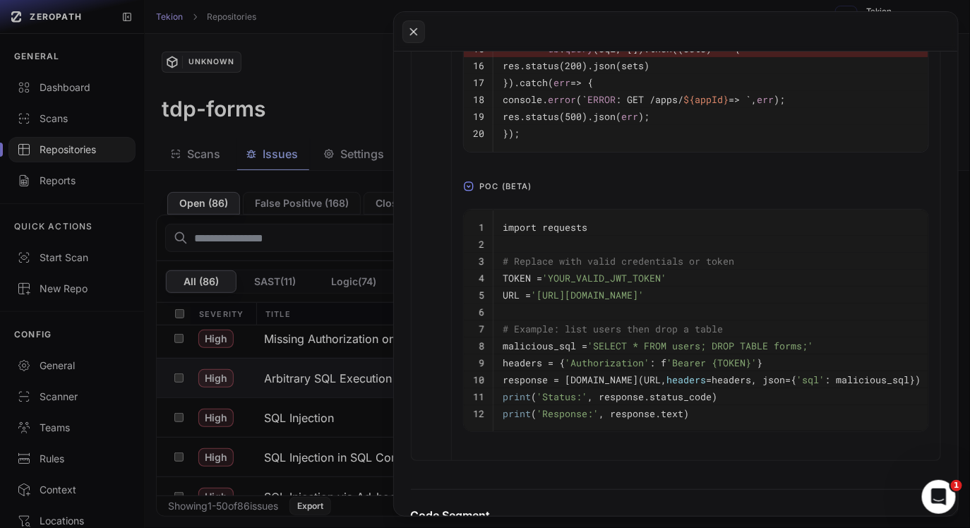
click at [684, 385] on span "headers" at bounding box center [686, 379] width 40 height 13
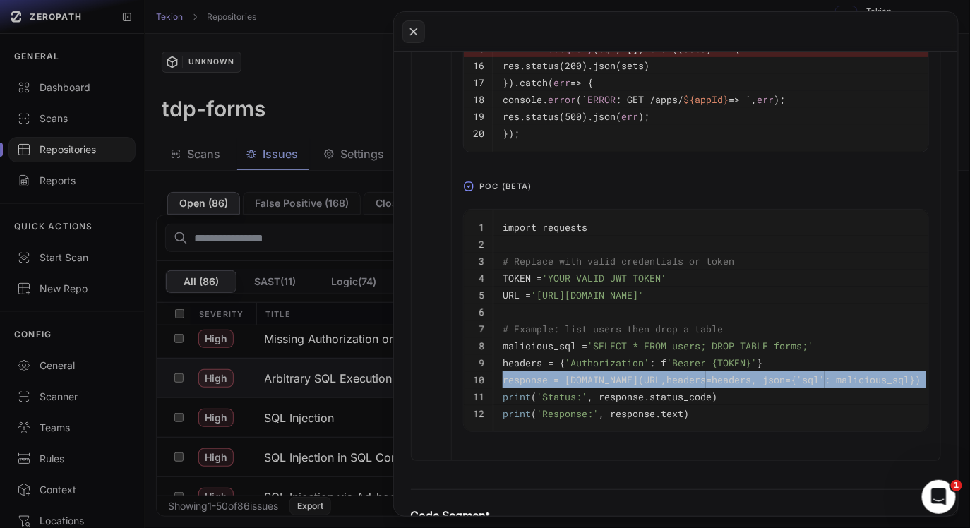
click at [722, 421] on pre "print ( 'Response:' , response.text)" at bounding box center [712, 413] width 418 height 17
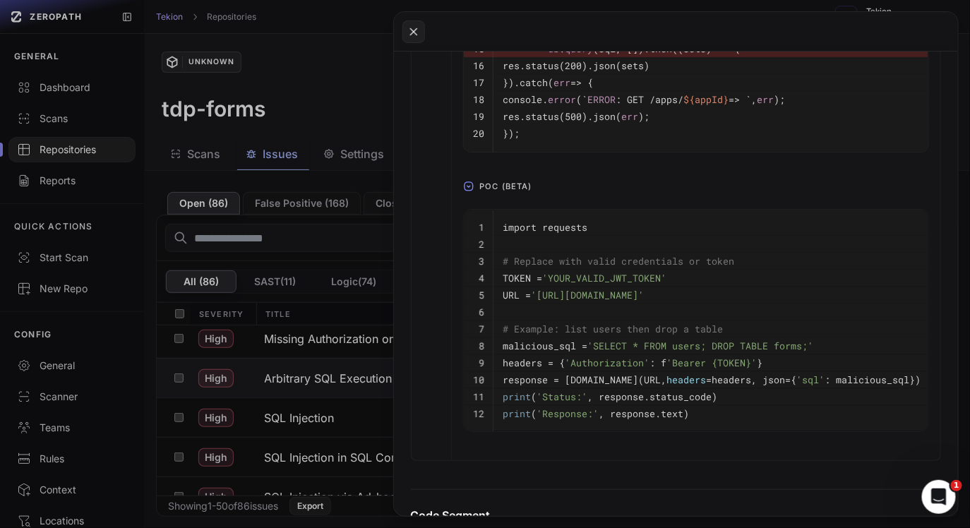
click at [722, 421] on pre "print ( 'Response:' , response.text)" at bounding box center [712, 413] width 418 height 17
click at [717, 364] on span "'Bearer {TOKEN}'" at bounding box center [711, 362] width 90 height 13
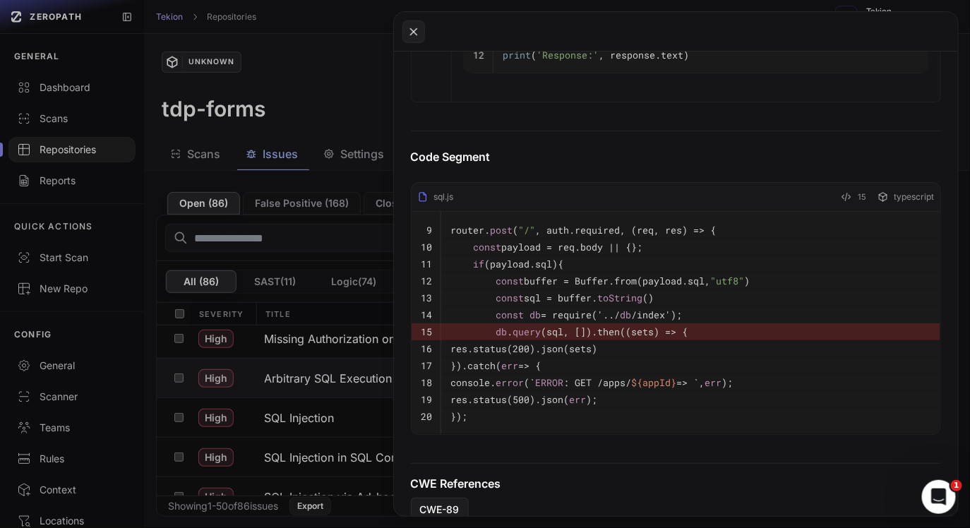
scroll to position [1390, 0]
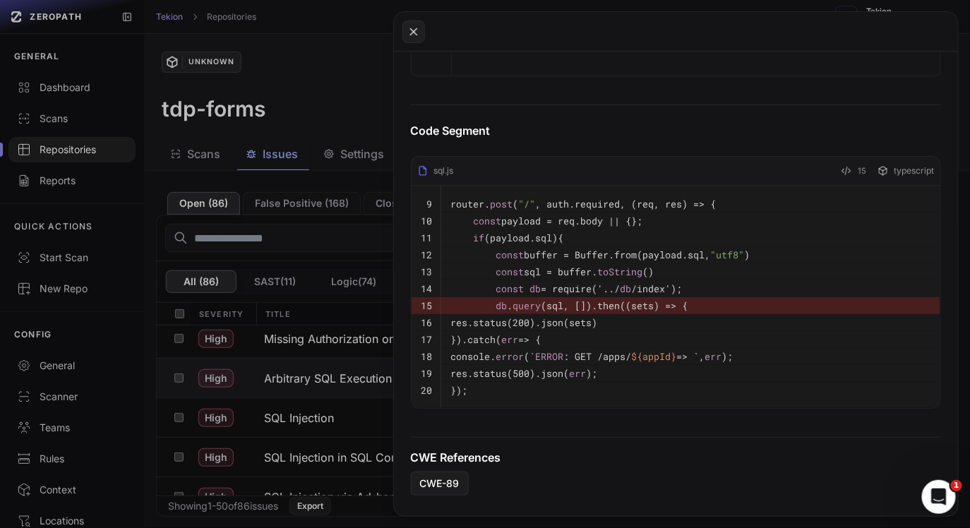
click at [320, 249] on button at bounding box center [485, 264] width 970 height 528
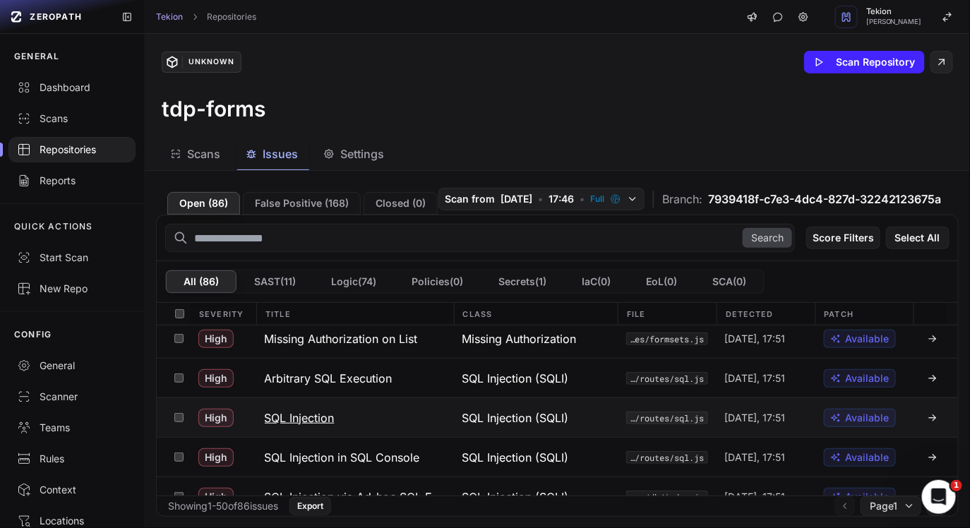
scroll to position [1233, 0]
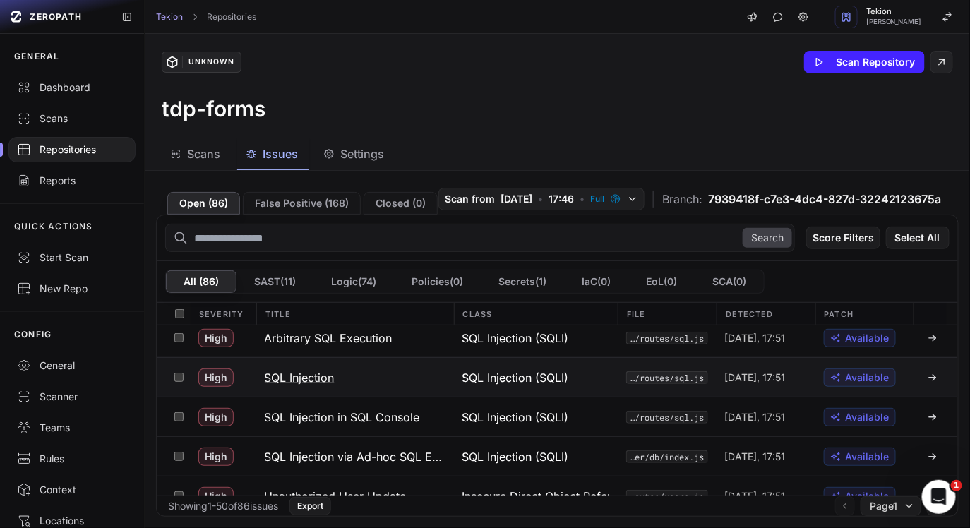
click at [328, 386] on h3 "SQL Injection" at bounding box center [300, 377] width 70 height 17
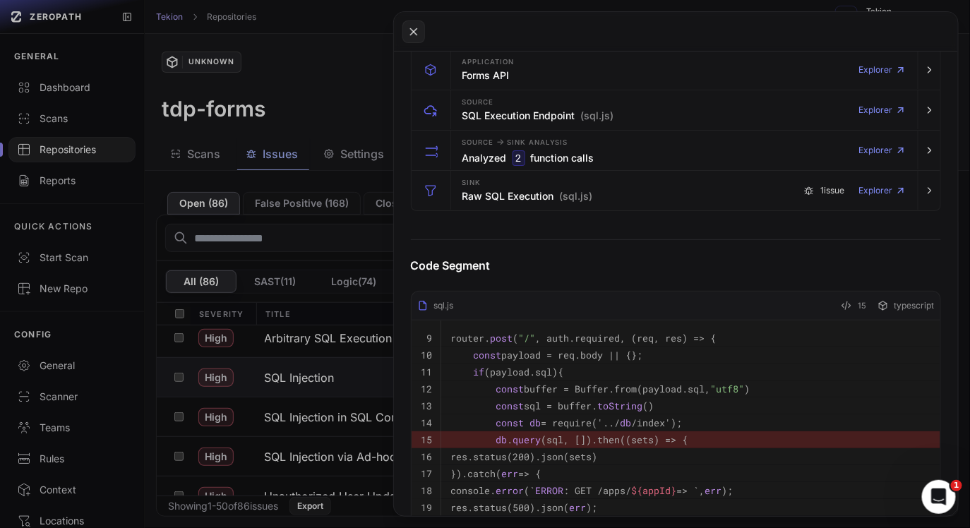
scroll to position [313, 0]
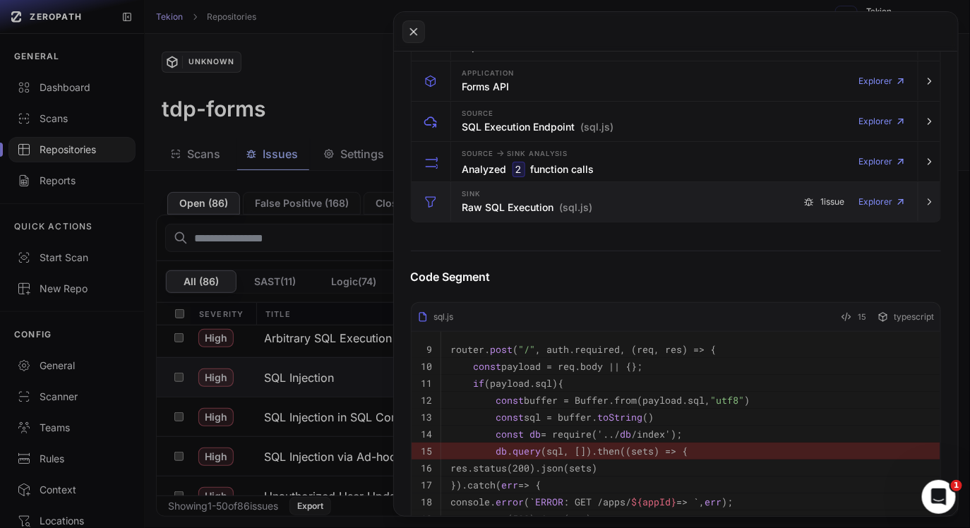
click at [631, 195] on div "Sink Raw SQL Execution (sql.js) 1 issue Explorer" at bounding box center [685, 202] width 456 height 40
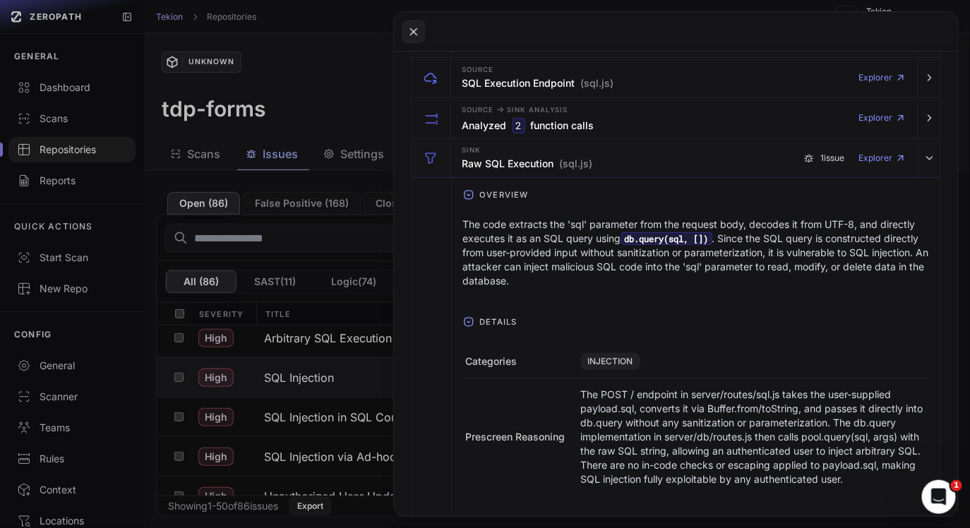
scroll to position [375, 0]
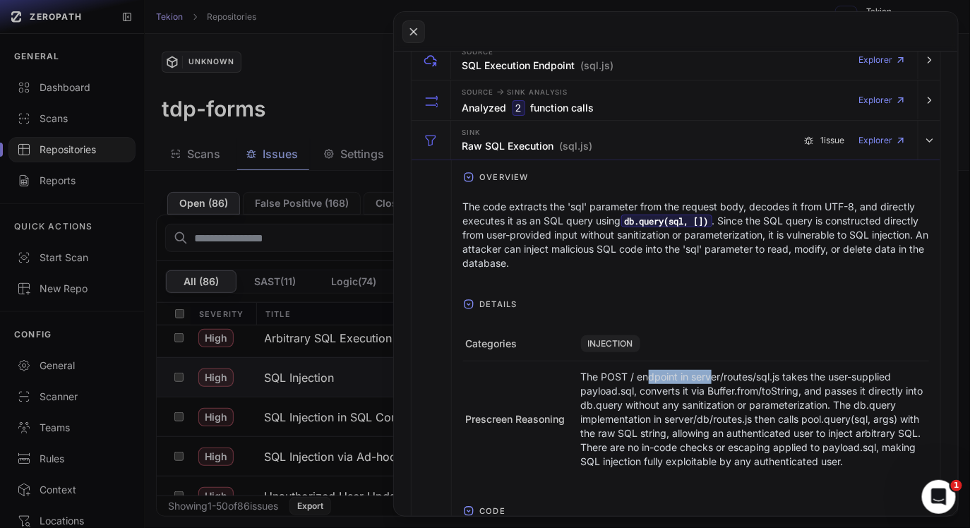
drag, startPoint x: 649, startPoint y: 379, endPoint x: 736, endPoint y: 379, distance: 87.5
click at [709, 379] on p "The POST / endpoint in server/routes/sql.js takes the user-supplied payload.sql…" at bounding box center [753, 419] width 345 height 99
click at [738, 379] on p "The POST / endpoint in server/routes/sql.js takes the user-supplied payload.sql…" at bounding box center [753, 419] width 345 height 99
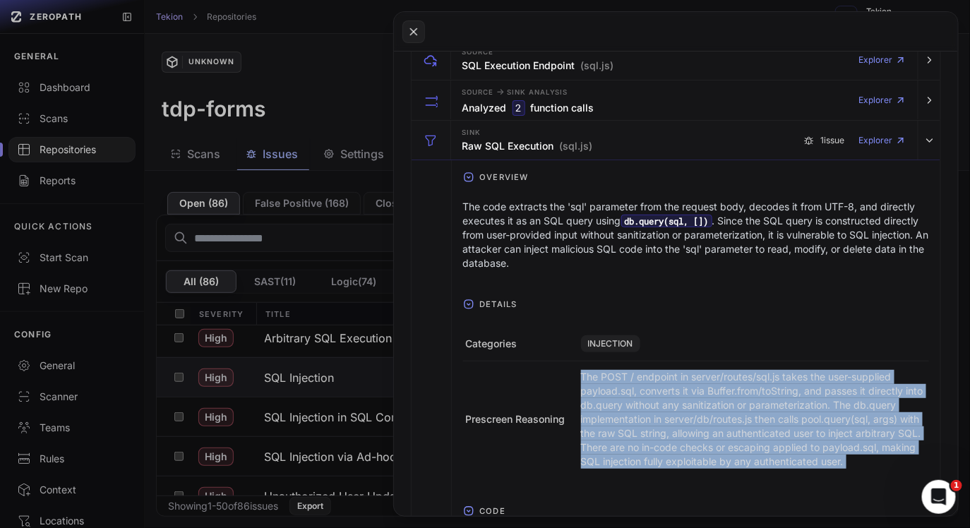
click at [667, 390] on p "The POST / endpoint in server/routes/sql.js takes the user-supplied payload.sql…" at bounding box center [753, 419] width 345 height 99
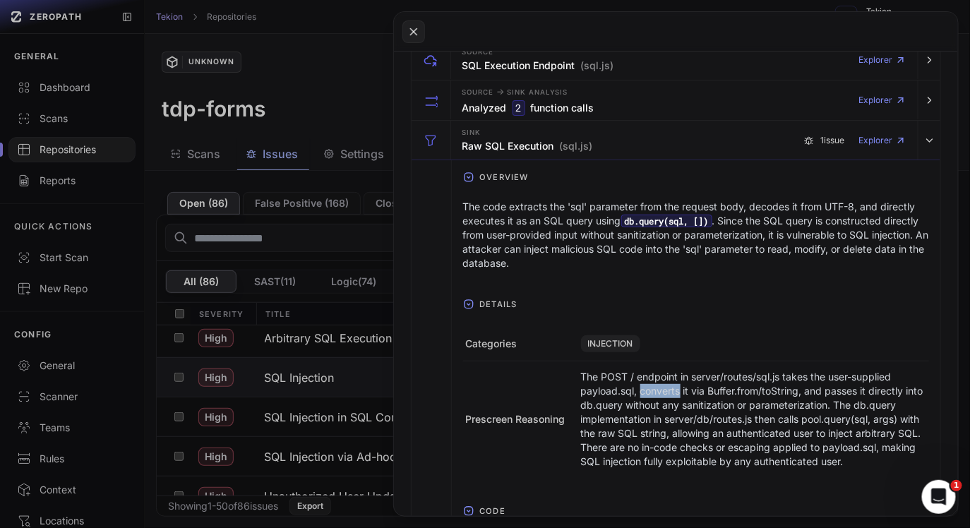
drag, startPoint x: 640, startPoint y: 390, endPoint x: 703, endPoint y: 390, distance: 62.8
click at [680, 390] on p "The POST / endpoint in server/routes/sql.js takes the user-supplied payload.sql…" at bounding box center [753, 419] width 345 height 99
click at [703, 390] on p "The POST / endpoint in server/routes/sql.js takes the user-supplied payload.sql…" at bounding box center [753, 419] width 345 height 99
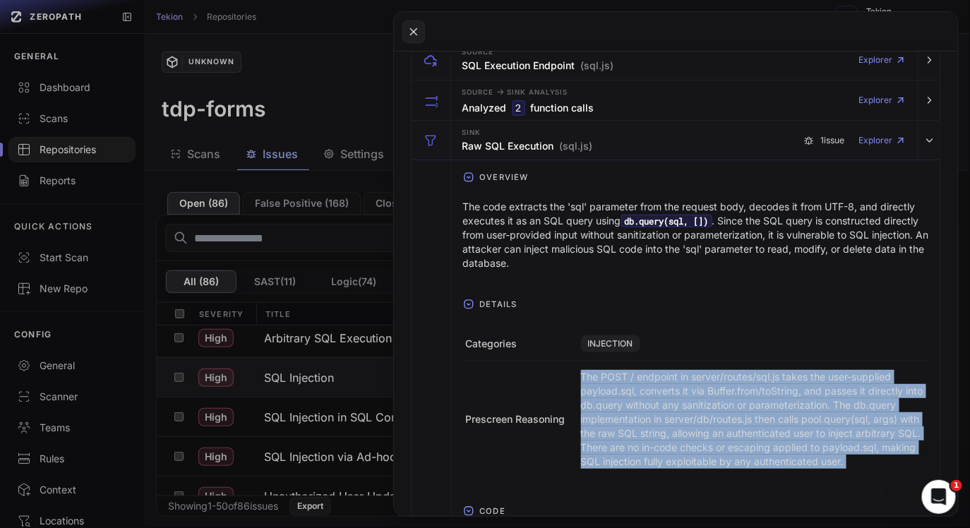
click at [781, 394] on p "The POST / endpoint in server/routes/sql.js takes the user-supplied payload.sql…" at bounding box center [753, 419] width 345 height 99
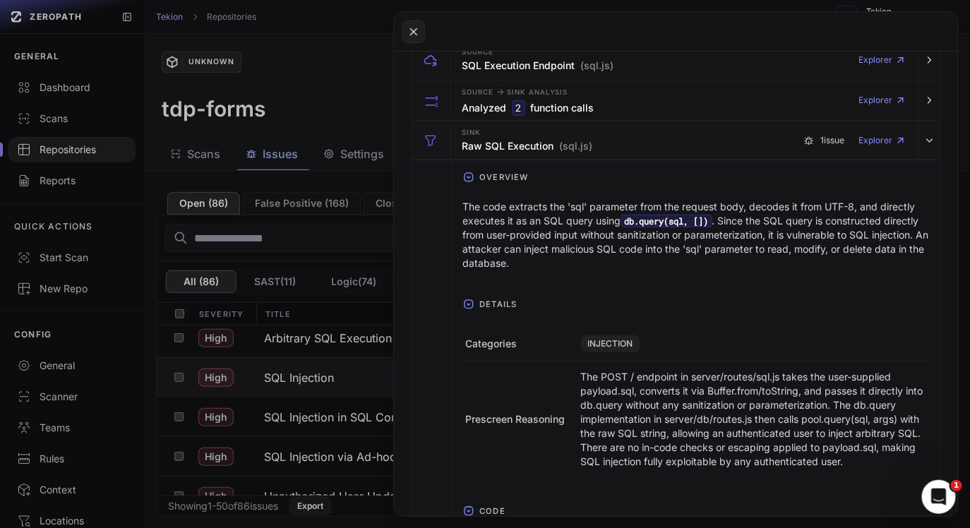
click at [781, 394] on p "The POST / endpoint in server/routes/sql.js takes the user-supplied payload.sql…" at bounding box center [753, 419] width 345 height 99
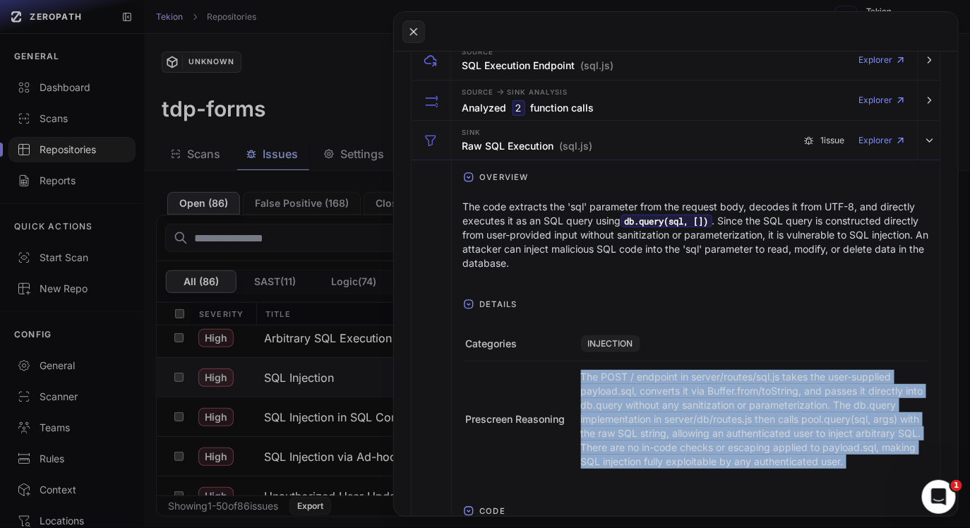
click at [855, 398] on p "The POST / endpoint in server/routes/sql.js takes the user-supplied payload.sql…" at bounding box center [753, 419] width 345 height 99
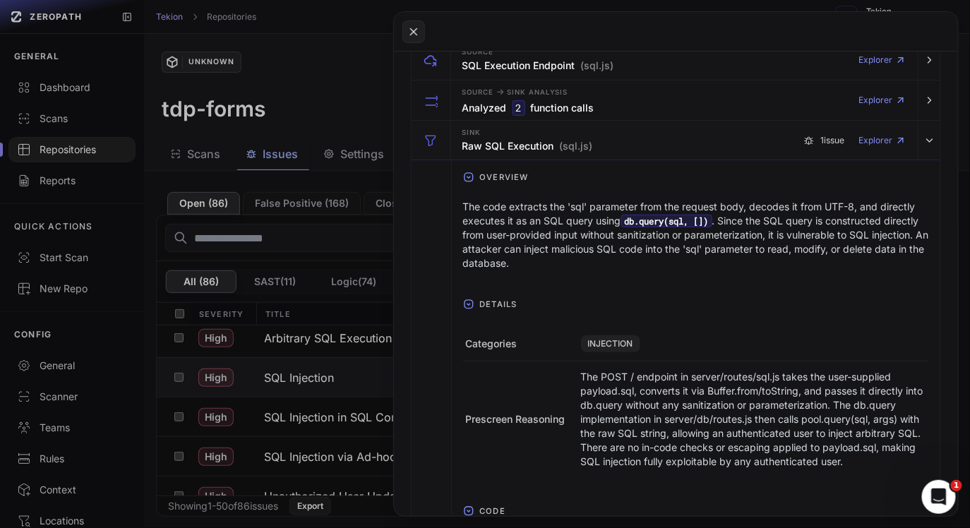
click at [855, 398] on p "The POST / endpoint in server/routes/sql.js takes the user-supplied payload.sql…" at bounding box center [753, 419] width 345 height 99
click at [703, 421] on p "The POST / endpoint in server/routes/sql.js takes the user-supplied payload.sql…" at bounding box center [753, 419] width 345 height 99
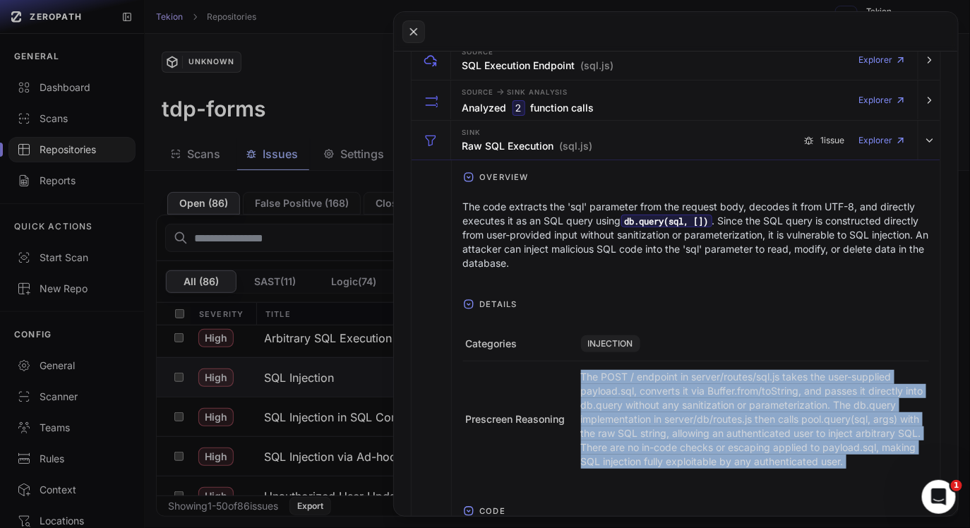
click at [738, 426] on p "The POST / endpoint in server/routes/sql.js takes the user-supplied payload.sql…" at bounding box center [753, 419] width 345 height 99
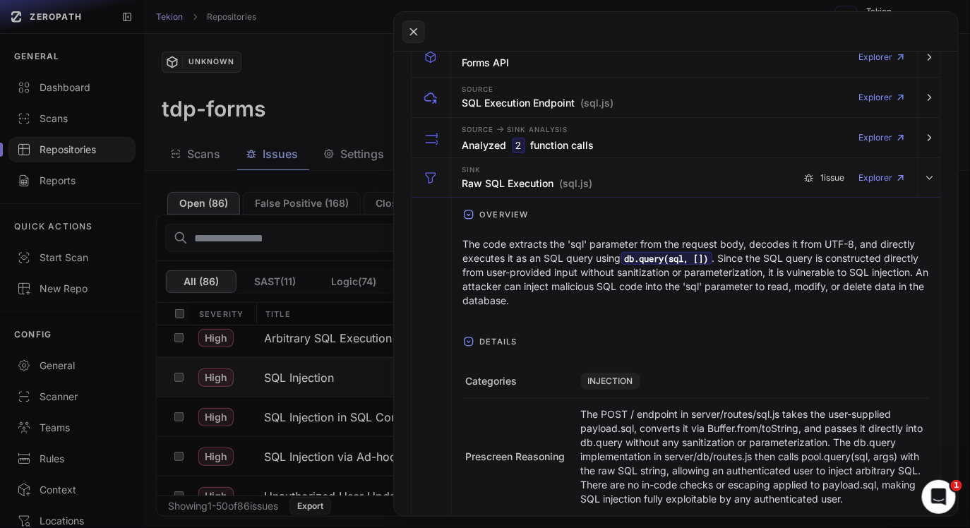
scroll to position [330, 0]
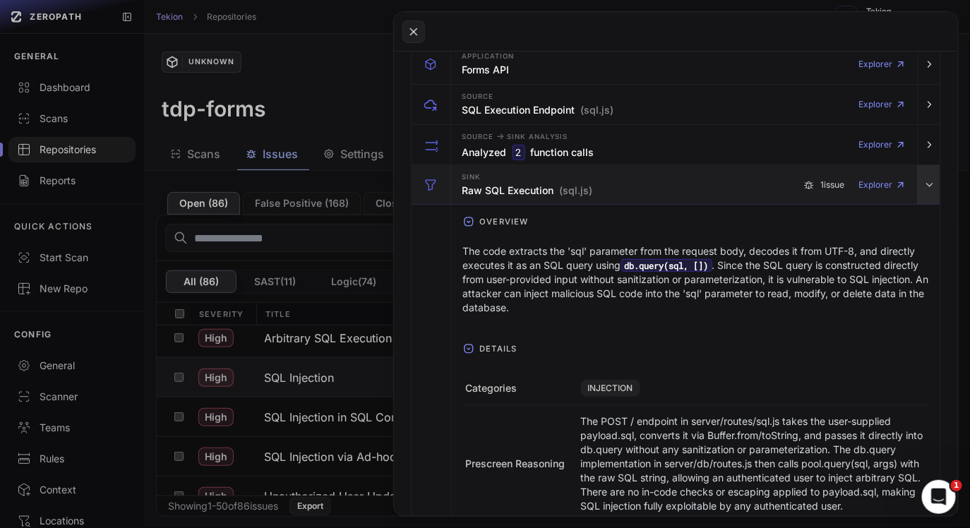
click at [927, 181] on icon "button" at bounding box center [929, 184] width 11 height 11
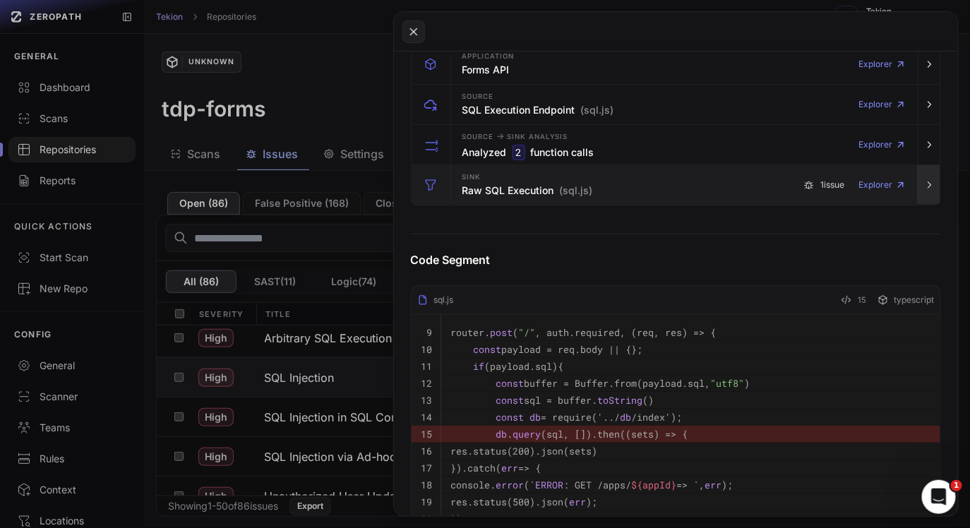
click at [927, 181] on icon "button" at bounding box center [929, 184] width 11 height 11
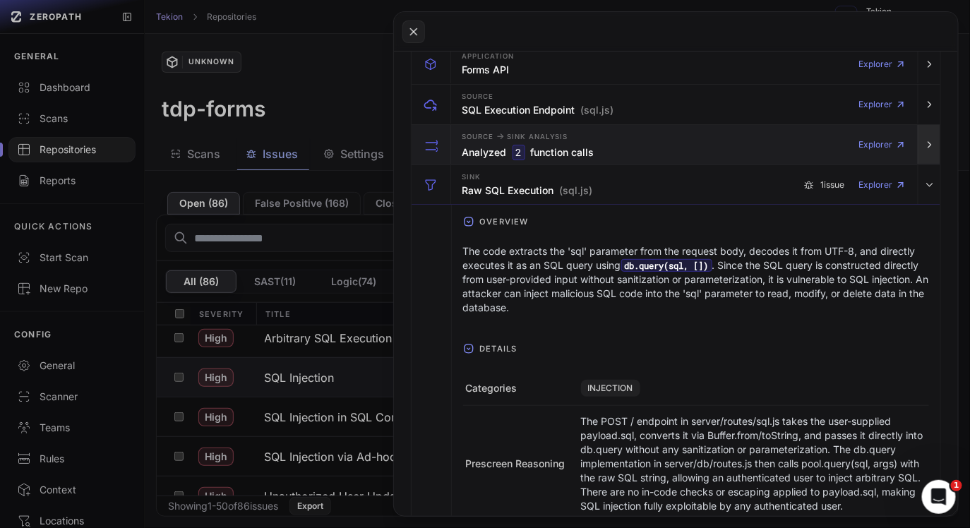
click at [922, 143] on button "button" at bounding box center [929, 145] width 23 height 40
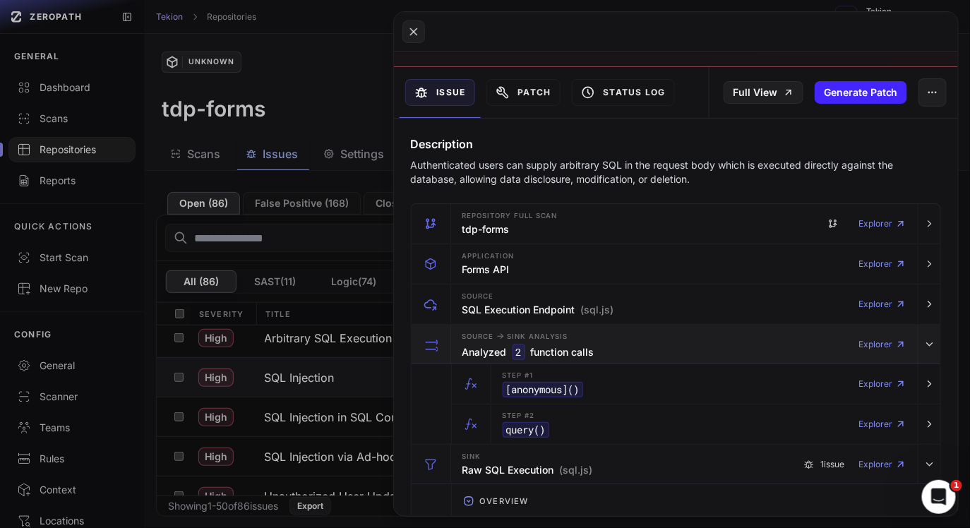
scroll to position [0, 0]
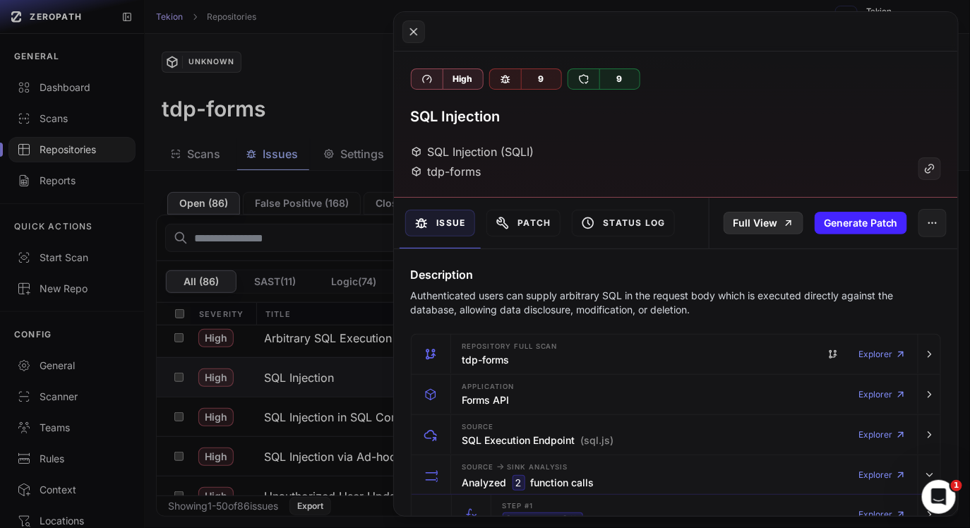
click at [770, 220] on link "Full View" at bounding box center [763, 223] width 80 height 23
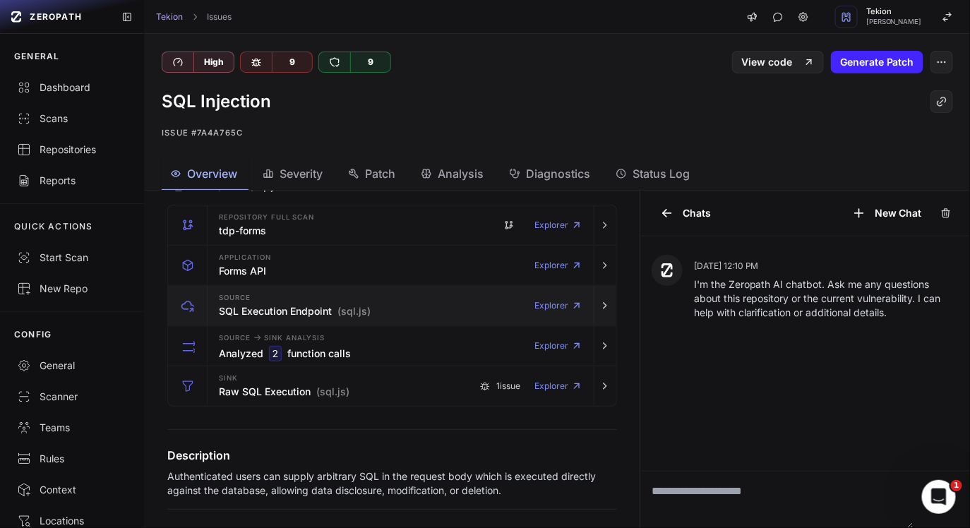
scroll to position [157, 0]
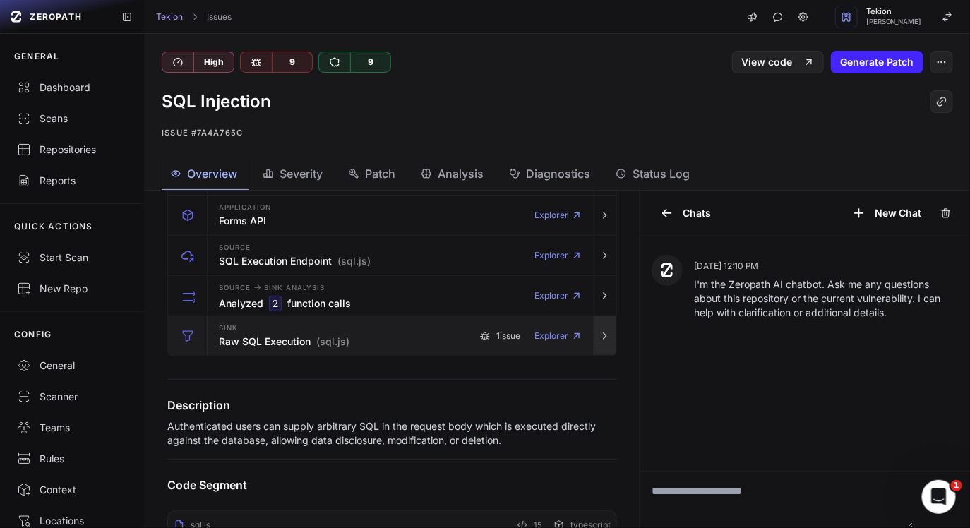
click at [613, 333] on button "button" at bounding box center [605, 336] width 23 height 40
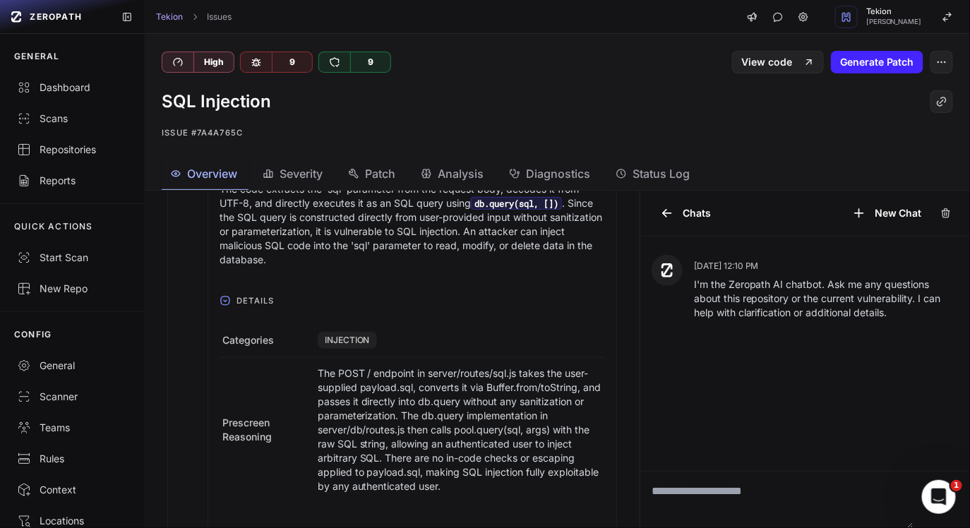
scroll to position [397, 0]
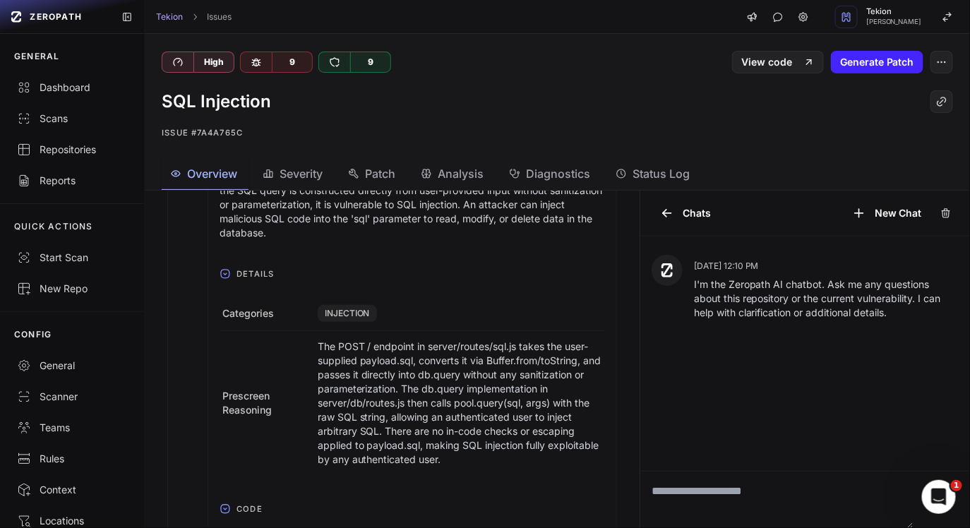
click at [247, 272] on span "Details" at bounding box center [255, 274] width 49 height 23
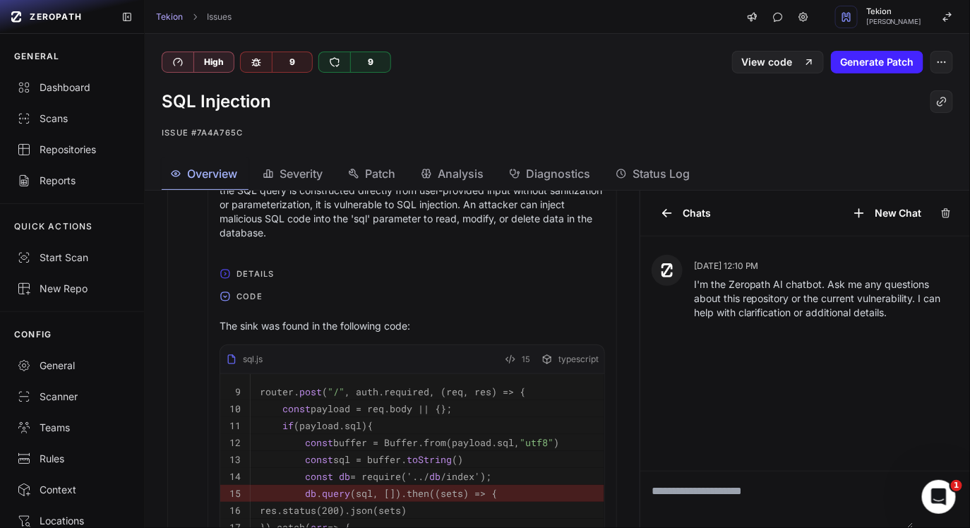
click at [247, 276] on span "Details" at bounding box center [255, 274] width 49 height 23
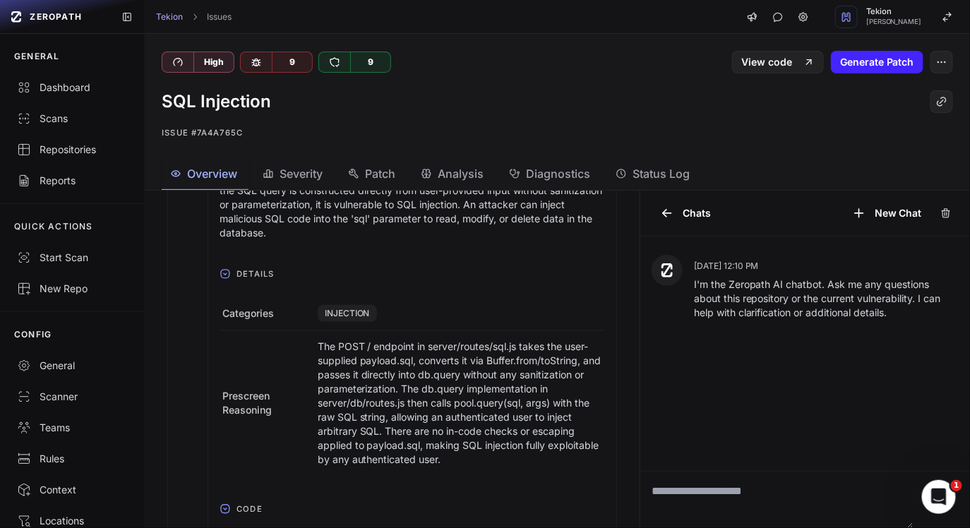
click at [359, 318] on span "INJECTION" at bounding box center [347, 313] width 59 height 17
click at [399, 373] on p "The POST / endpoint in server/routes/sql.js takes the user-supplied payload.sql…" at bounding box center [460, 402] width 284 height 127
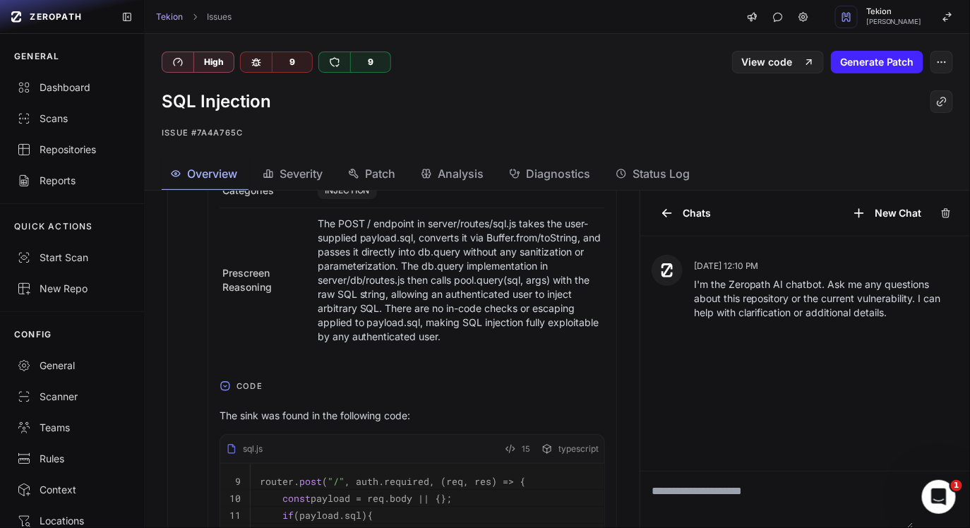
scroll to position [654, 0]
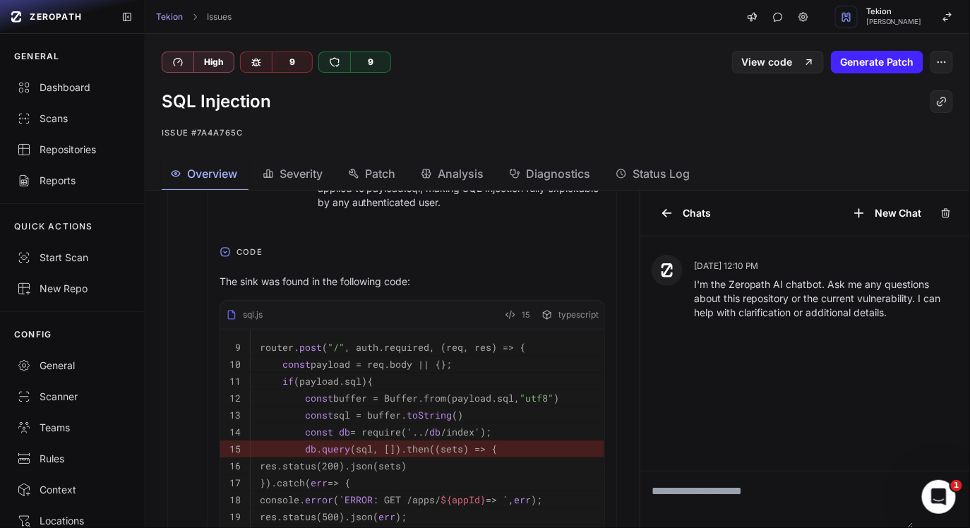
click at [276, 286] on p "The sink was found in the following code:" at bounding box center [412, 282] width 385 height 14
click at [362, 278] on p "The sink was found in the following code:" at bounding box center [412, 282] width 385 height 14
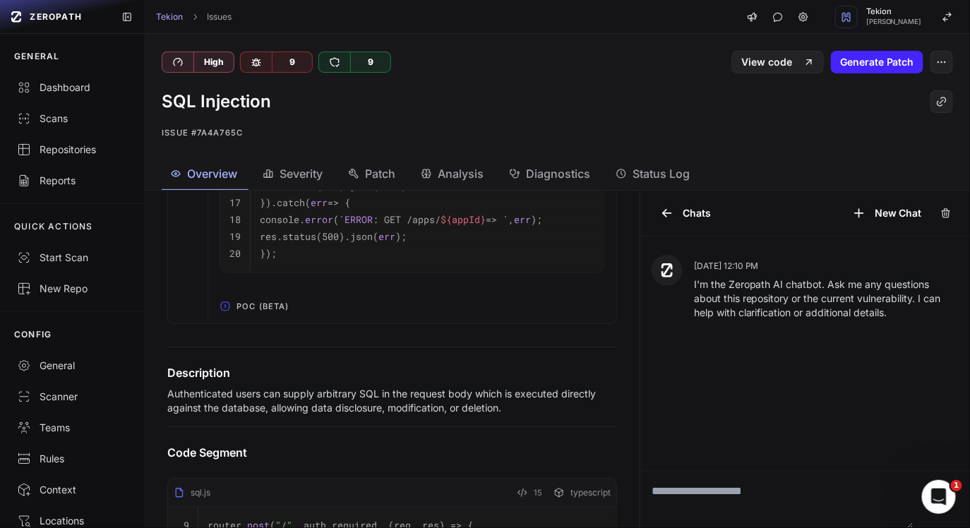
scroll to position [979, 0]
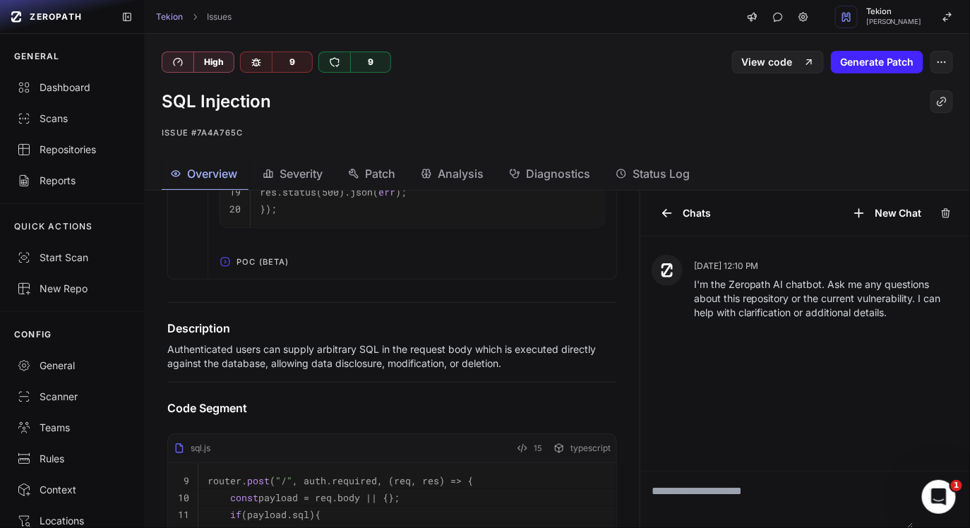
click at [264, 270] on span "POC (Beta)" at bounding box center [263, 262] width 64 height 23
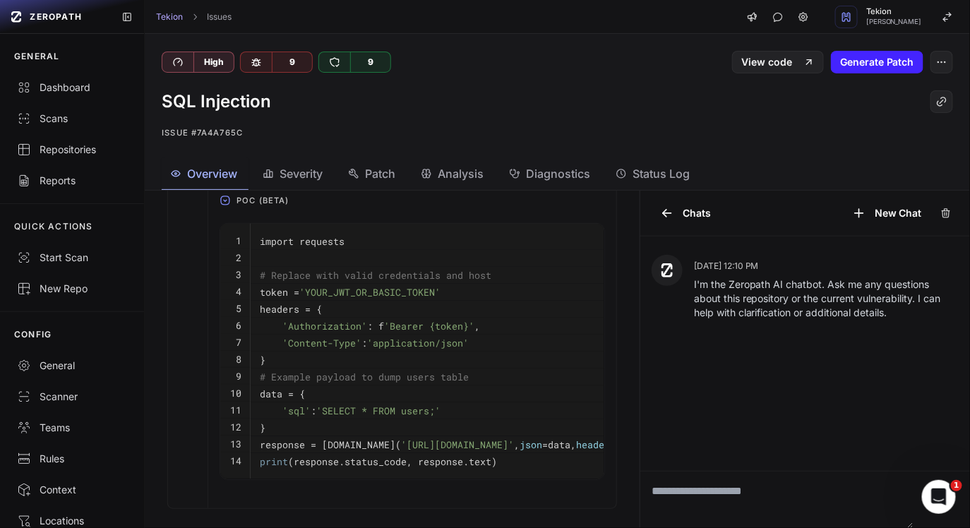
scroll to position [1004, 0]
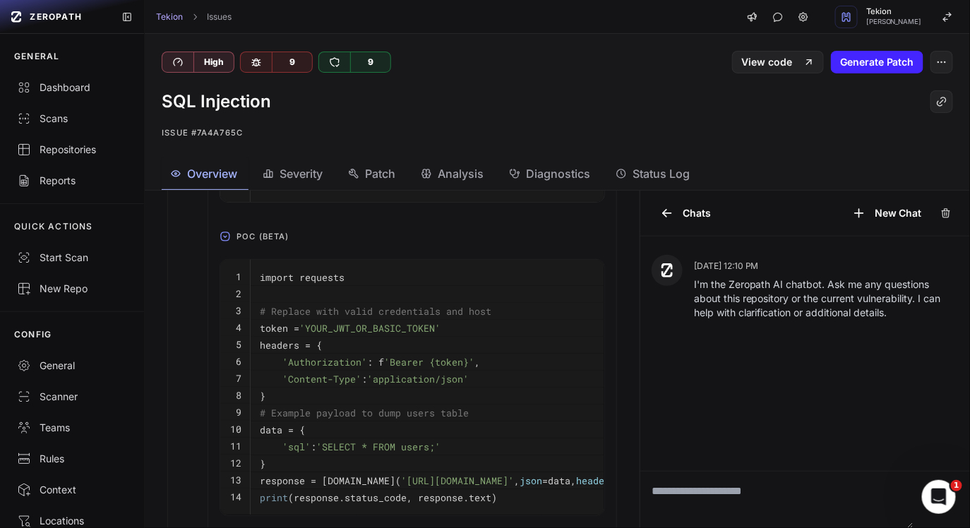
click at [244, 241] on span "POC (Beta)" at bounding box center [263, 236] width 64 height 23
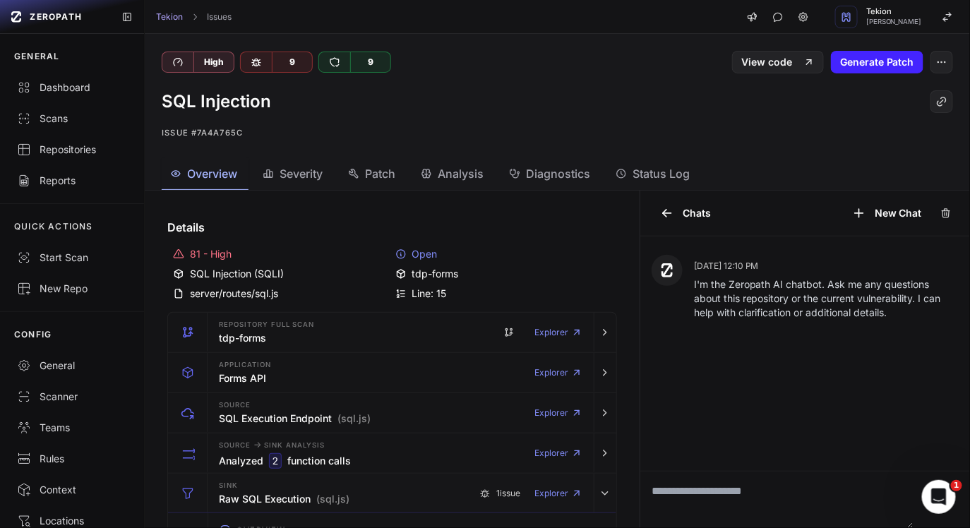
scroll to position [0, 0]
click at [791, 66] on link "View code" at bounding box center [778, 62] width 92 height 23
click at [298, 176] on span "Severity" at bounding box center [301, 173] width 43 height 17
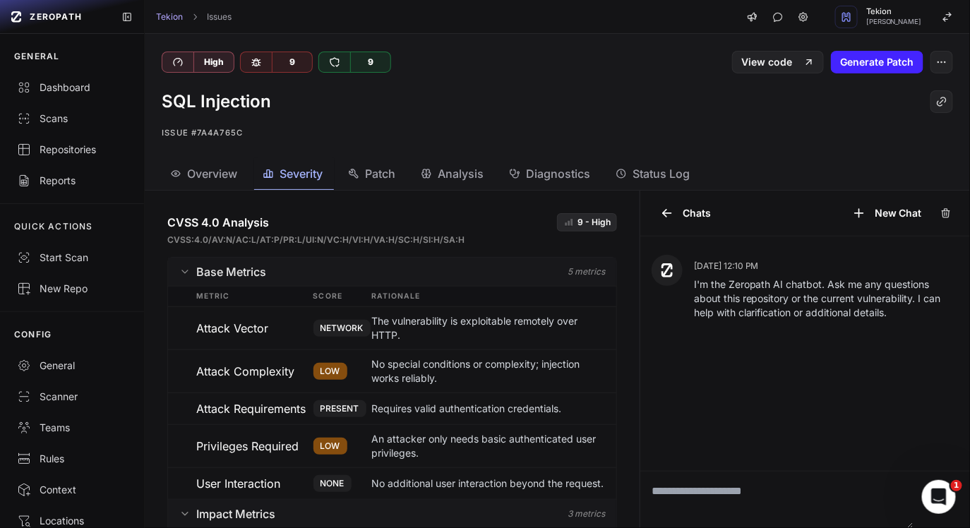
click at [358, 177] on icon "button" at bounding box center [353, 173] width 8 height 8
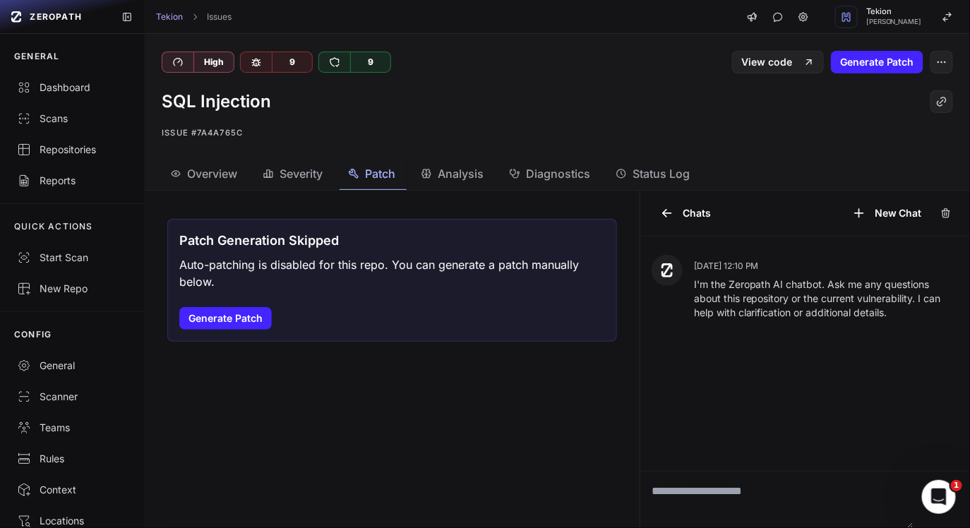
click at [453, 181] on span "Analysis" at bounding box center [461, 173] width 46 height 17
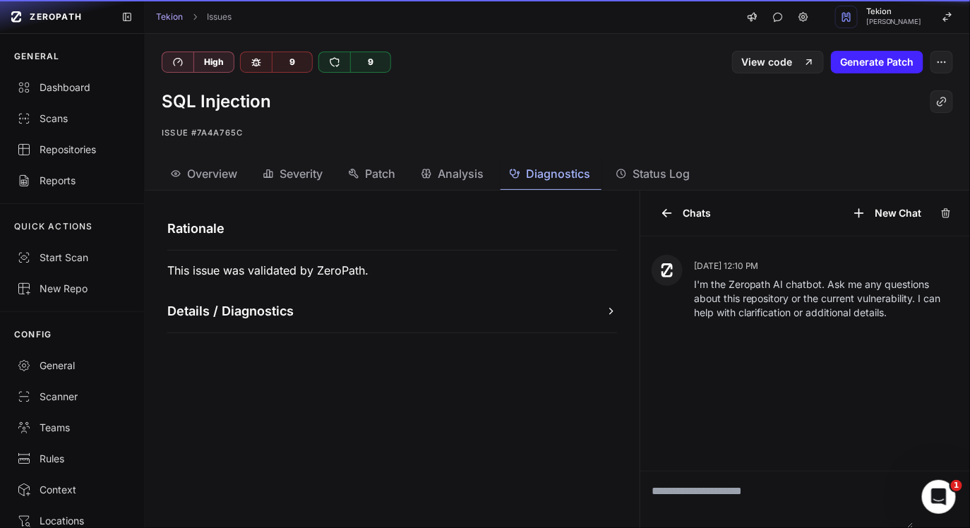
click at [511, 179] on icon "button" at bounding box center [514, 173] width 11 height 11
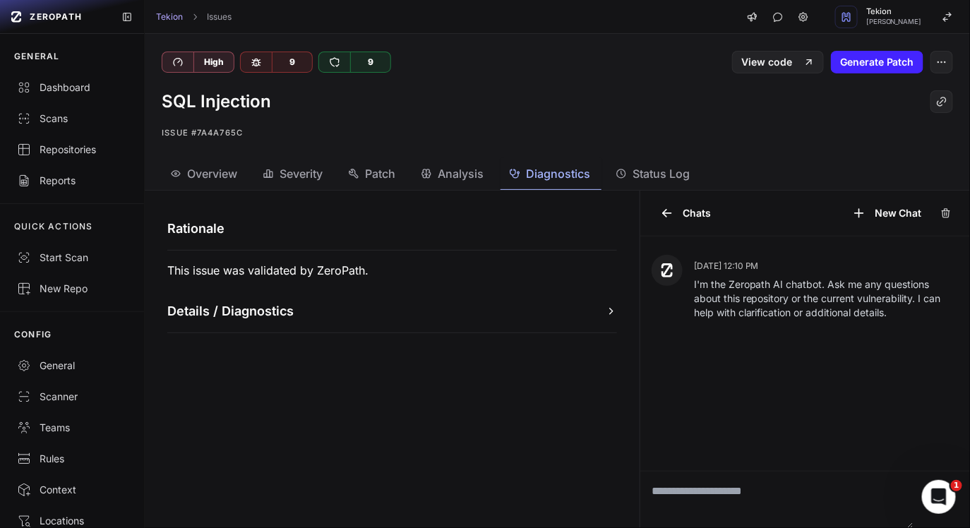
click at [424, 173] on icon "button" at bounding box center [423, 174] width 2 height 4
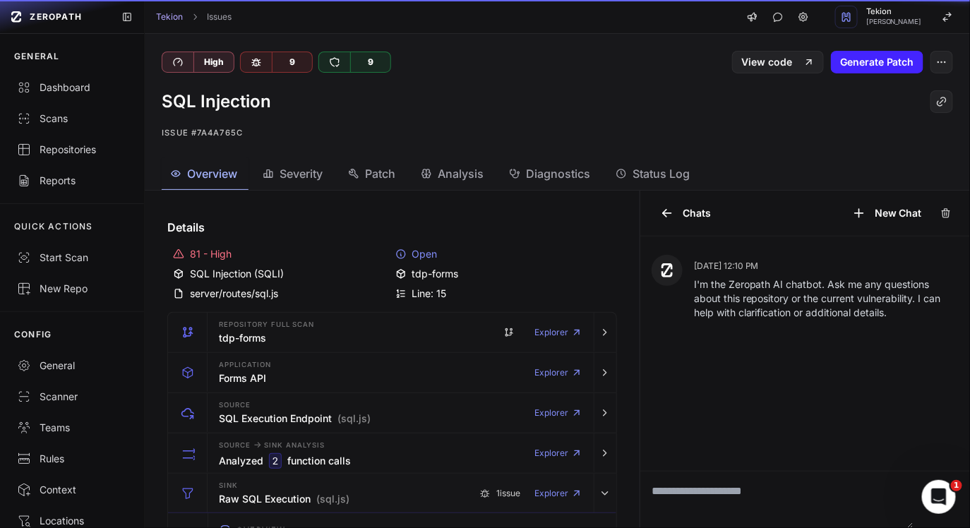
click at [225, 169] on span "Overview" at bounding box center [212, 173] width 50 height 17
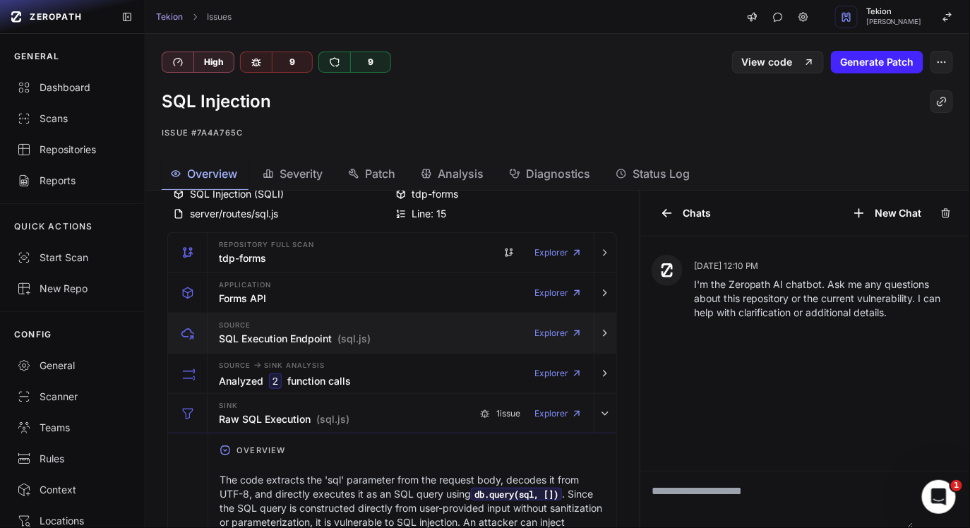
scroll to position [54, 0]
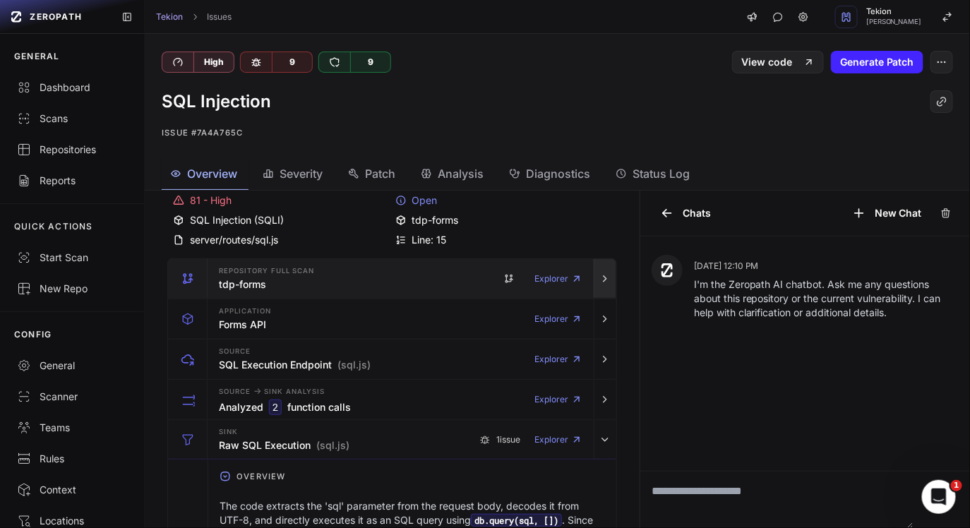
click at [599, 288] on button "button" at bounding box center [605, 279] width 23 height 40
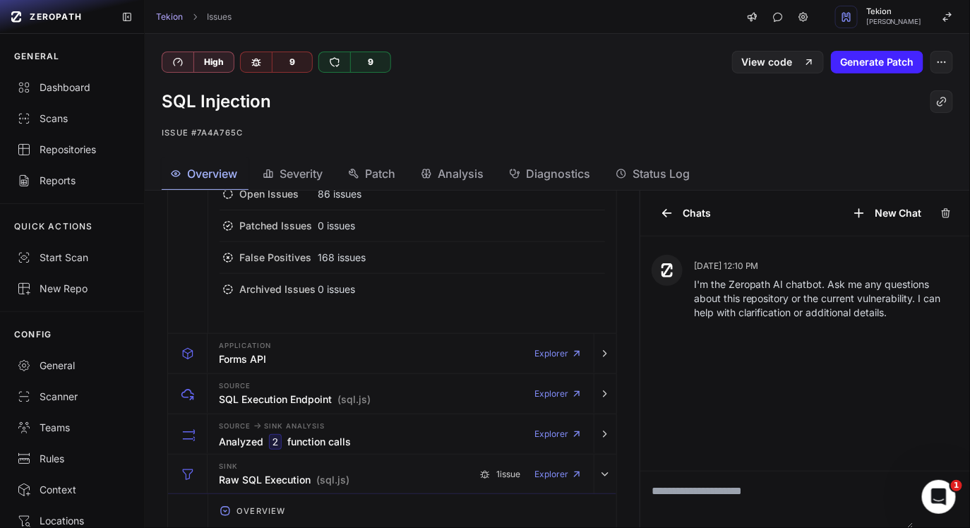
scroll to position [277, 0]
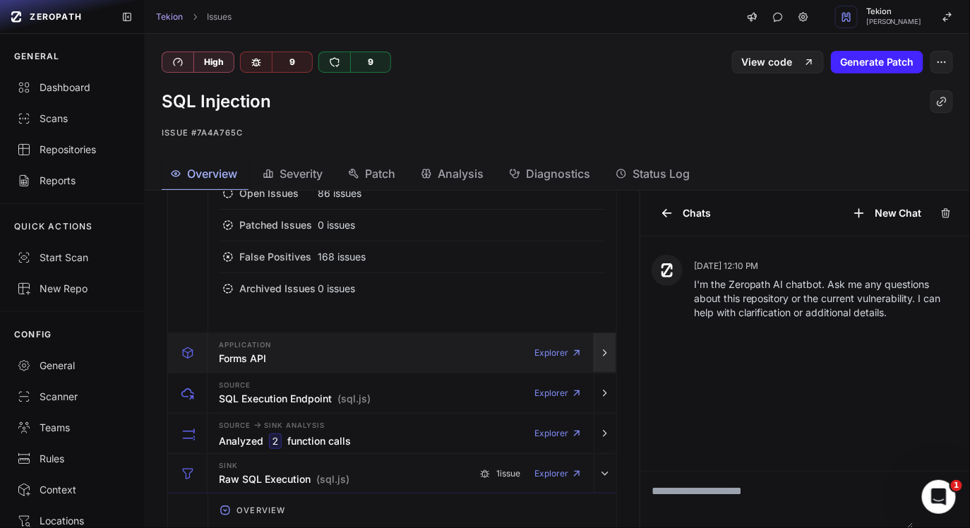
click at [603, 351] on icon "button" at bounding box center [604, 352] width 11 height 11
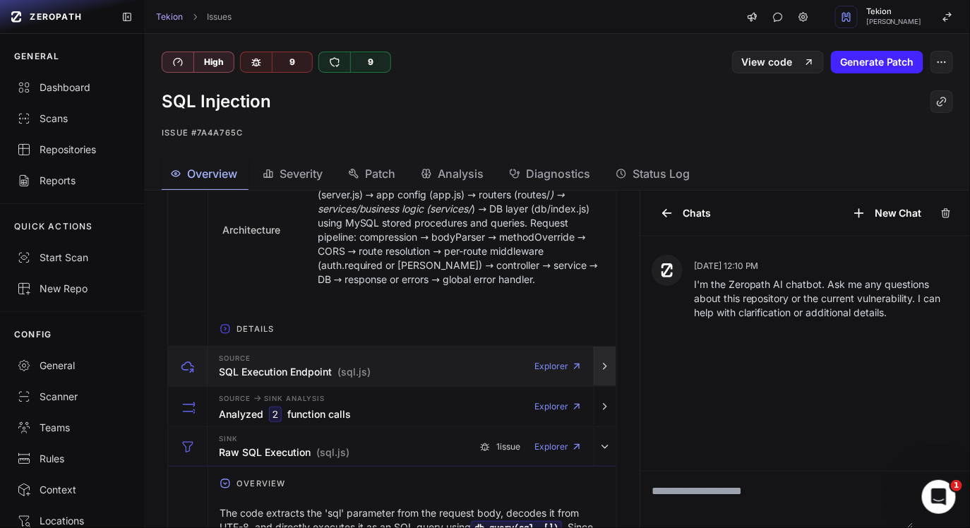
click at [610, 361] on icon "button" at bounding box center [604, 366] width 11 height 11
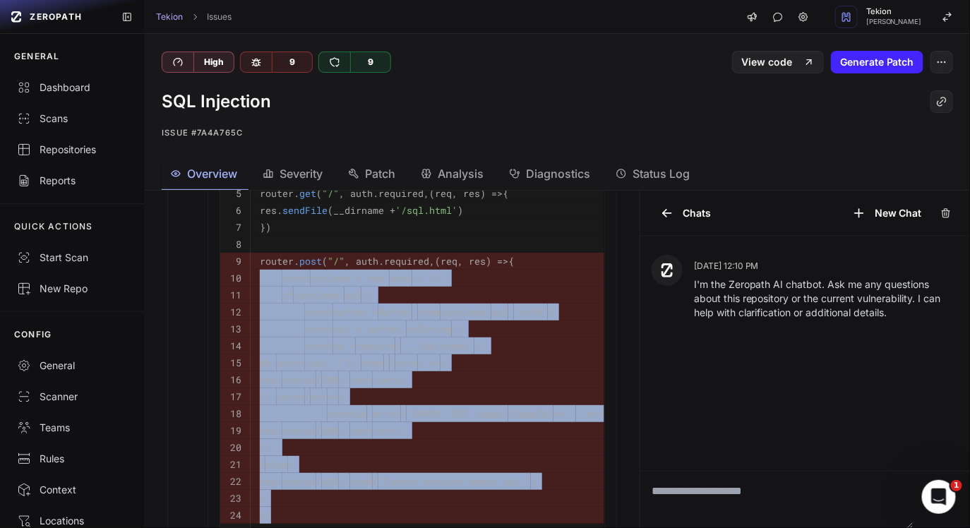
scroll to position [1268, 0]
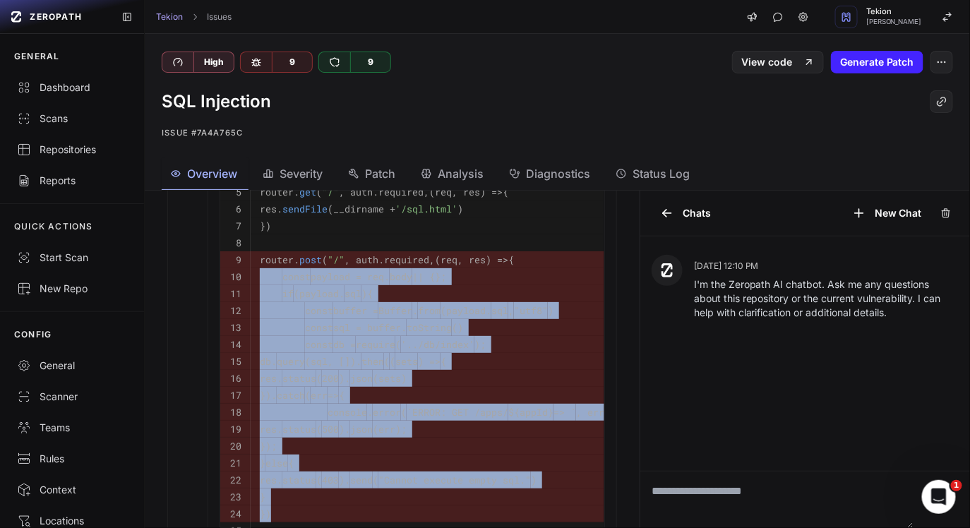
drag, startPoint x: 258, startPoint y: 265, endPoint x: 292, endPoint y: 513, distance: 250.0
click at [292, 513] on tbody "3 const auth = require ( './_auth' ) 4 5 router. get ( "/" , auth. required , (…" at bounding box center [422, 353] width 404 height 426
click at [247, 239] on td "8" at bounding box center [235, 242] width 30 height 17
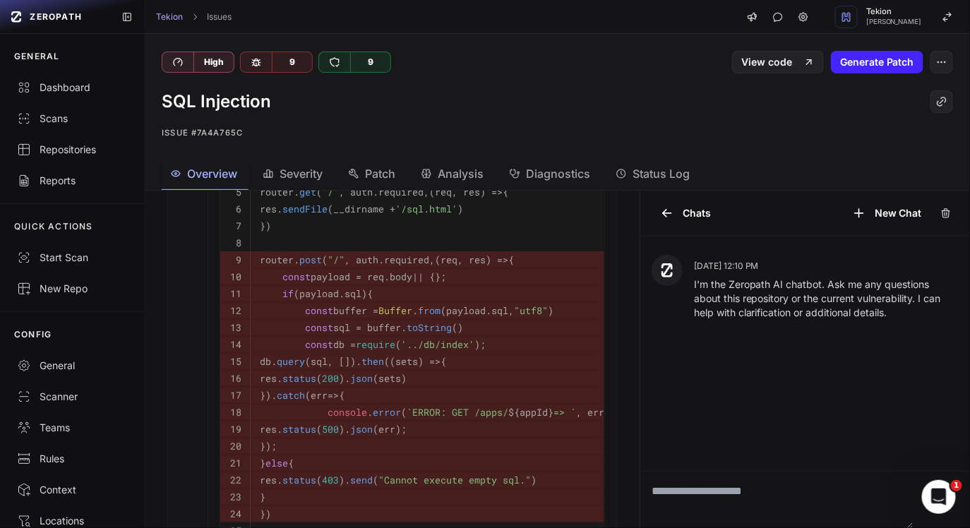
click at [262, 265] on code "router. post ( "/" , auth. required , ( req, res ) => {" at bounding box center [387, 259] width 254 height 13
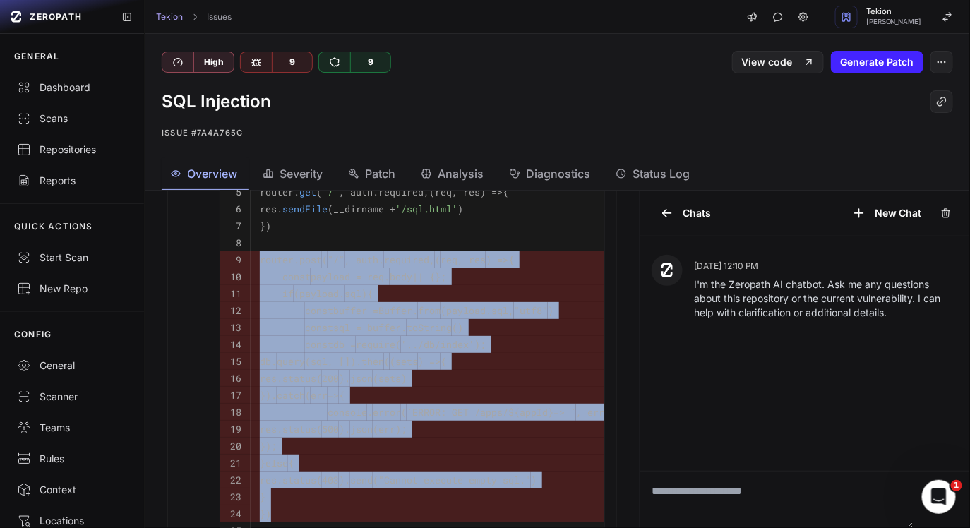
drag, startPoint x: 260, startPoint y: 261, endPoint x: 318, endPoint y: 525, distance: 270.1
click at [318, 525] on tbody "3 const auth = require ( './_auth' ) 4 5 router. get ( "/" , auth. required , (…" at bounding box center [422, 353] width 404 height 426
copy tbody "router. post ( "/" , auth. required , ( req, res ) => { 10 const payload = req.…"
click at [481, 287] on pre "if (payload. sql ){" at bounding box center [438, 293] width 356 height 17
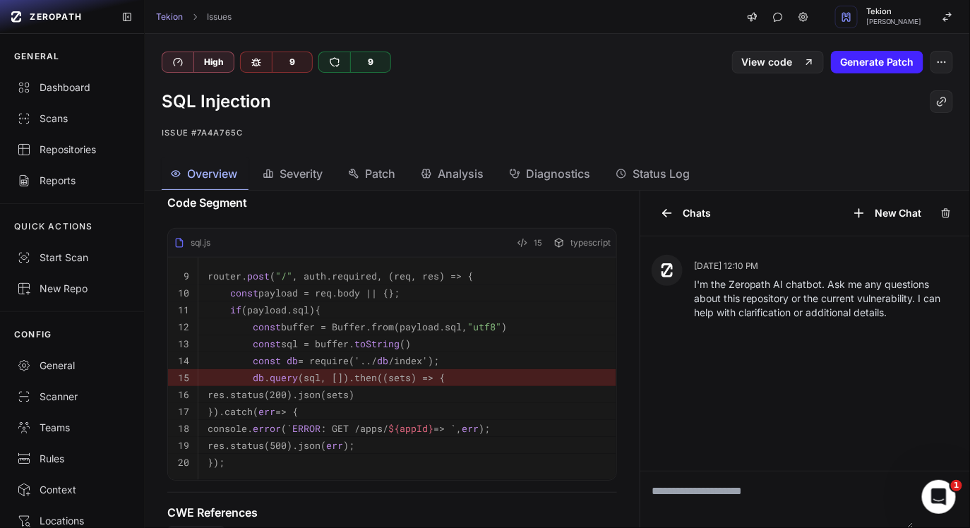
scroll to position [2667, 0]
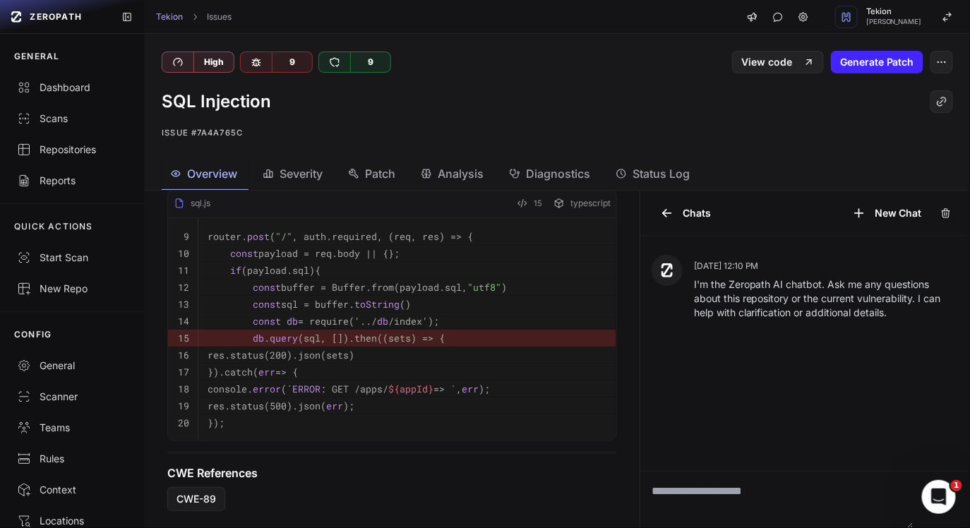
click at [295, 167] on span "Severity" at bounding box center [301, 173] width 43 height 17
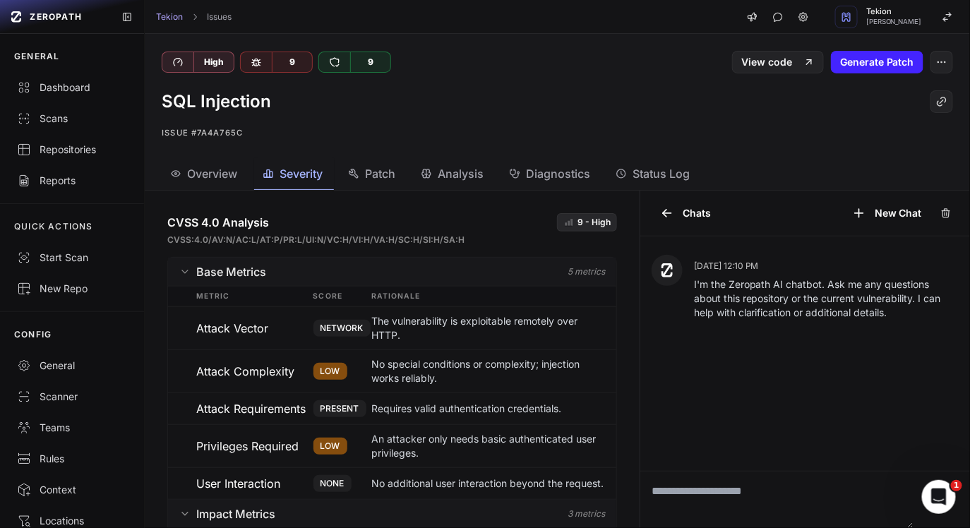
click at [500, 163] on button "Patch" at bounding box center [550, 174] width 101 height 32
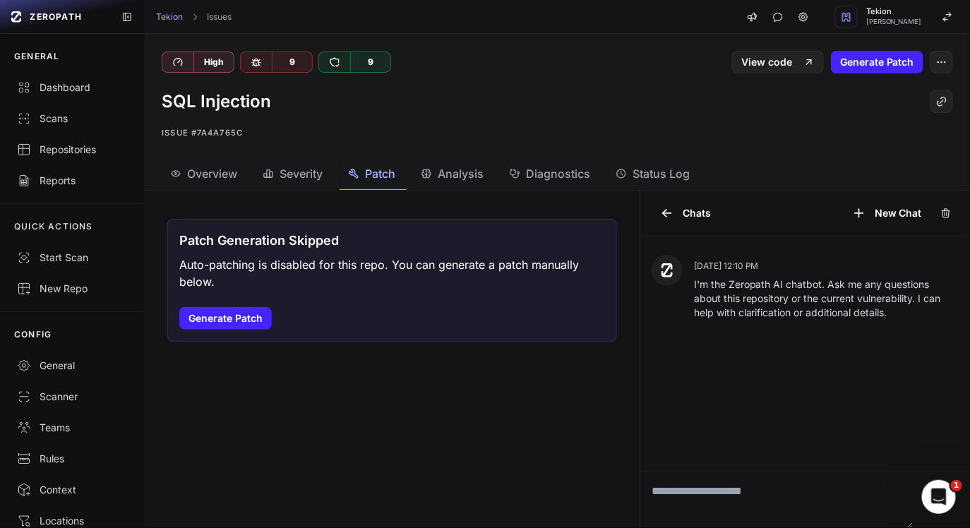
click at [436, 173] on div "Analysis" at bounding box center [452, 173] width 63 height 17
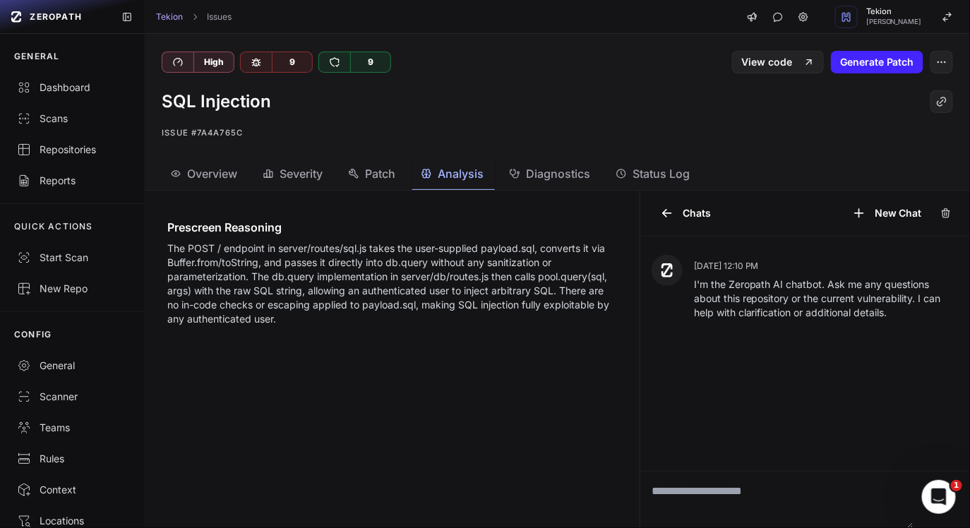
click at [577, 165] on span "Diagnostics" at bounding box center [558, 173] width 64 height 17
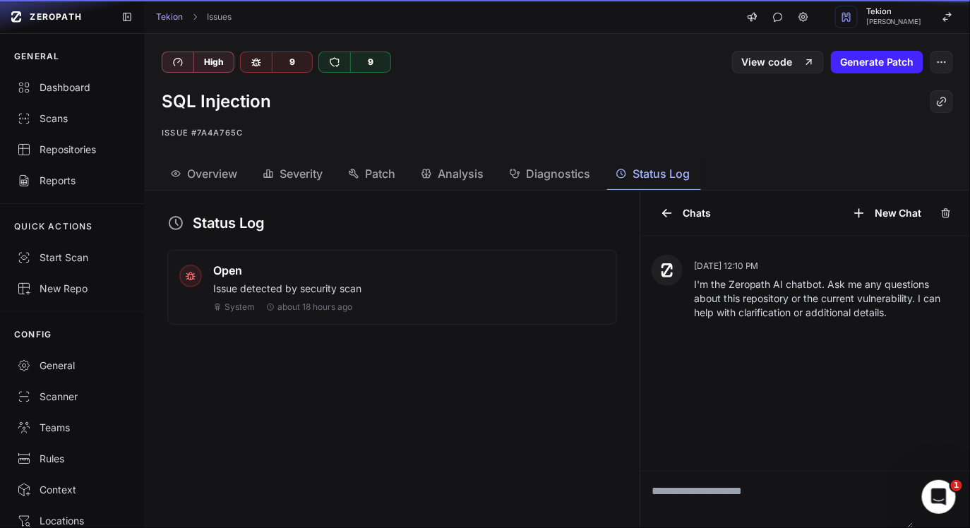
click at [656, 174] on span "Status Log" at bounding box center [660, 173] width 57 height 17
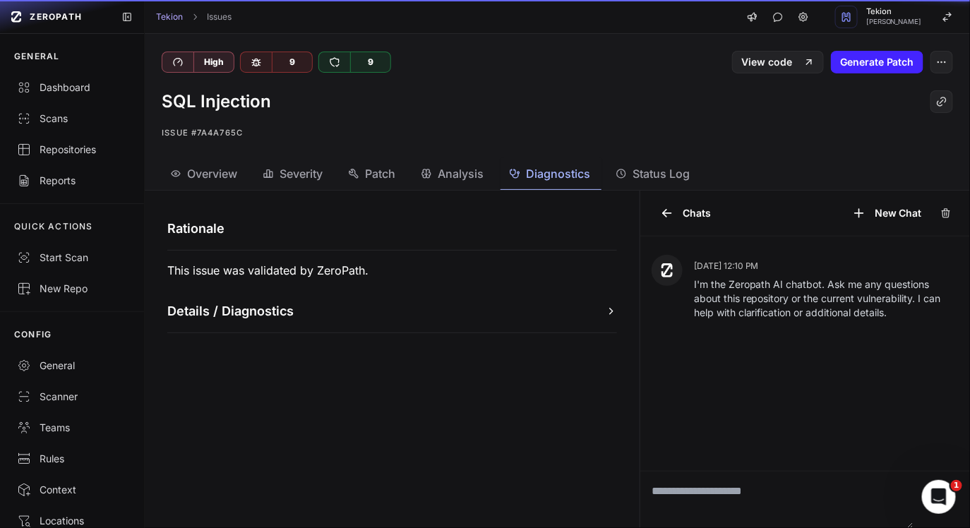
click at [561, 170] on span "Diagnostics" at bounding box center [558, 173] width 64 height 17
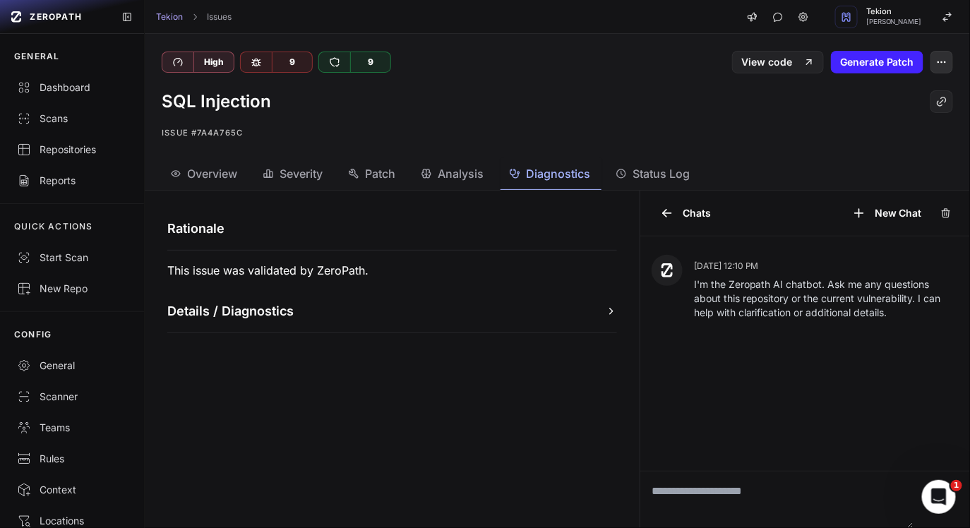
click at [949, 60] on button "button" at bounding box center [941, 62] width 23 height 23
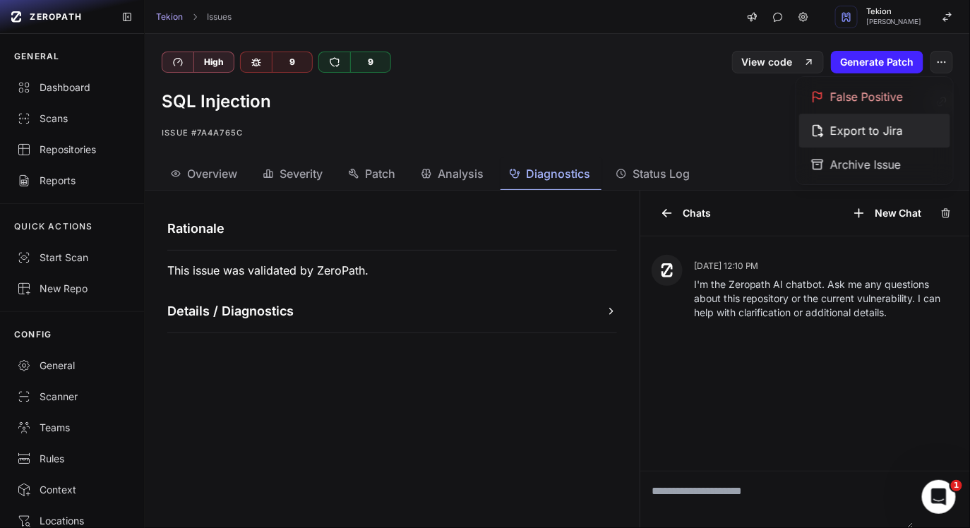
click at [894, 136] on div "Export to Jira" at bounding box center [874, 131] width 151 height 34
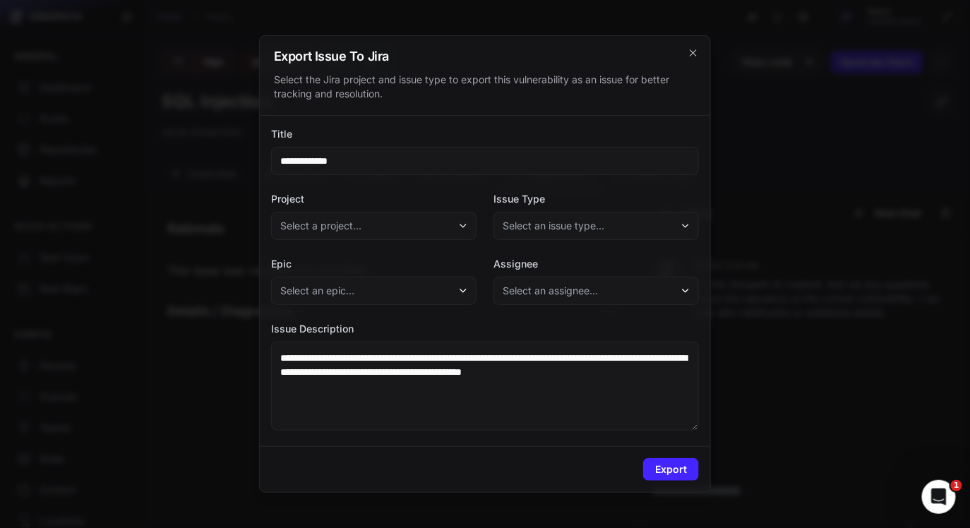
click at [378, 174] on input "**********" at bounding box center [485, 161] width 428 height 28
click at [374, 162] on input "**********" at bounding box center [485, 161] width 428 height 28
click at [400, 217] on button "Select a project..." at bounding box center [373, 226] width 205 height 28
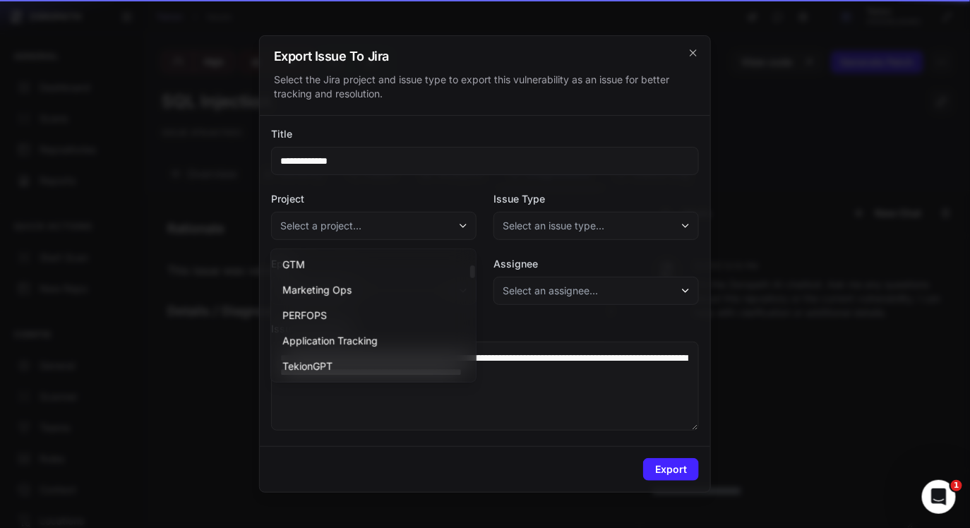
scroll to position [1244, 0]
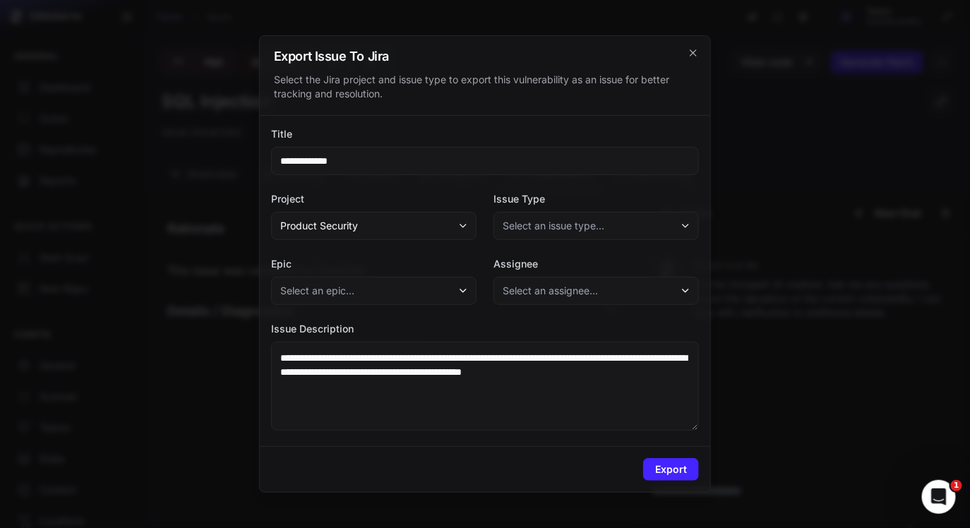
click at [556, 224] on span "Select an issue type..." at bounding box center [554, 226] width 102 height 14
click at [539, 315] on span "Vulnerability" at bounding box center [533, 315] width 57 height 14
click at [555, 284] on span "Select an assignee..." at bounding box center [550, 291] width 95 height 14
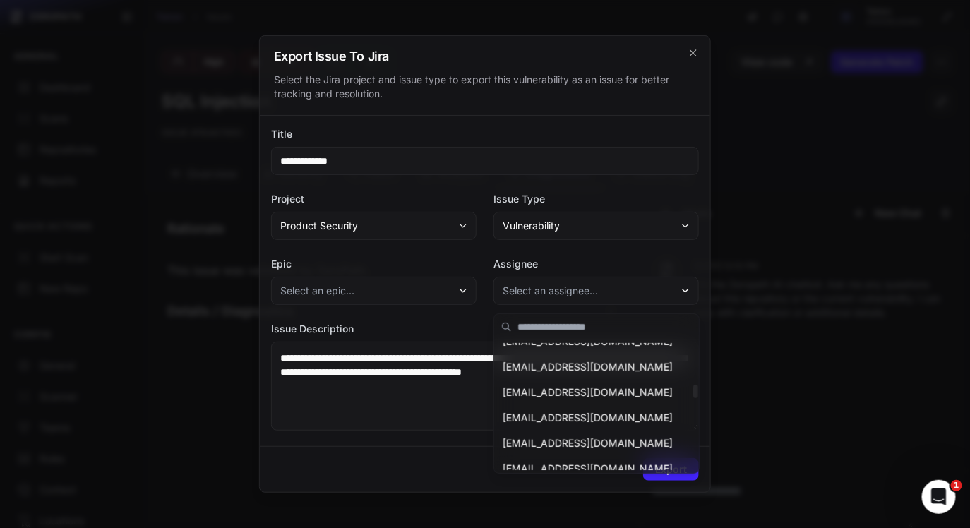
scroll to position [0, 0]
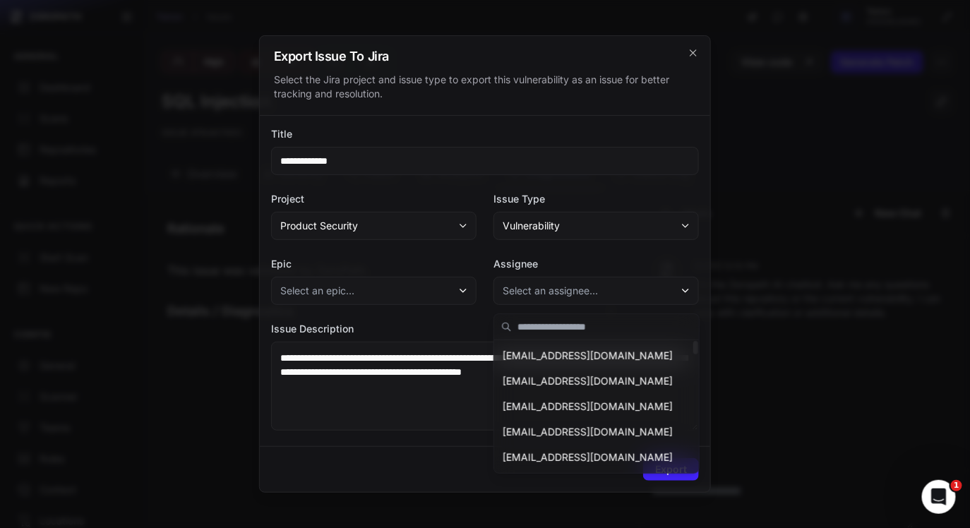
click at [578, 323] on input at bounding box center [604, 327] width 174 height 14
click at [391, 315] on div "**********" at bounding box center [485, 281] width 450 height 330
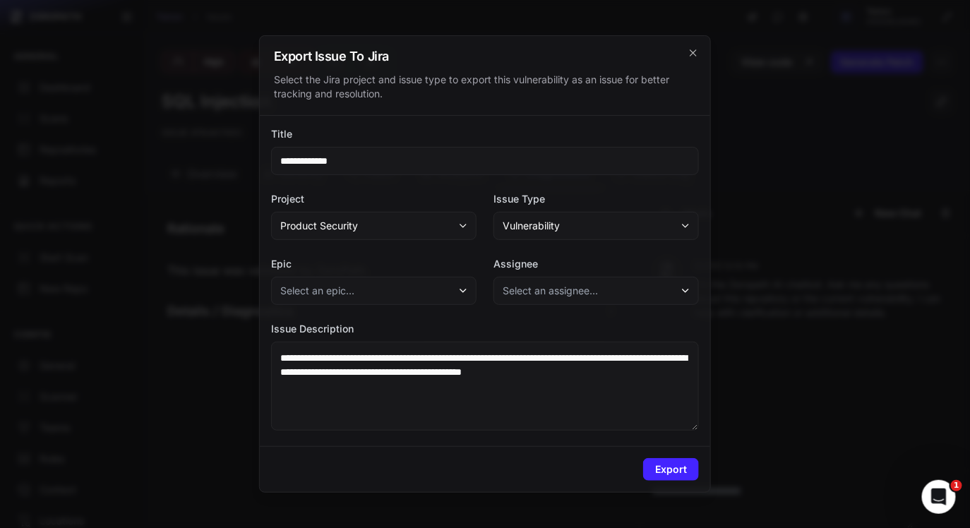
click at [510, 386] on textarea "**********" at bounding box center [485, 386] width 428 height 89
click at [563, 293] on span "Select an assignee..." at bounding box center [550, 291] width 95 height 14
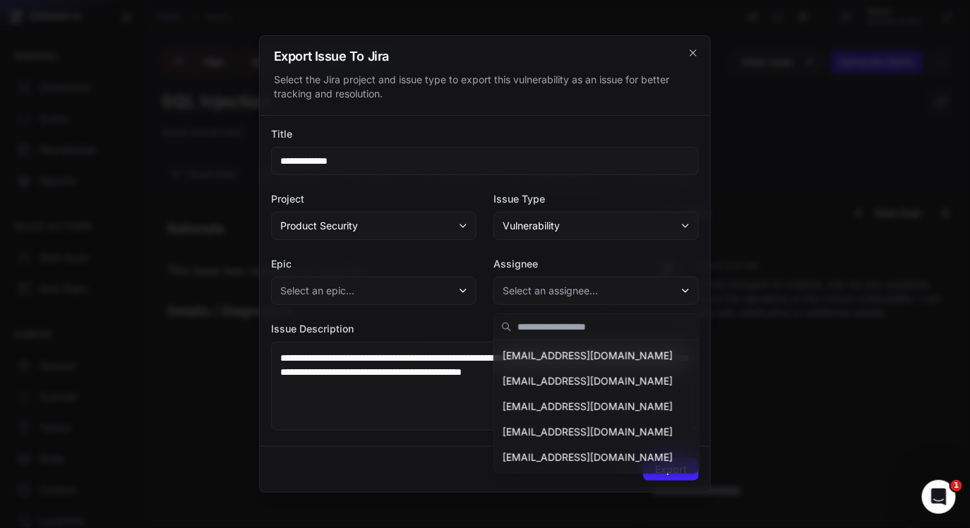
click at [563, 293] on span "Select an assignee..." at bounding box center [550, 291] width 95 height 14
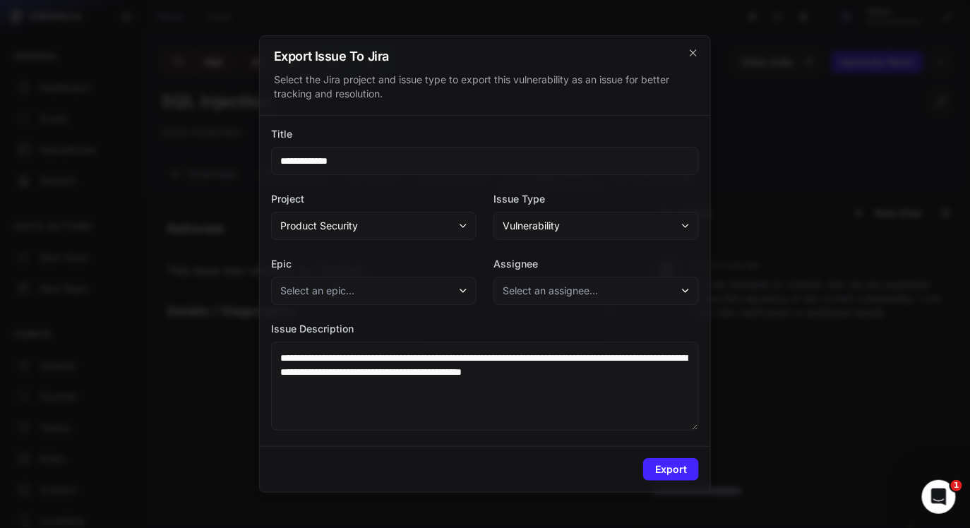
click at [471, 268] on label "Epic" at bounding box center [373, 264] width 205 height 14
click at [694, 57] on icon "cross 2," at bounding box center [692, 52] width 11 height 11
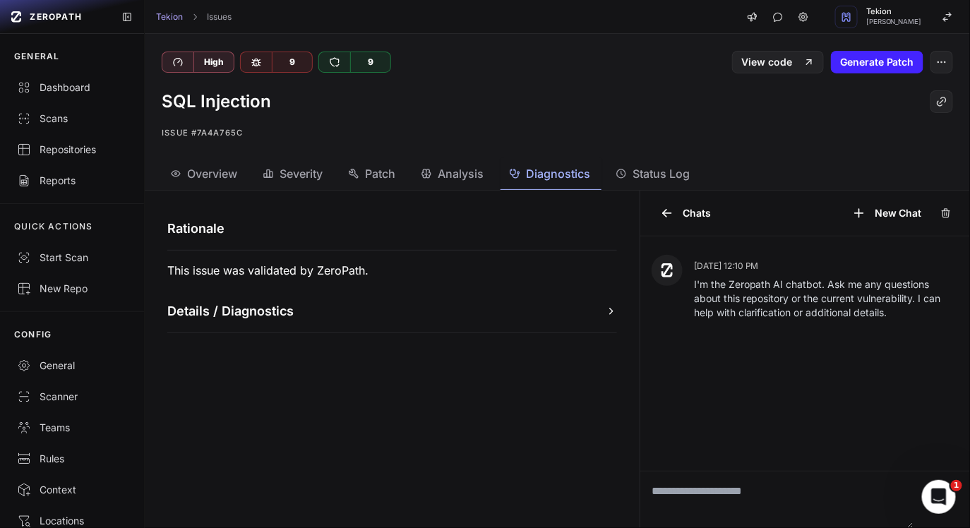
click at [394, 169] on span "Patch" at bounding box center [380, 173] width 30 height 17
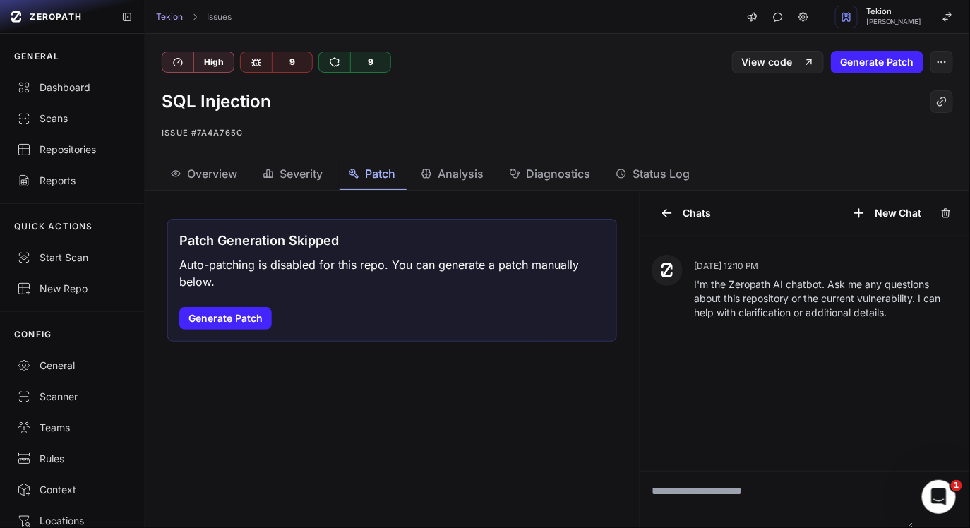
click at [277, 181] on div "Severity" at bounding box center [293, 173] width 60 height 17
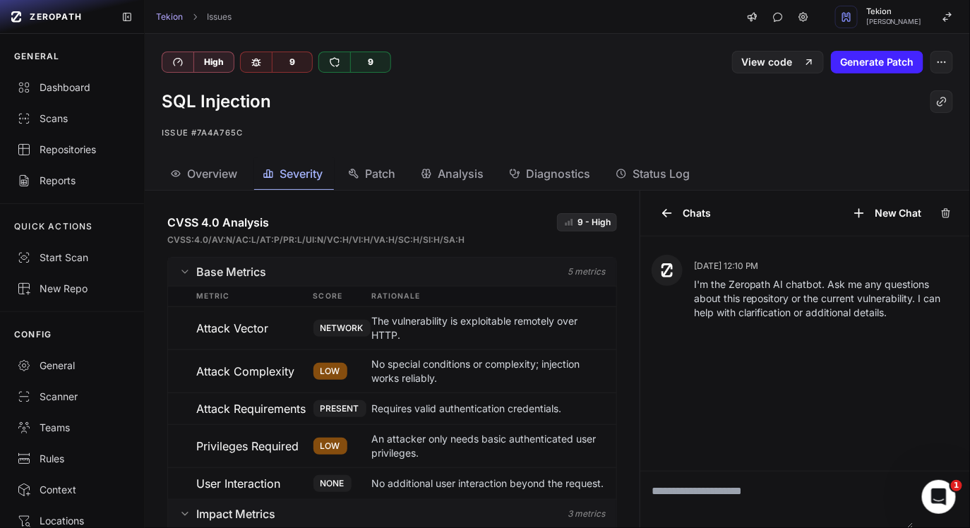
click at [204, 168] on span "Overview" at bounding box center [212, 173] width 50 height 17
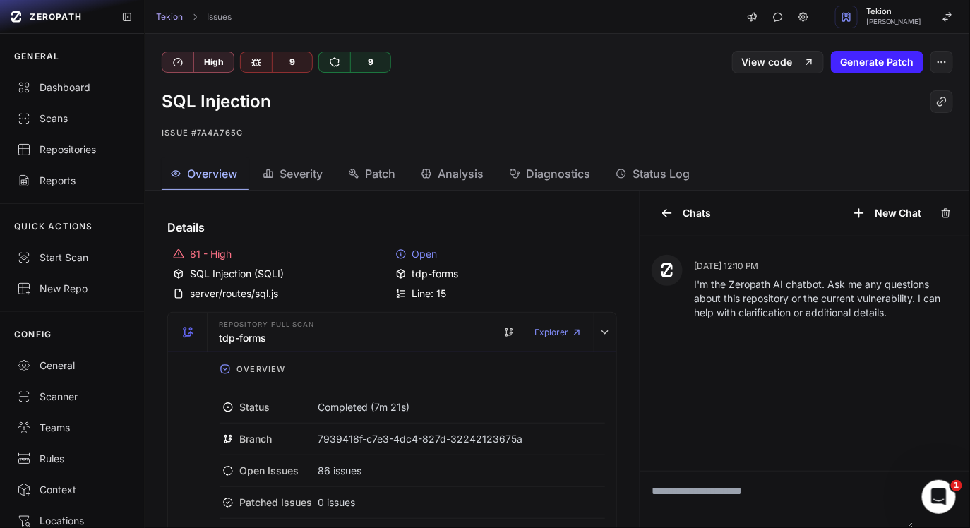
click at [430, 276] on div "tdp-forms" at bounding box center [503, 274] width 216 height 14
click at [348, 276] on div "SQL Injection (SQLI)" at bounding box center [281, 274] width 216 height 14
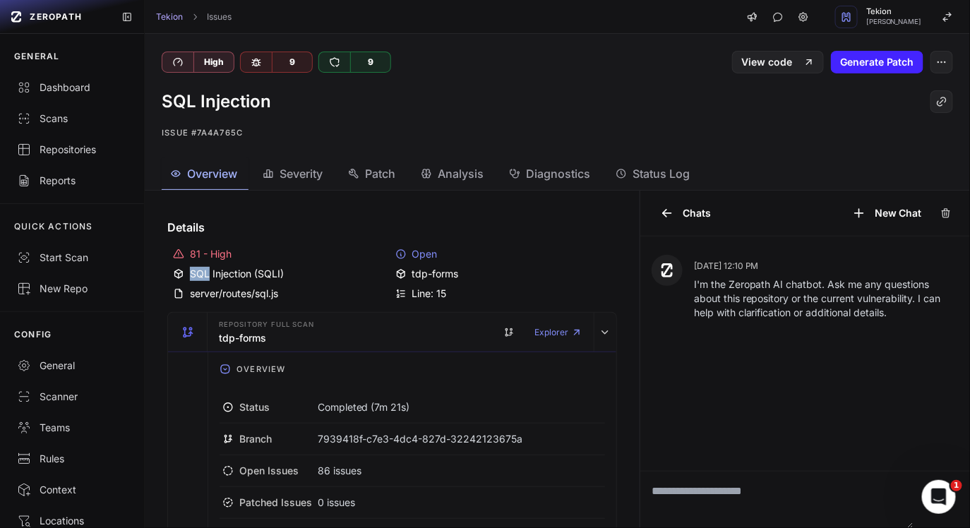
click at [218, 256] on div "81 - High" at bounding box center [281, 254] width 216 height 14
click at [313, 123] on div "SQL Injection Issue #7a4a765c" at bounding box center [557, 115] width 825 height 85
click at [210, 133] on p "Issue #7a4a765c" at bounding box center [557, 132] width 791 height 17
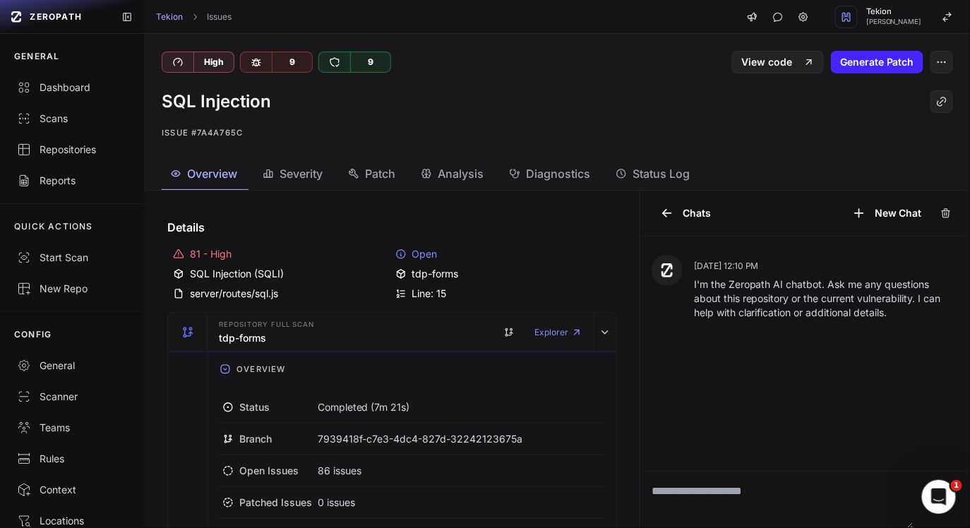
click at [210, 133] on p "Issue #7a4a765c" at bounding box center [557, 132] width 791 height 17
click at [192, 133] on p "Issue #7a4a765c" at bounding box center [557, 132] width 791 height 17
drag, startPoint x: 192, startPoint y: 133, endPoint x: 253, endPoint y: 133, distance: 60.7
click at [249, 133] on p "Issue #7a4a765c" at bounding box center [557, 132] width 791 height 17
click at [222, 131] on p "Issue #7a4a765c" at bounding box center [557, 132] width 791 height 17
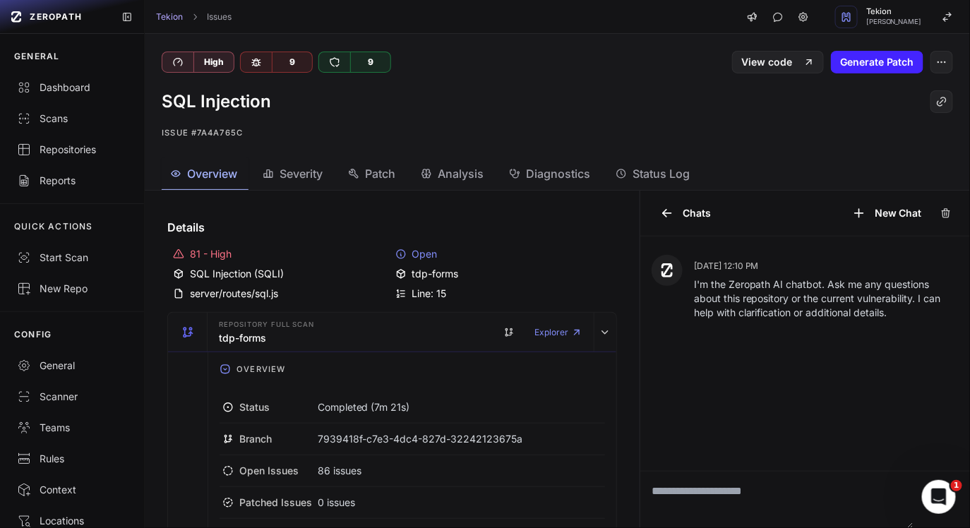
click at [339, 182] on button "Severity" at bounding box center [372, 174] width 67 height 32
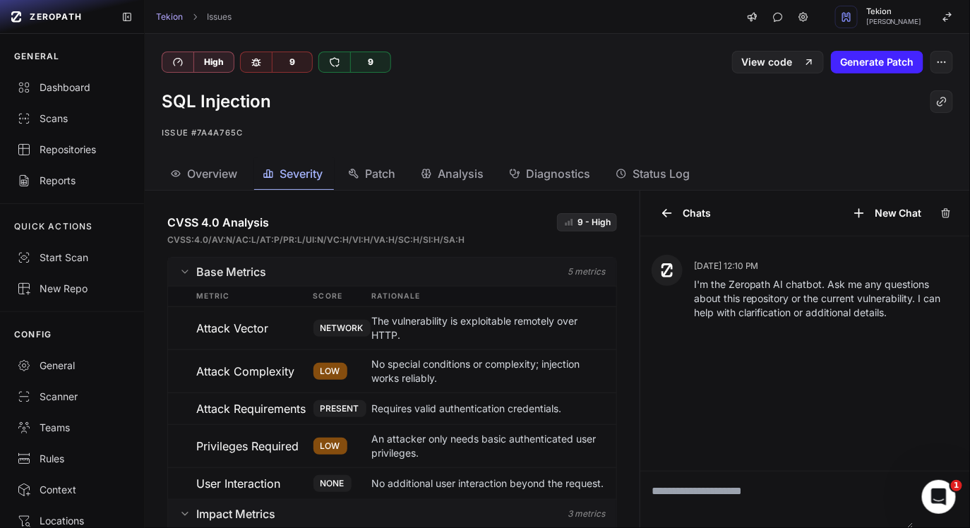
click at [371, 172] on span "Patch" at bounding box center [380, 173] width 30 height 17
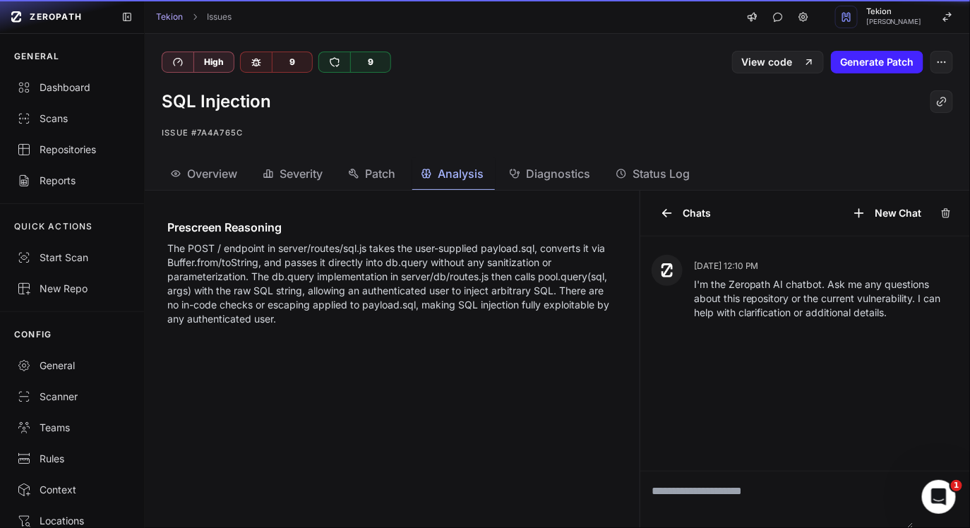
click at [450, 170] on span "Analysis" at bounding box center [461, 173] width 46 height 17
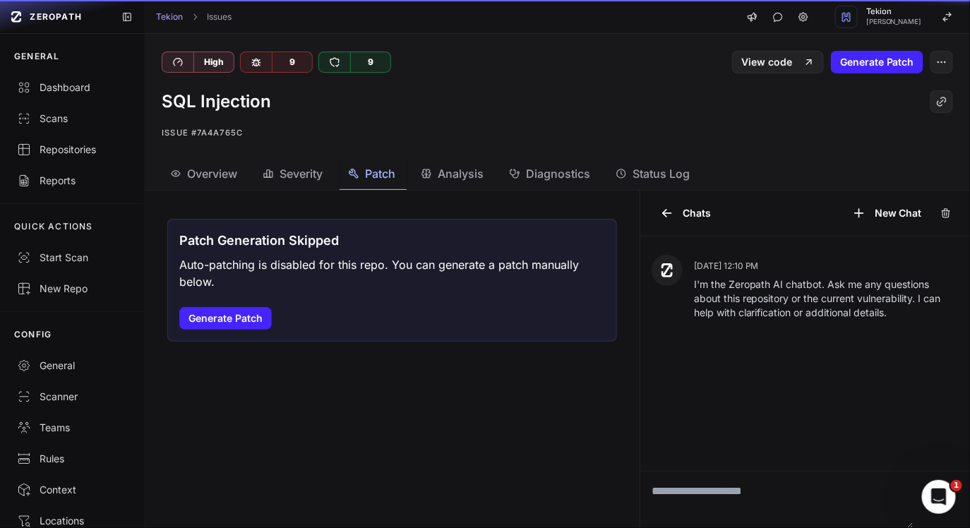
click at [375, 173] on span "Patch" at bounding box center [380, 173] width 30 height 17
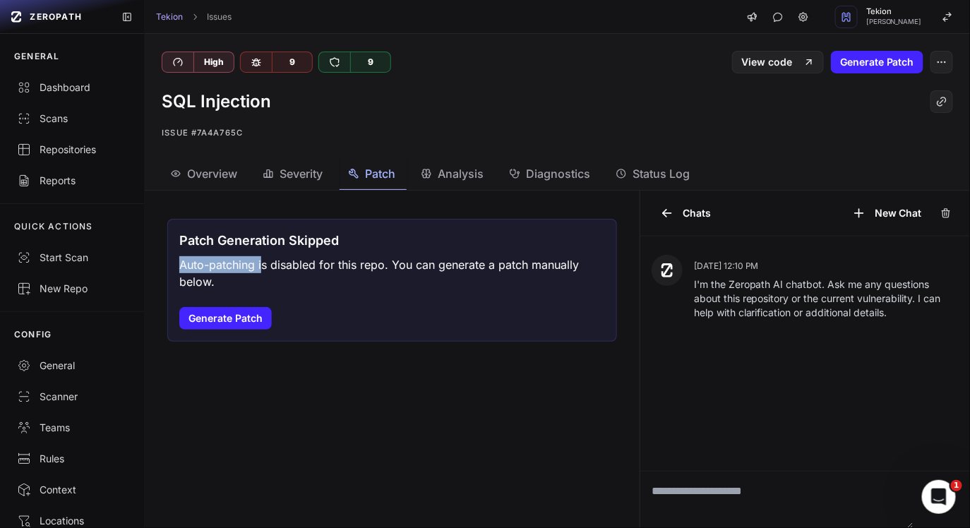
drag, startPoint x: 176, startPoint y: 264, endPoint x: 260, endPoint y: 272, distance: 84.4
click at [260, 272] on div "Patch Generation Skipped Auto-patching is disabled for this repo. You can gener…" at bounding box center [392, 280] width 450 height 123
click at [260, 272] on p "Auto-patching is disabled for this repo. You can generate a patch manually belo…" at bounding box center [392, 273] width 426 height 34
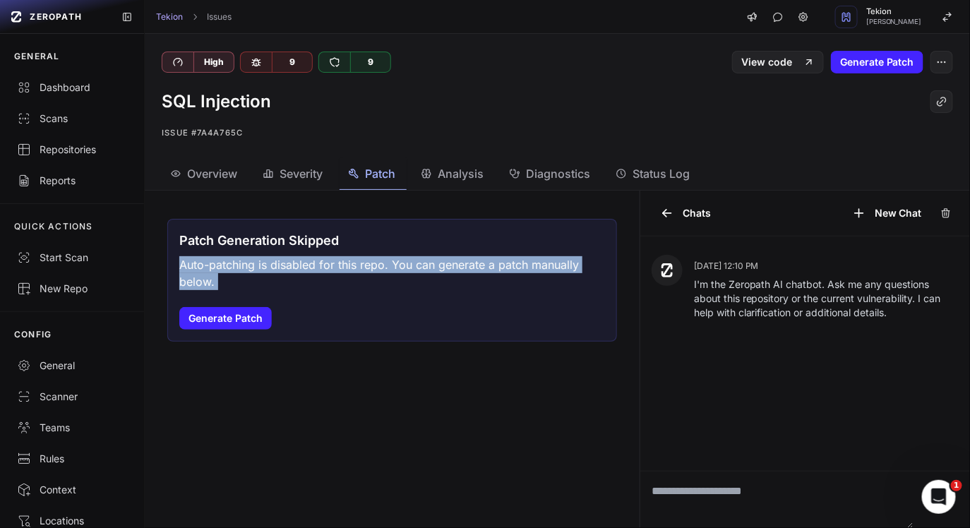
click at [284, 277] on p "Auto-patching is disabled for this repo. You can generate a patch manually belo…" at bounding box center [392, 273] width 426 height 34
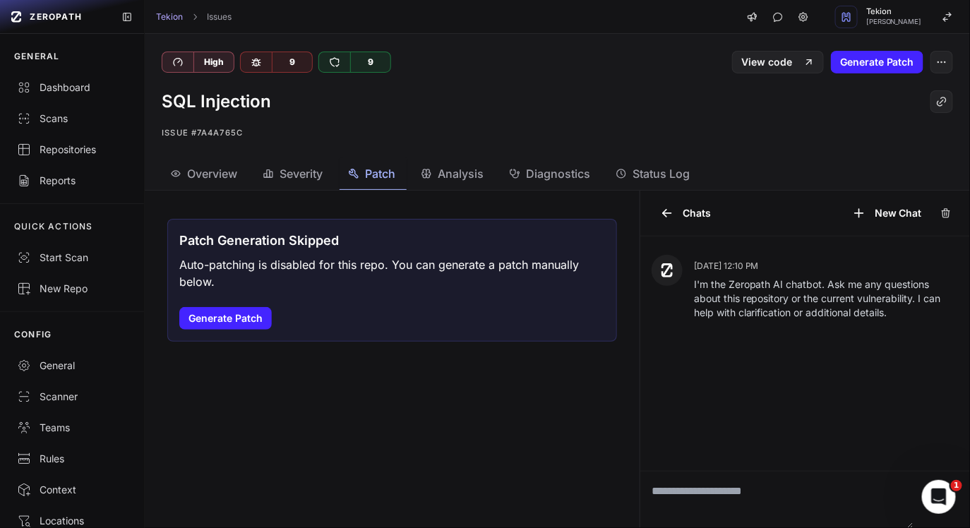
click at [197, 187] on button "Overview" at bounding box center [205, 174] width 87 height 32
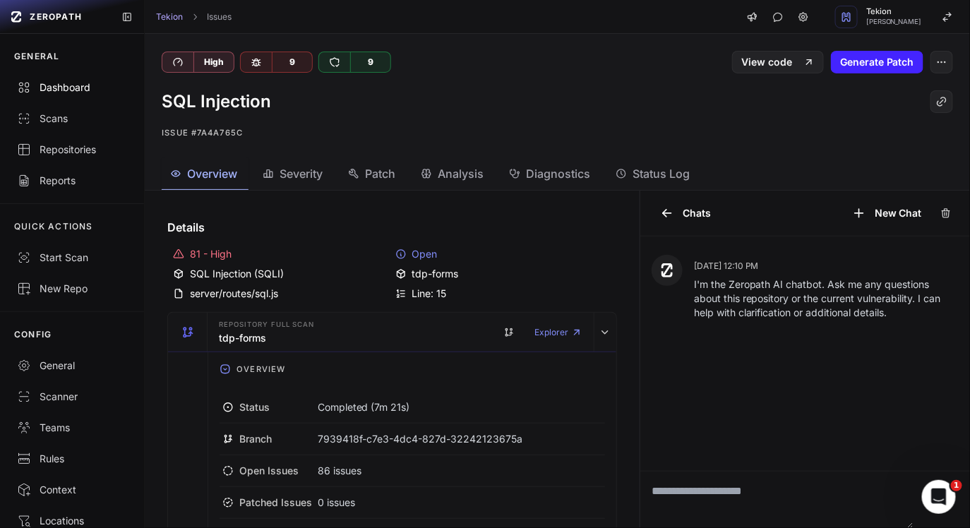
click at [76, 88] on div "Dashboard" at bounding box center [72, 87] width 110 height 14
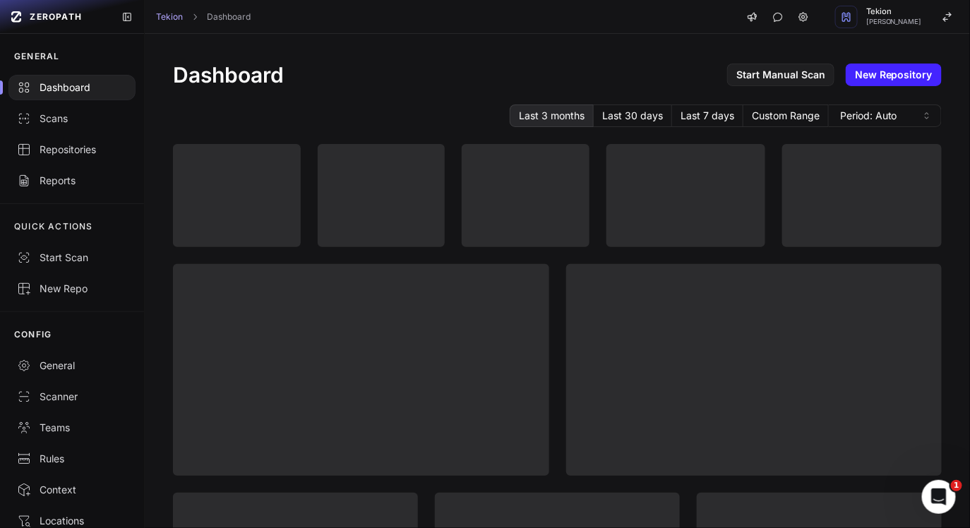
click at [440, 83] on div "Dashboard Start Manual Scan New Repository" at bounding box center [557, 74] width 769 height 25
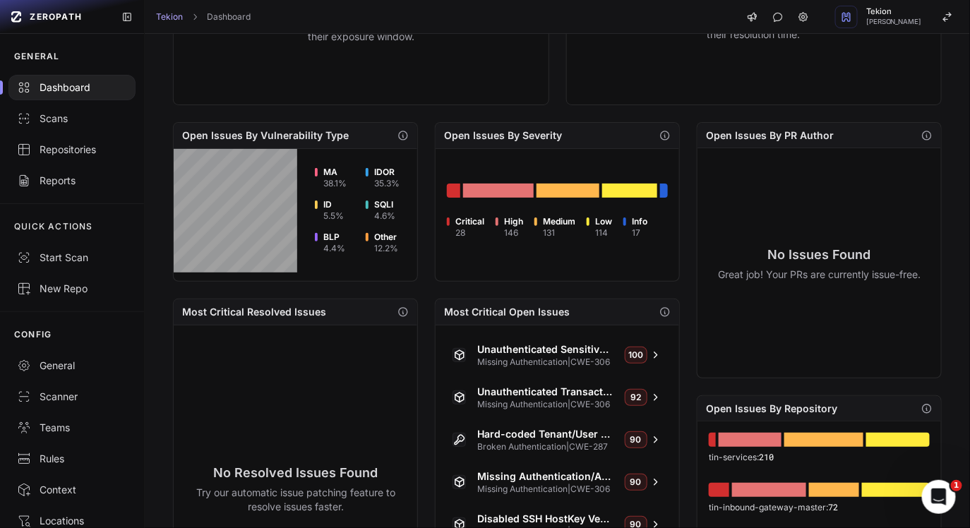
scroll to position [392, 0]
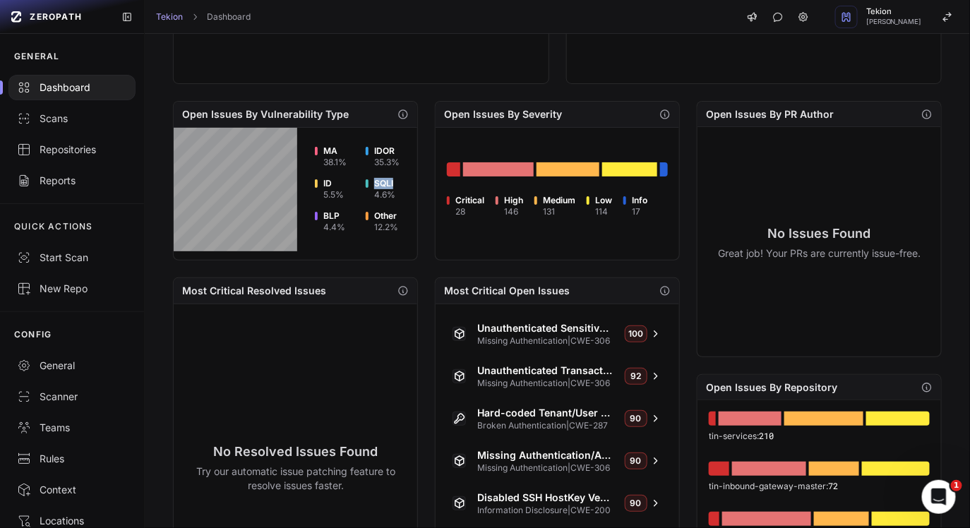
drag, startPoint x: 364, startPoint y: 183, endPoint x: 437, endPoint y: 183, distance: 72.7
click at [433, 183] on div "Open Issues By Vulnerability Type MA 38.1 % IDOR 35.3 % ID 5.5 % SQLI 4.6 % BLP…" at bounding box center [426, 181] width 507 height 160
click at [392, 196] on div "4.6 %" at bounding box center [384, 194] width 21 height 11
drag, startPoint x: 392, startPoint y: 196, endPoint x: 369, endPoint y: 181, distance: 26.6
click at [369, 181] on li "SQLI 4.6 %" at bounding box center [383, 189] width 34 height 21
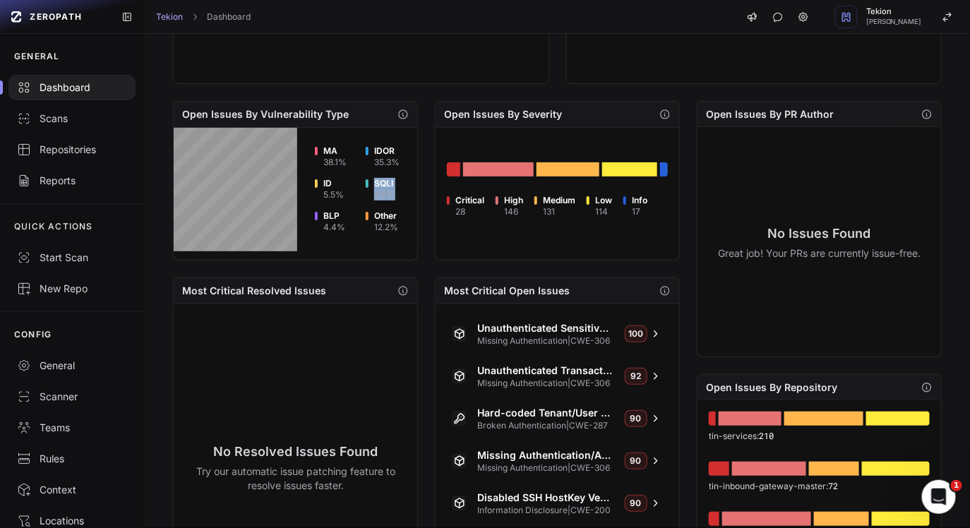
click at [373, 186] on li "SQLI 4.6 %" at bounding box center [383, 189] width 34 height 21
drag, startPoint x: 375, startPoint y: 217, endPoint x: 399, endPoint y: 245, distance: 37.5
click at [399, 245] on div "MA 38.1 % IDOR 35.3 % ID 5.5 % SQLI 4.6 % BLP 4.4 % Other 12.2 %" at bounding box center [296, 190] width 244 height 124
click at [74, 121] on div "Scans" at bounding box center [72, 119] width 110 height 14
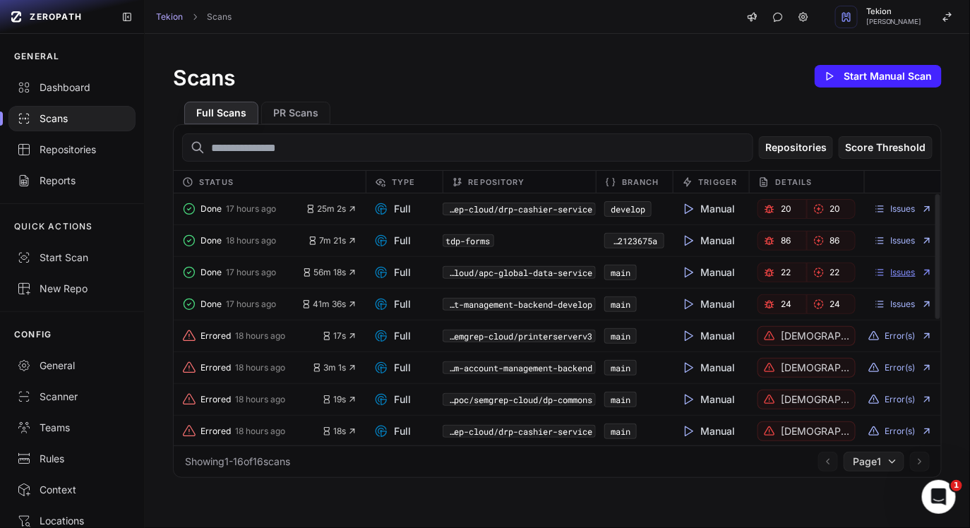
click at [917, 268] on link "Issues" at bounding box center [903, 272] width 59 height 11
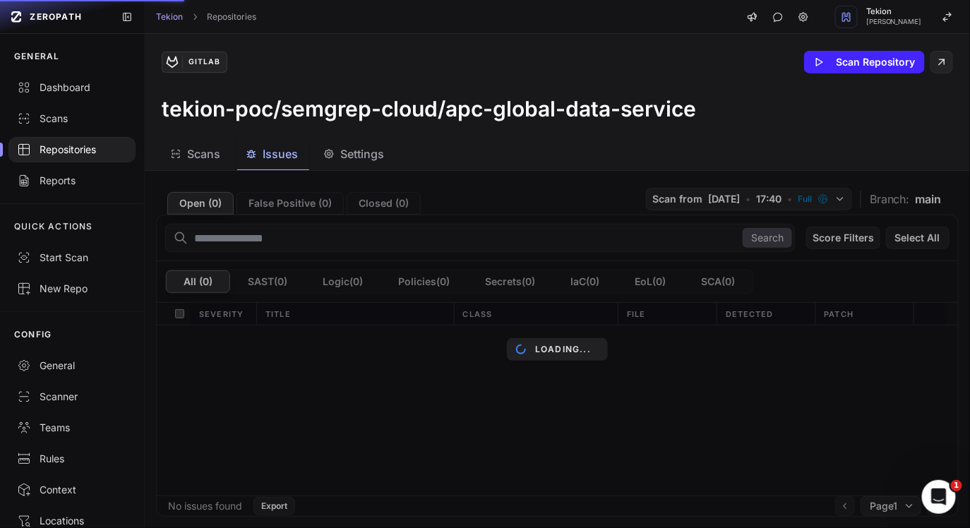
click at [464, 162] on div "Scans Issues Settings" at bounding box center [540, 154] width 791 height 32
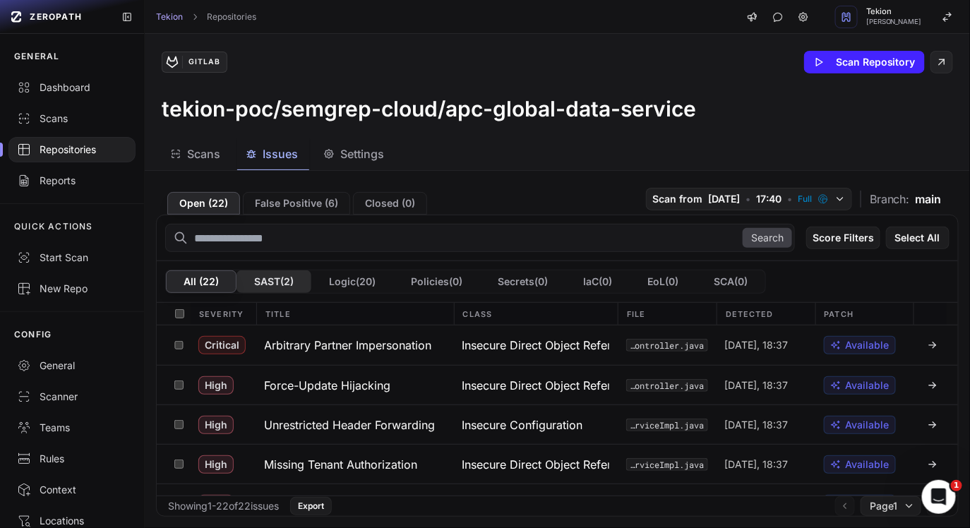
click at [267, 279] on button "SAST ( 2 )" at bounding box center [273, 281] width 75 height 23
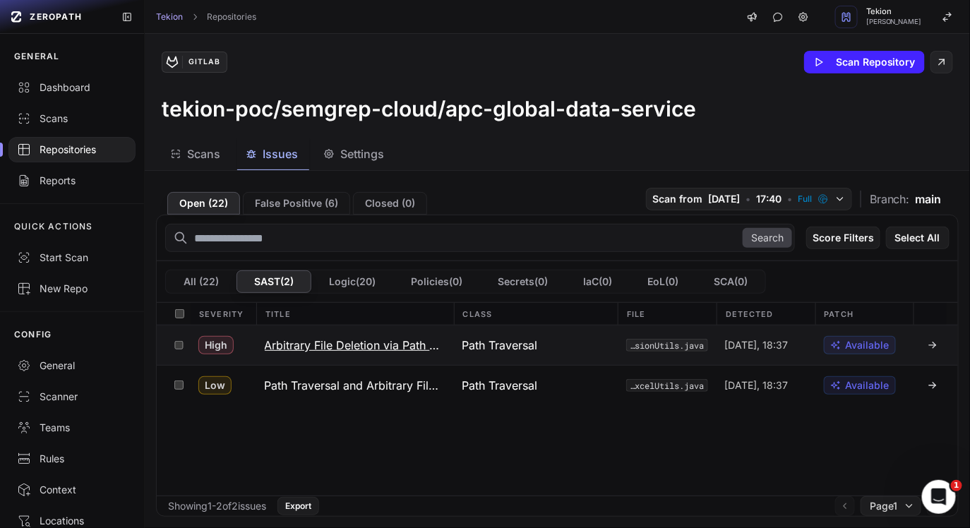
click at [311, 351] on h3 "Arbitrary File Deletion via Path Traversal" at bounding box center [355, 345] width 181 height 17
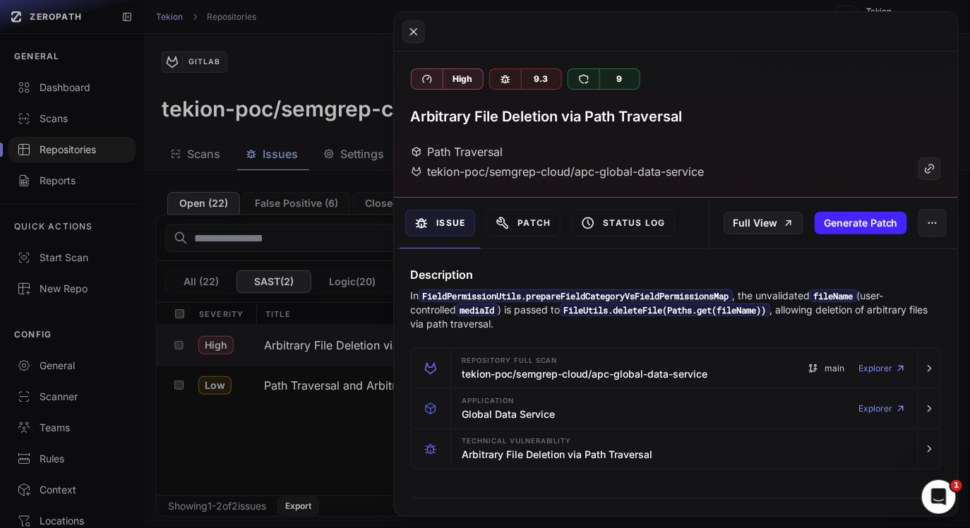
click at [534, 301] on code "FieldPermissionUtils.prepareFieldCategoryVsFieldPermissionsMap" at bounding box center [575, 295] width 313 height 13
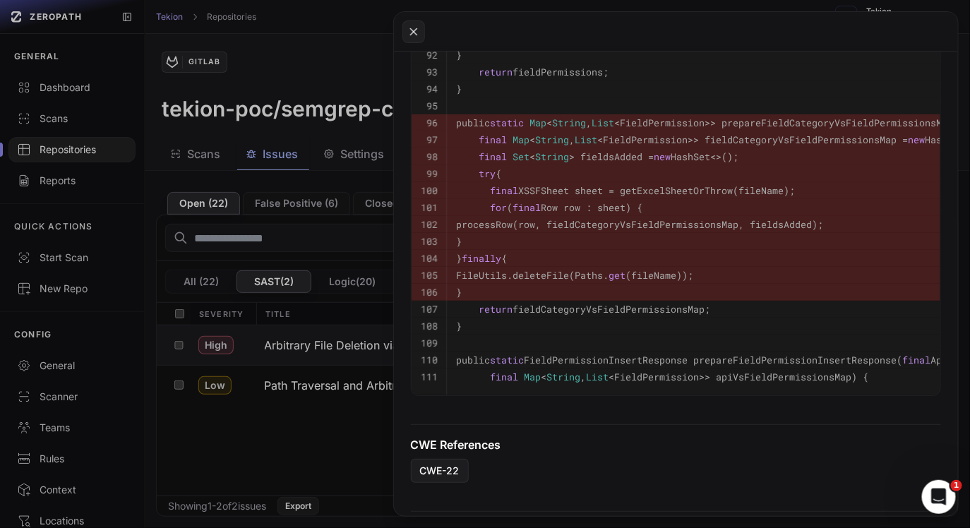
scroll to position [764, 0]
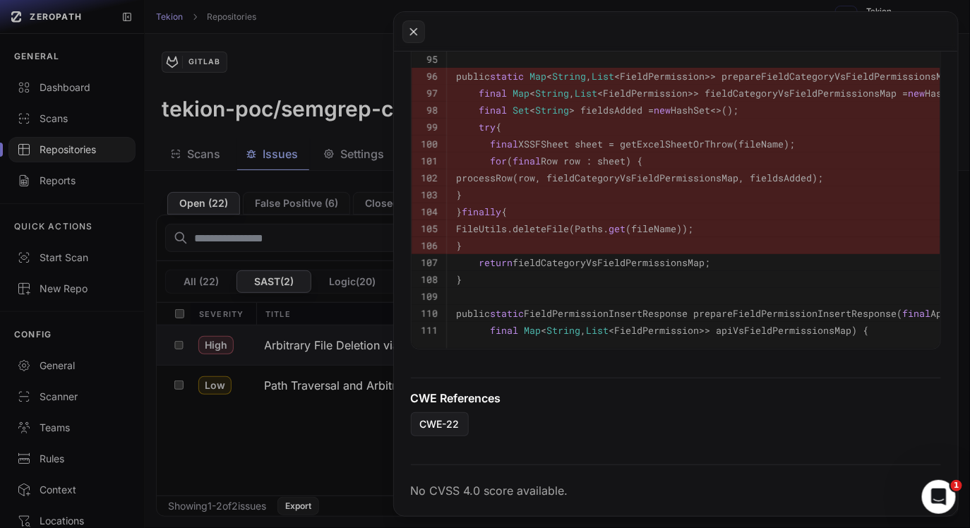
click at [288, 306] on button at bounding box center [485, 264] width 970 height 528
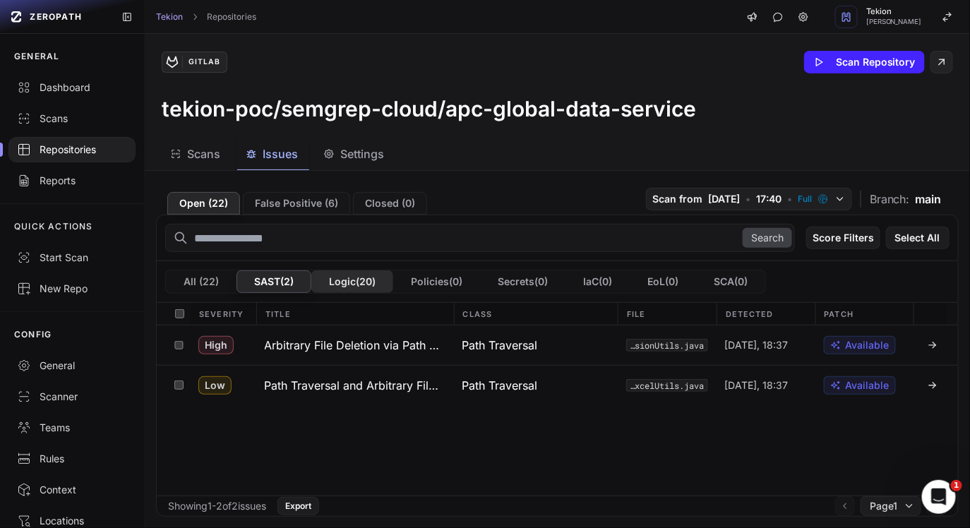
click at [344, 277] on button "Logic ( 20 )" at bounding box center [352, 281] width 82 height 23
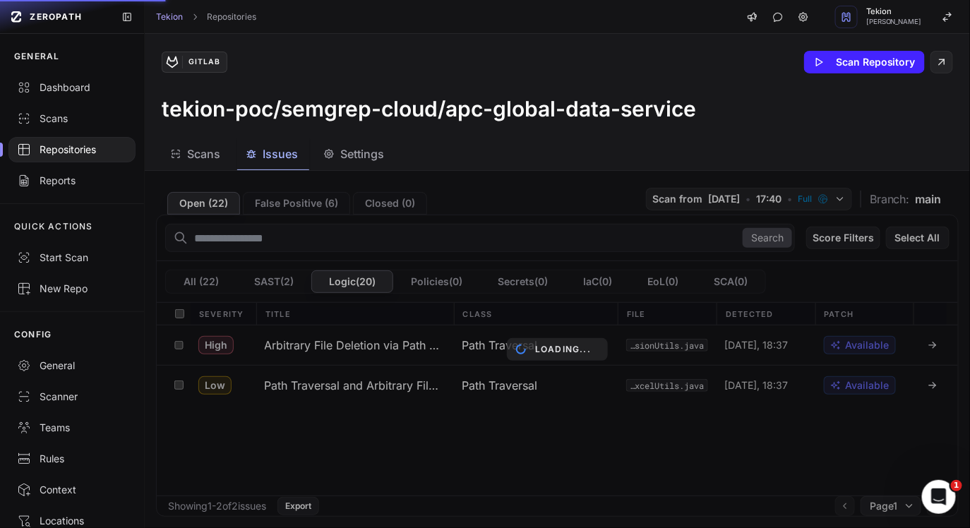
click at [443, 250] on div "Loading..." at bounding box center [557, 349] width 825 height 357
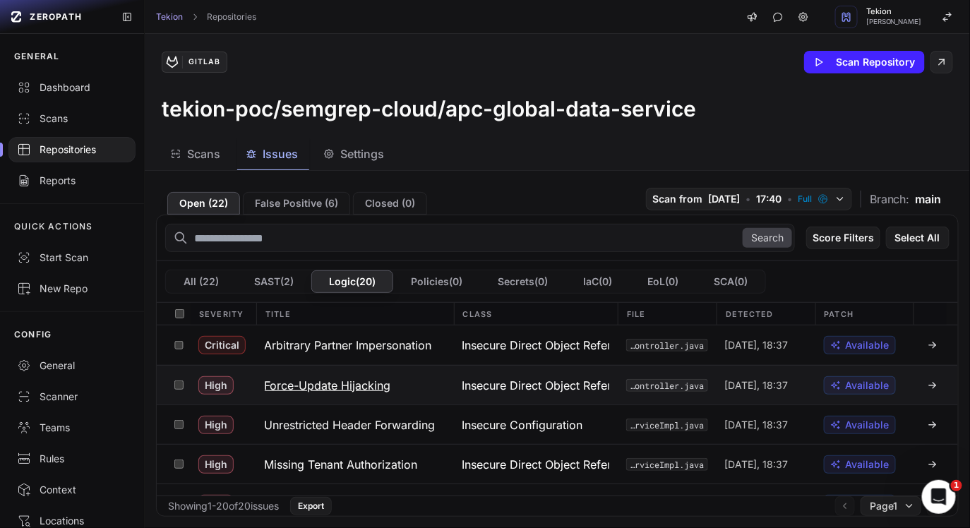
click at [354, 397] on button "Force-Update Hijacking" at bounding box center [355, 385] width 198 height 39
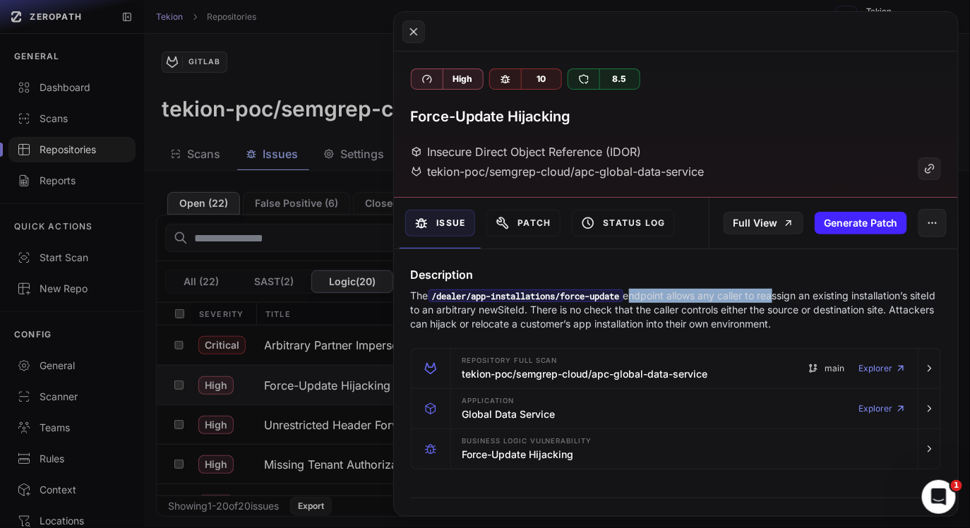
drag, startPoint x: 638, startPoint y: 300, endPoint x: 782, endPoint y: 299, distance: 144.0
click at [782, 300] on p "The /dealer/app-installations/force-update endpoint allows any caller to reassi…" at bounding box center [676, 310] width 531 height 42
click at [782, 299] on p "The /dealer/app-installations/force-update endpoint allows any caller to reassi…" at bounding box center [676, 310] width 531 height 42
click at [831, 299] on p "The /dealer/app-installations/force-update endpoint allows any caller to reassi…" at bounding box center [676, 310] width 531 height 42
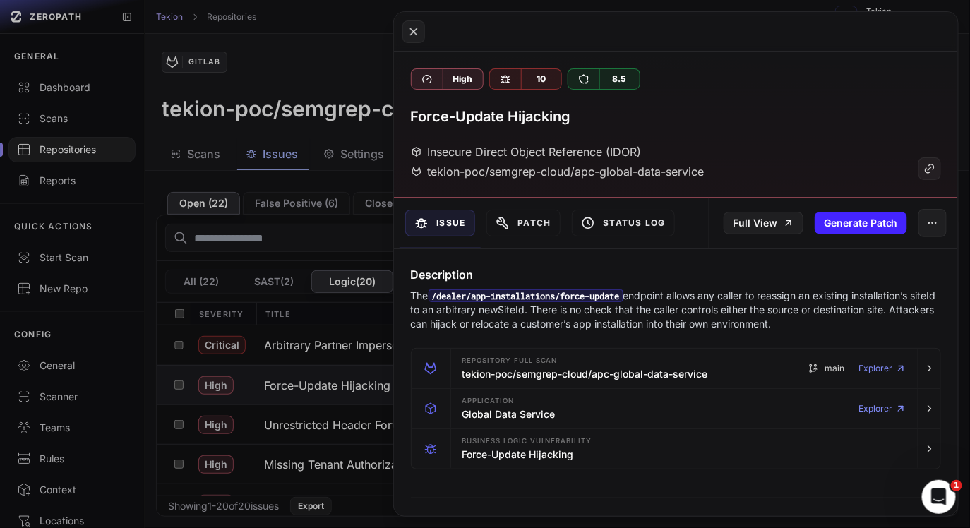
click at [831, 299] on p "The /dealer/app-installations/force-update endpoint allows any caller to reassi…" at bounding box center [676, 310] width 531 height 42
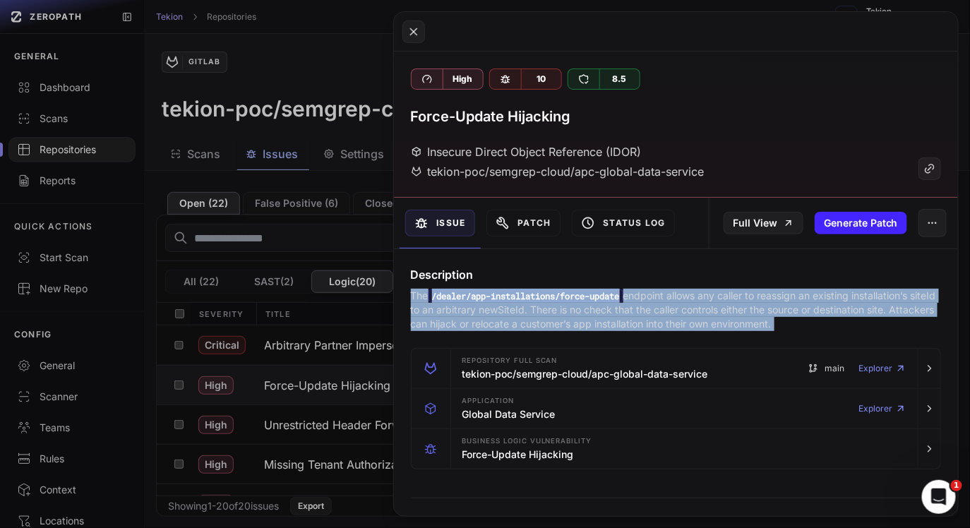
click at [629, 313] on p "The /dealer/app-installations/force-update endpoint allows any caller to reassi…" at bounding box center [676, 310] width 531 height 42
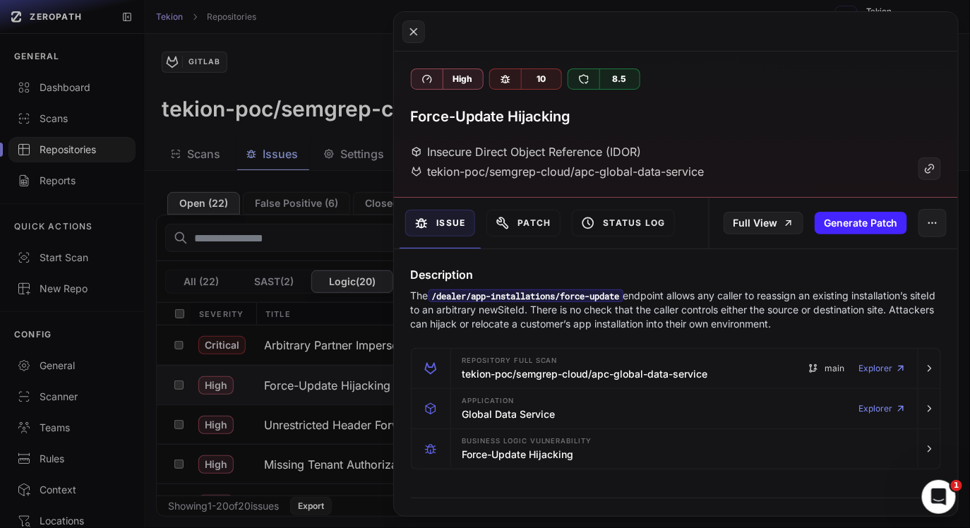
click at [629, 313] on p "The /dealer/app-installations/force-update endpoint allows any caller to reassi…" at bounding box center [676, 310] width 531 height 42
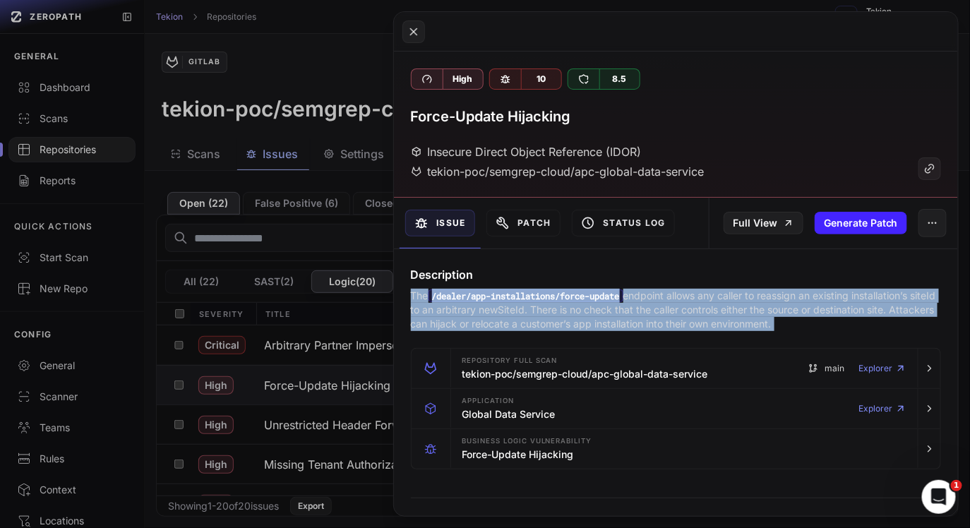
click at [742, 315] on p "The /dealer/app-installations/force-update endpoint allows any caller to reassi…" at bounding box center [676, 310] width 531 height 42
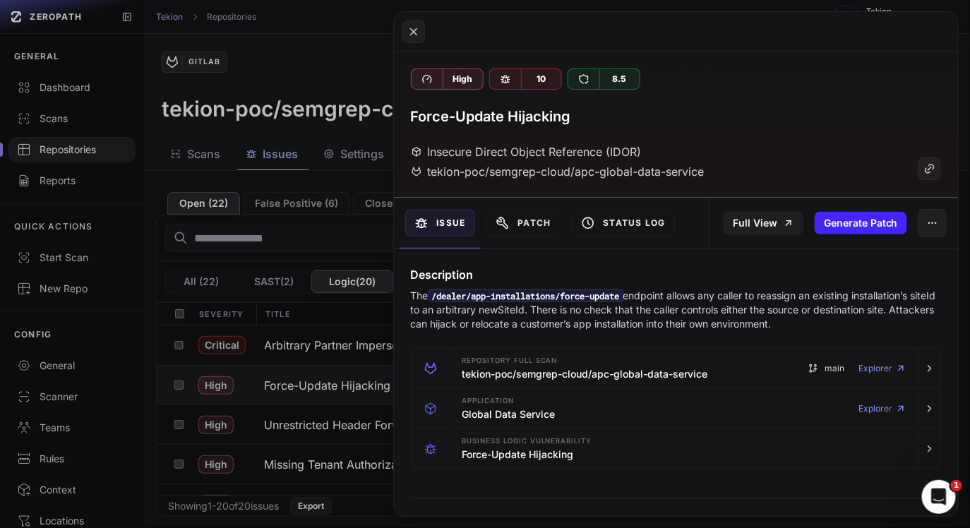
click at [742, 315] on p "The /dealer/app-installations/force-update endpoint allows any caller to reassi…" at bounding box center [676, 310] width 531 height 42
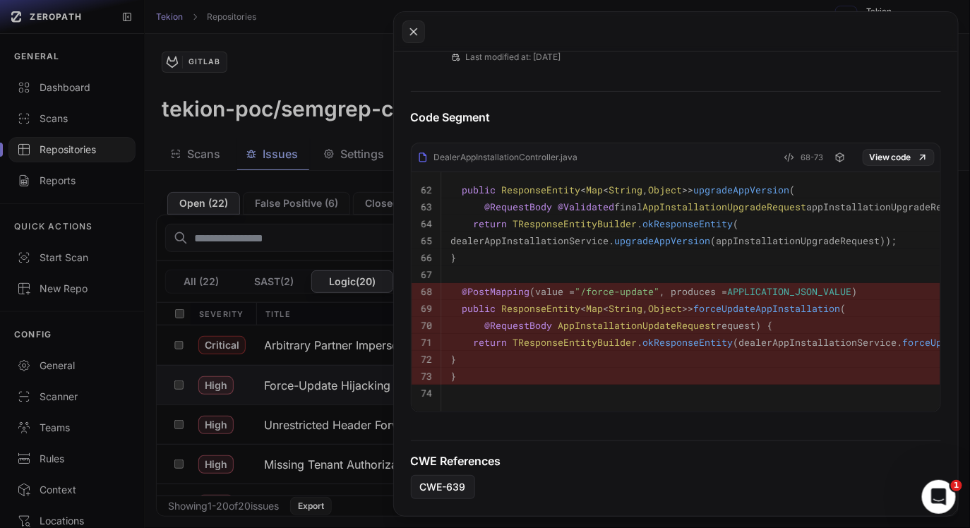
scroll to position [565, 0]
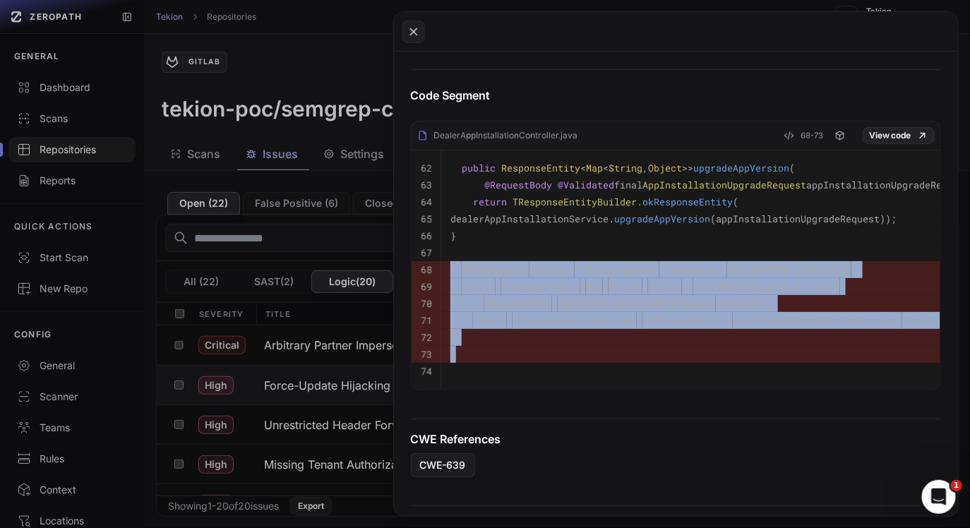
drag, startPoint x: 583, startPoint y: 349, endPoint x: 413, endPoint y: 269, distance: 188.2
click at [413, 269] on tbody "62 public ResponseEntity < Map < String , Object >> upgradeAppVersion ( 63 @Req…" at bounding box center [765, 269] width 709 height 239
click at [491, 289] on span "public" at bounding box center [479, 286] width 34 height 13
drag, startPoint x: 453, startPoint y: 272, endPoint x: 612, endPoint y: 433, distance: 226.1
click at [531, 333] on tbody "62 public ResponseEntity < Map < String , Object >> upgradeAppVersion ( 63 @Req…" at bounding box center [765, 269] width 709 height 239
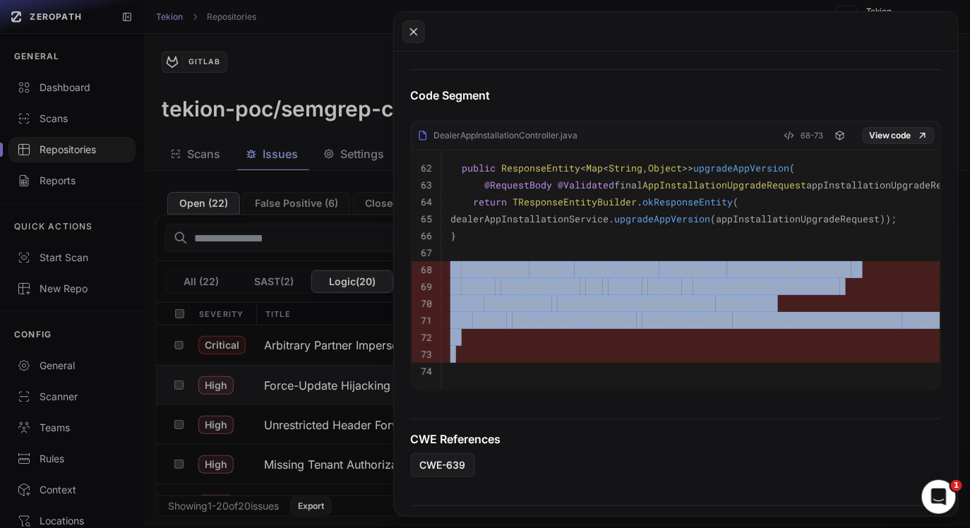
click at [543, 363] on pre "}" at bounding box center [780, 354] width 661 height 17
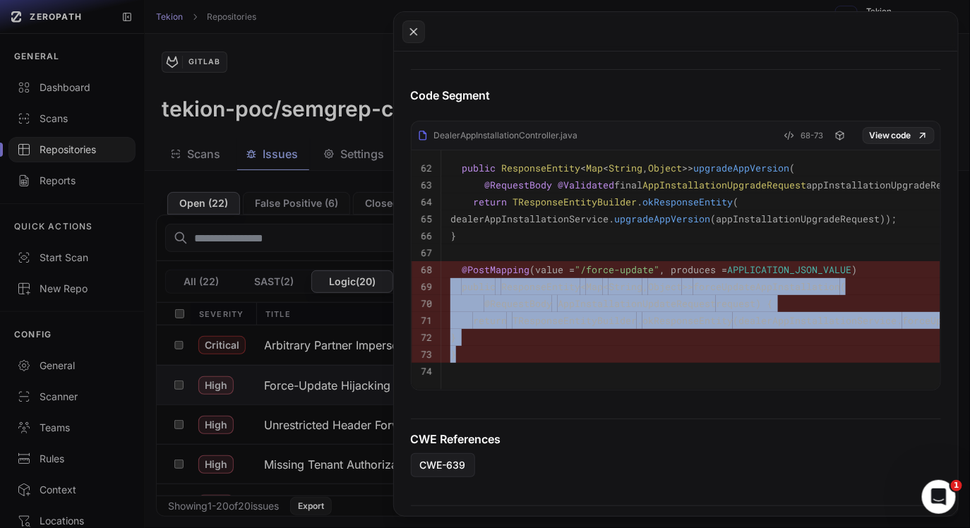
drag, startPoint x: 543, startPoint y: 363, endPoint x: 443, endPoint y: 263, distance: 141.7
click at [443, 263] on tbody "62 public ResponseEntity < Map < String , Object >> upgradeAppVersion ( 63 @Req…" at bounding box center [765, 269] width 709 height 239
click at [210, 174] on button at bounding box center [485, 264] width 970 height 528
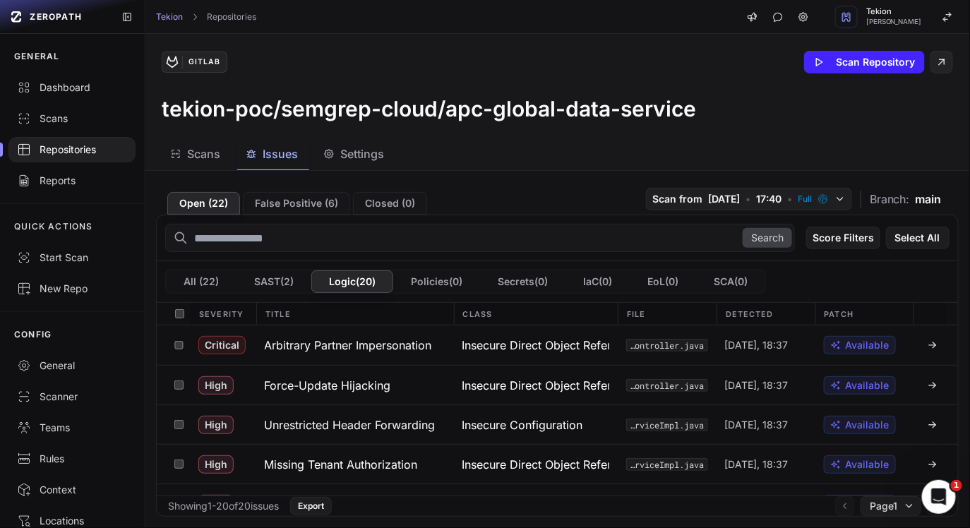
click at [62, 137] on div at bounding box center [71, 149] width 127 height 25
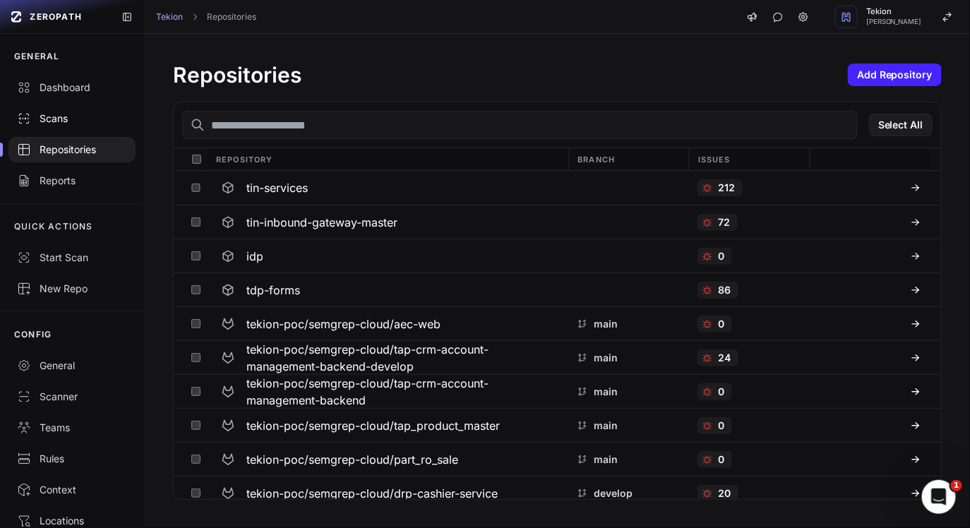
click at [71, 121] on div "Scans" at bounding box center [72, 119] width 110 height 14
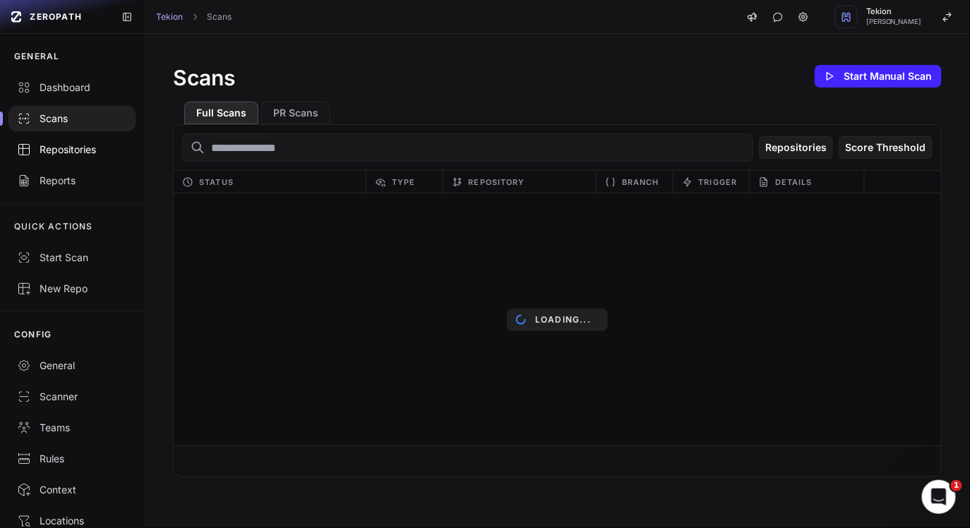
click at [72, 151] on div "Repositories" at bounding box center [72, 150] width 110 height 14
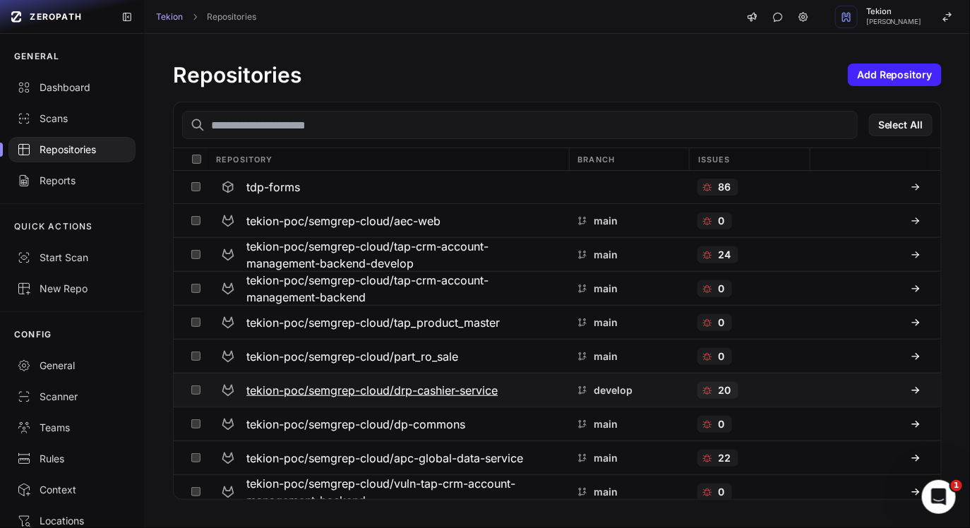
scroll to position [102, 0]
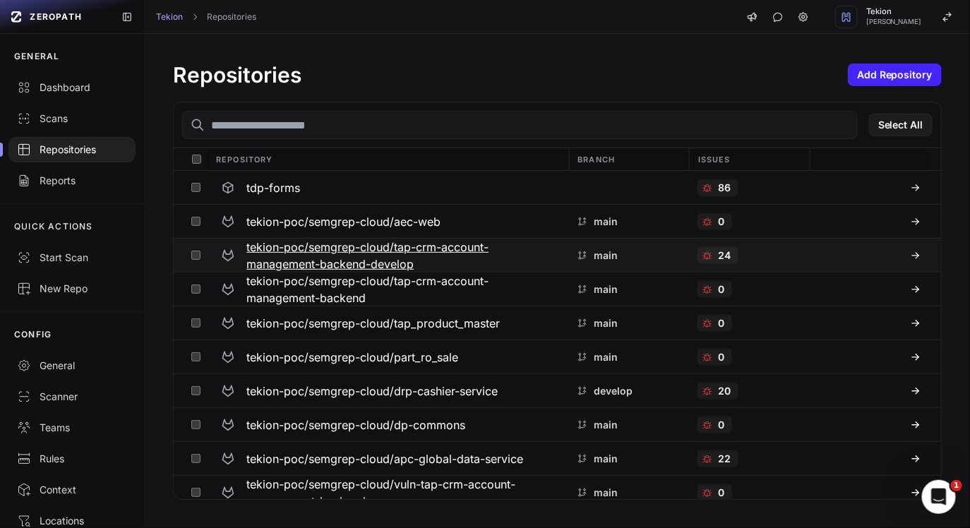
click at [486, 249] on h3 "tekion-poc/semgrep-cloud/tap-crm-account-management-backend-develop" at bounding box center [402, 256] width 313 height 34
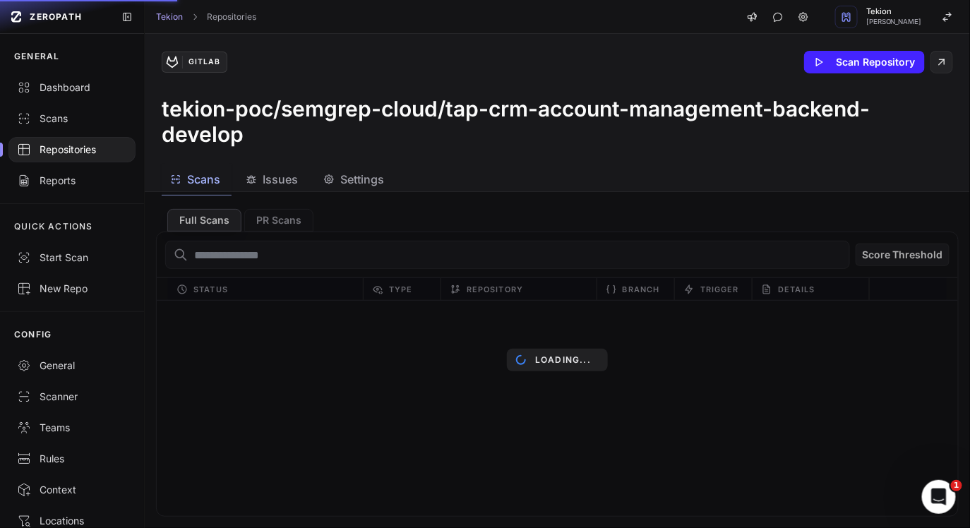
click at [429, 200] on div "Loading..." at bounding box center [557, 360] width 825 height 336
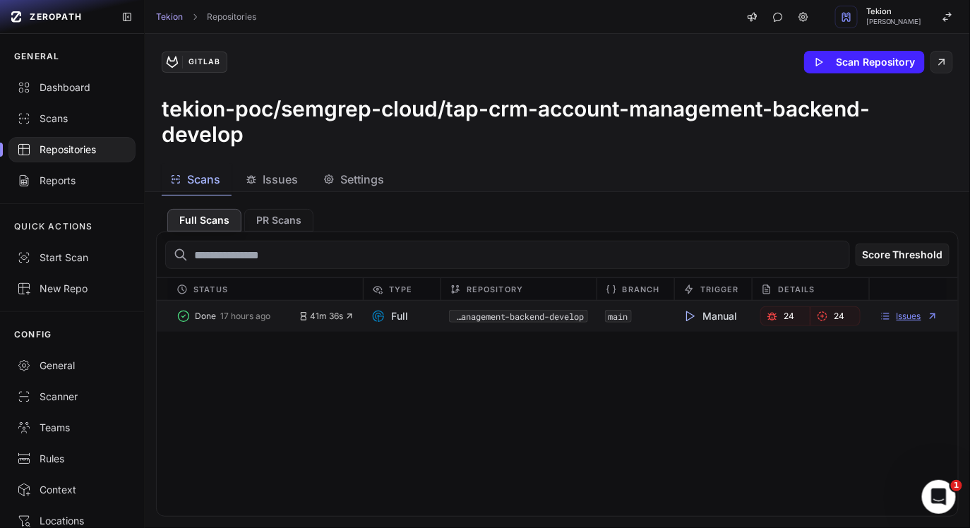
click at [915, 311] on link "Issues" at bounding box center [908, 316] width 59 height 11
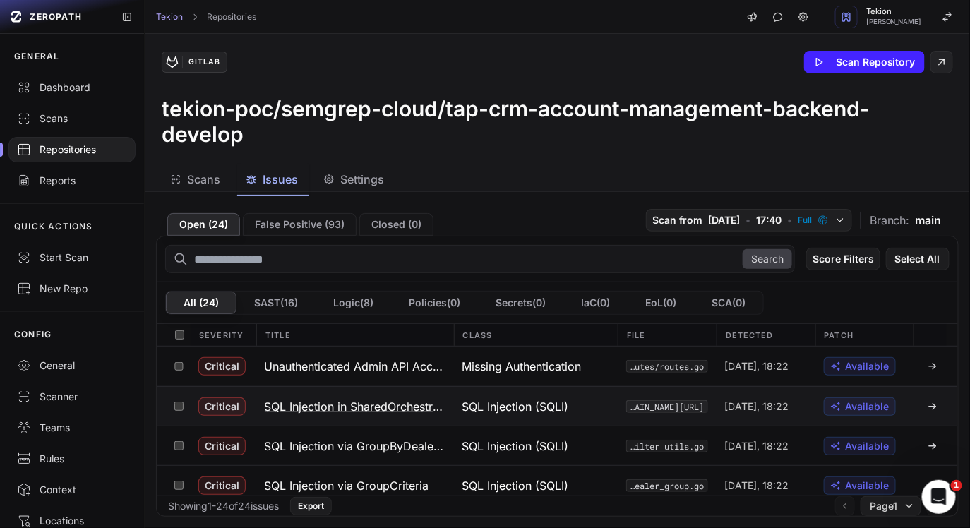
click at [361, 404] on h3 "SQL Injection in SharedOrchestrator CommonDao" at bounding box center [355, 406] width 181 height 17
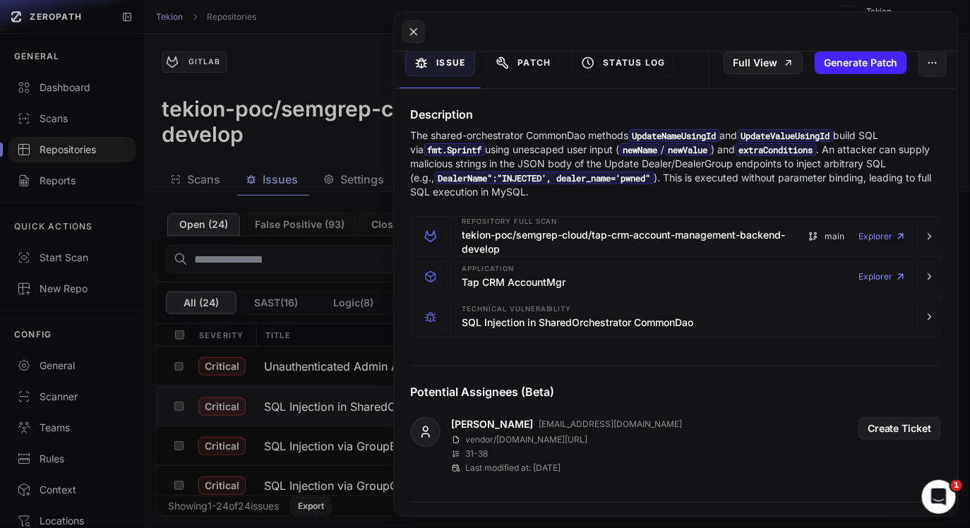
scroll to position [208, 0]
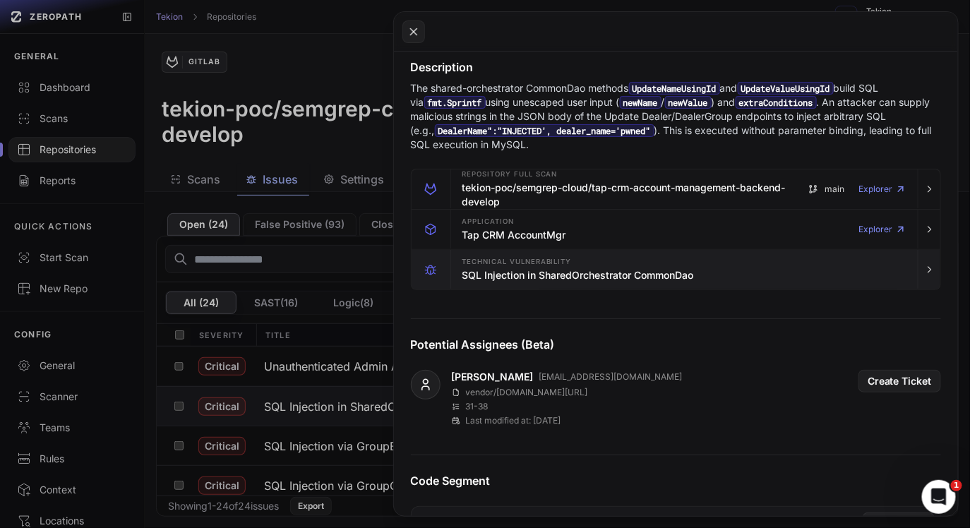
click at [583, 282] on div "Technical Vulnerability SQL Injection in SharedOrchestrator CommonDao" at bounding box center [578, 270] width 232 height 28
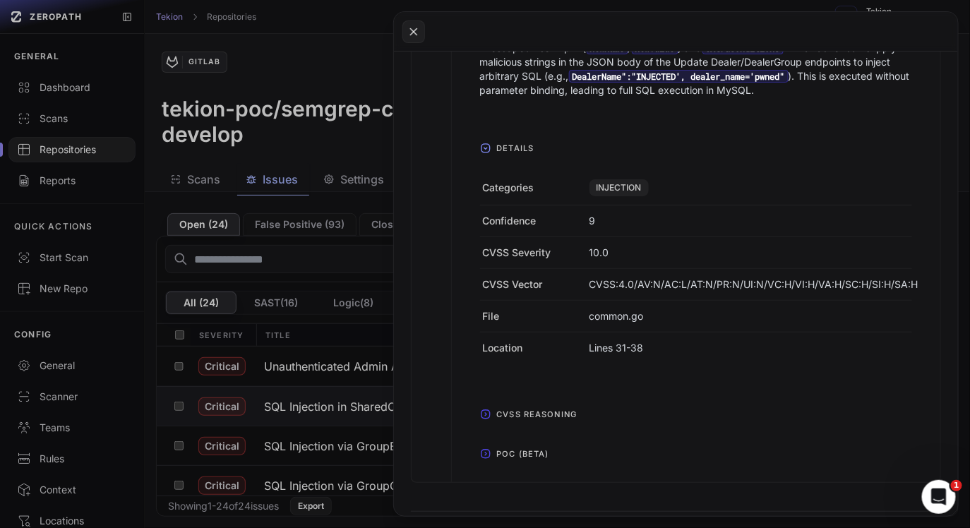
scroll to position [651, 0]
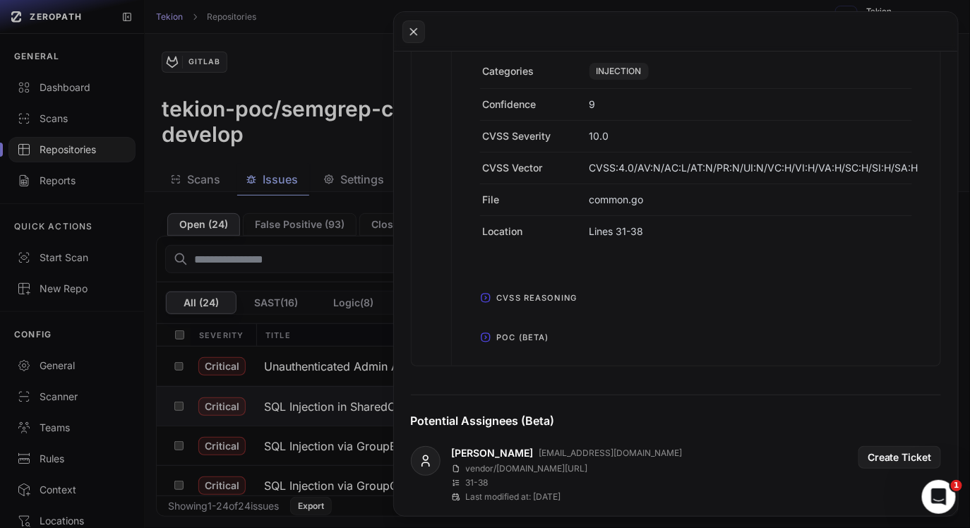
click at [515, 344] on span "POC (Beta)" at bounding box center [523, 337] width 64 height 23
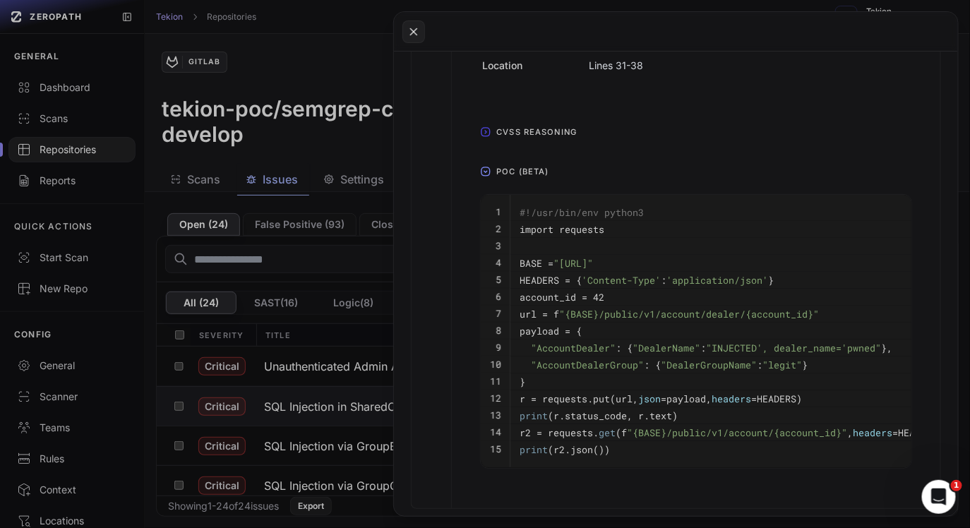
scroll to position [795, 0]
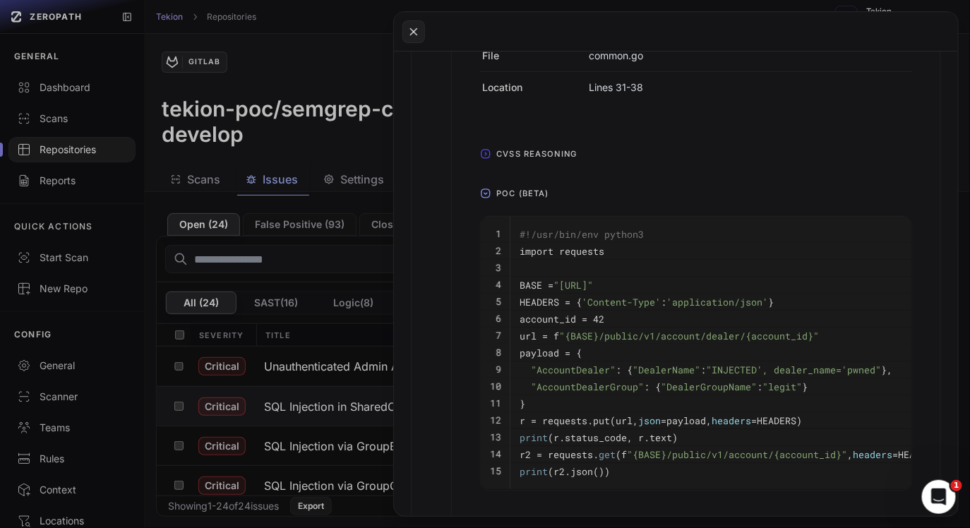
click at [550, 162] on span "CVSS Reasoning" at bounding box center [537, 154] width 92 height 23
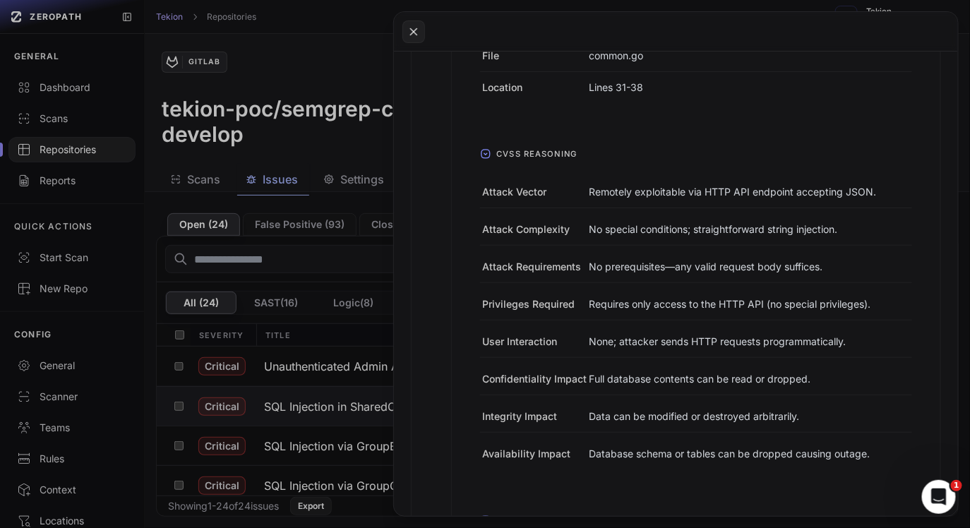
click at [543, 155] on span "CVSS Reasoning" at bounding box center [537, 154] width 92 height 23
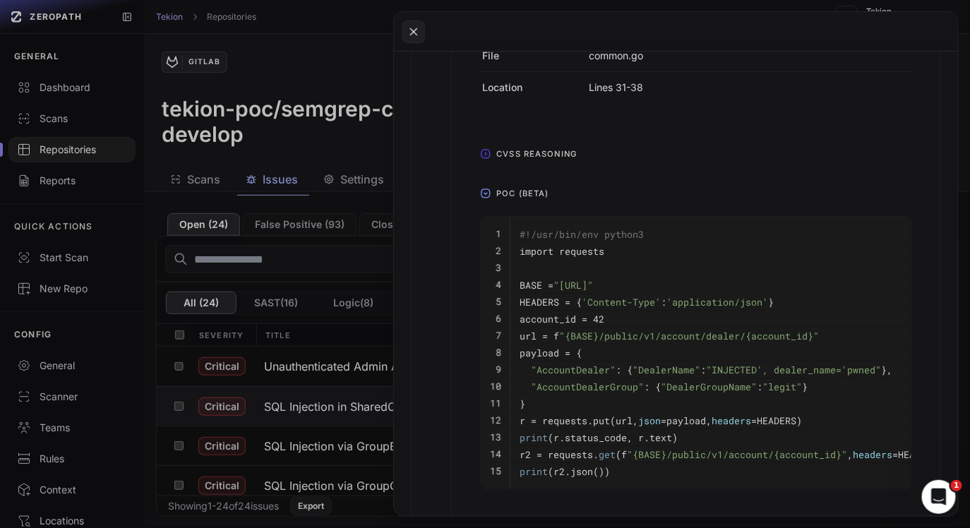
click at [543, 155] on span "CVSS Reasoning" at bounding box center [537, 154] width 92 height 23
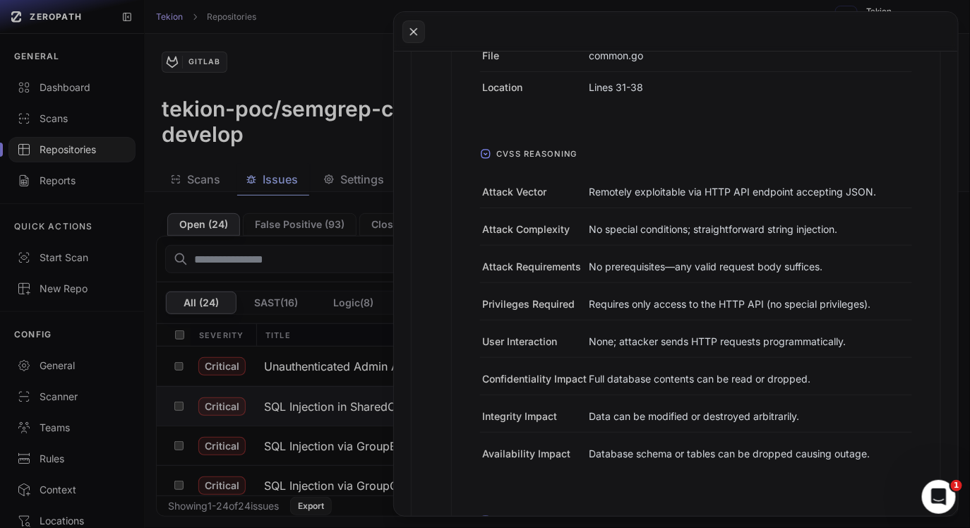
click at [543, 155] on span "CVSS Reasoning" at bounding box center [537, 154] width 92 height 23
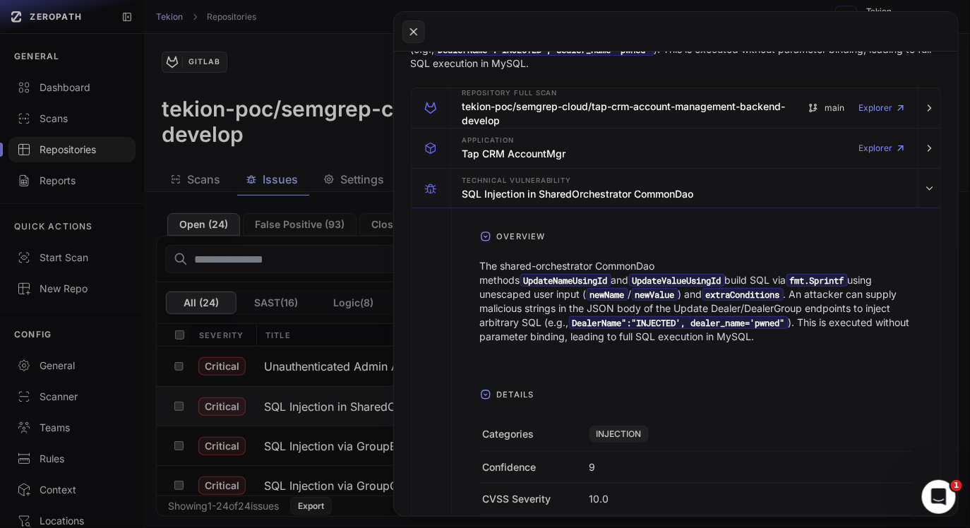
scroll to position [35, 0]
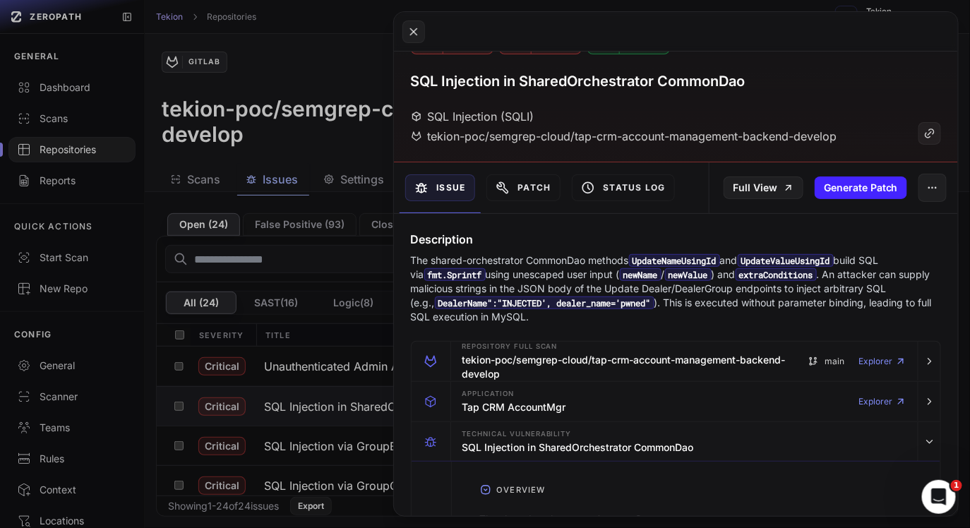
click at [283, 249] on button at bounding box center [485, 264] width 970 height 528
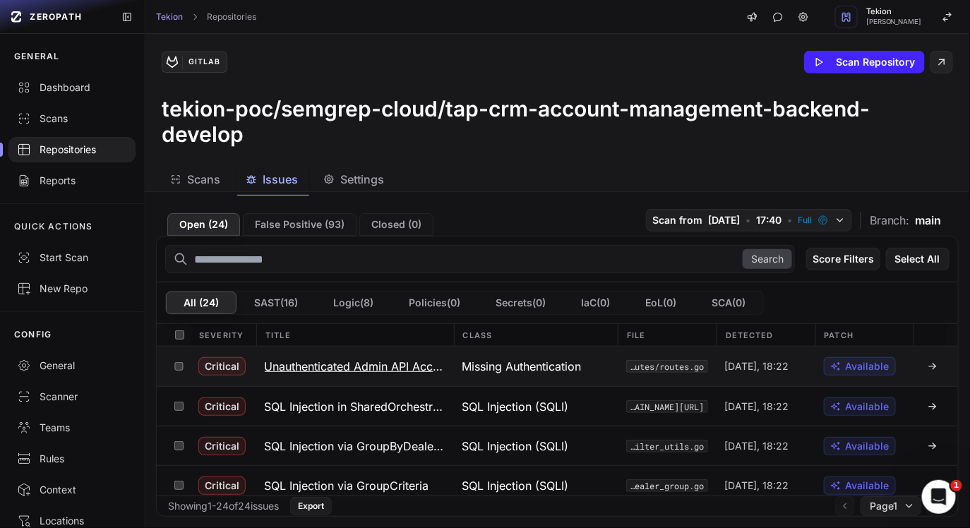
click at [368, 373] on h3 "Unauthenticated Admin API Access" at bounding box center [355, 366] width 181 height 17
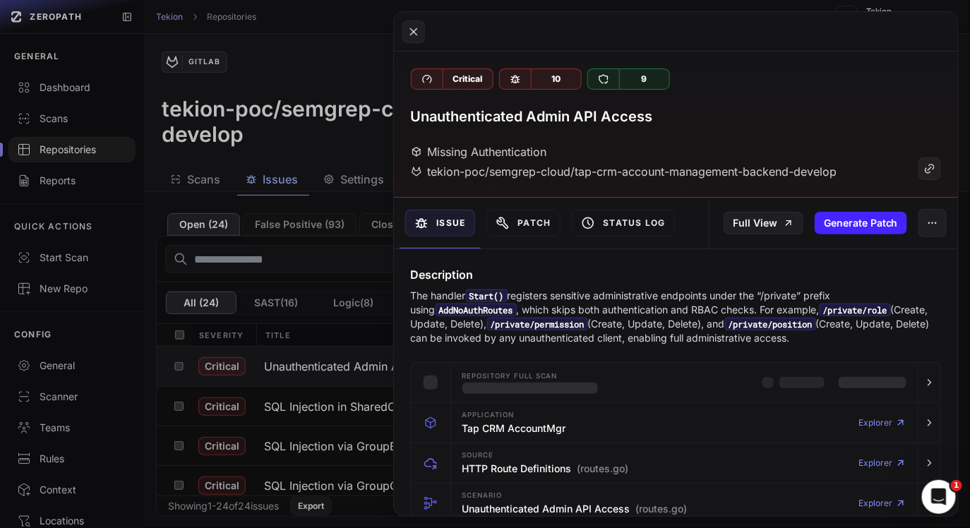
click at [597, 299] on p "The handler Start() registers sensitive administrative endpoints under the “/pr…" at bounding box center [676, 317] width 531 height 56
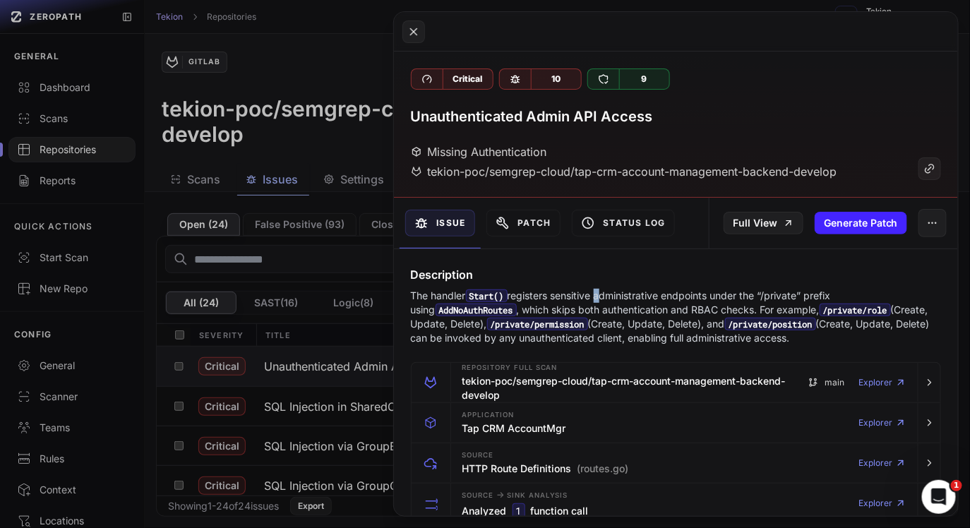
click at [597, 299] on p "The handler Start() registers sensitive administrative endpoints under the “/pr…" at bounding box center [676, 317] width 531 height 56
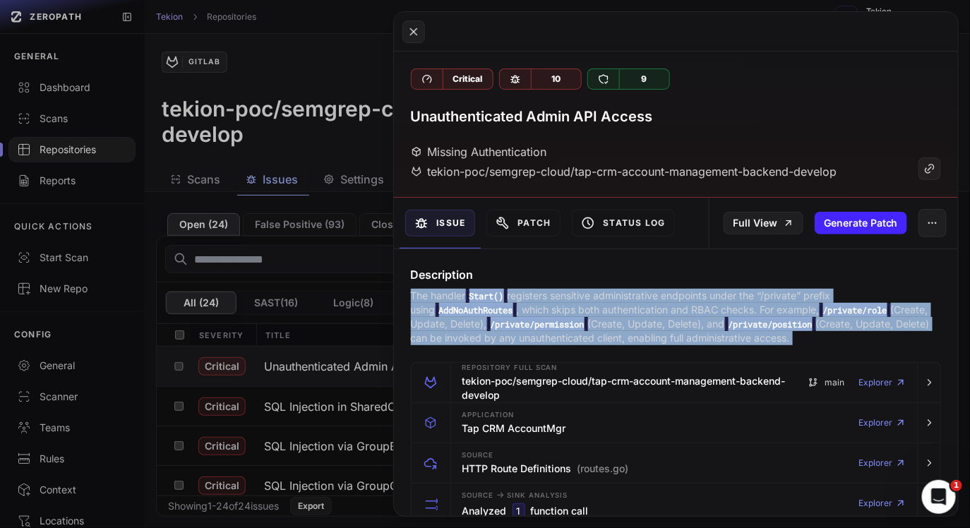
click at [639, 303] on p "The handler Start() registers sensitive administrative endpoints under the “/pr…" at bounding box center [676, 317] width 531 height 56
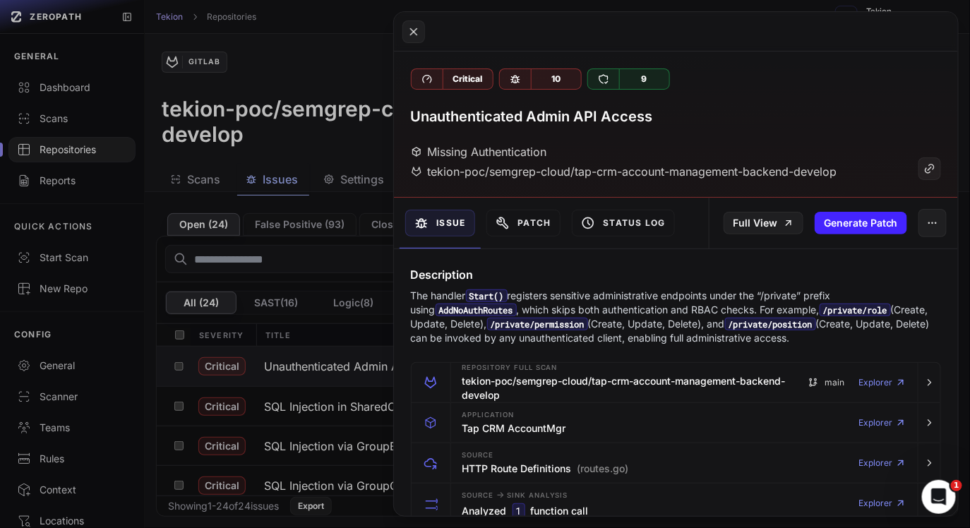
click at [639, 303] on p "The handler Start() registers sensitive administrative endpoints under the “/pr…" at bounding box center [676, 317] width 531 height 56
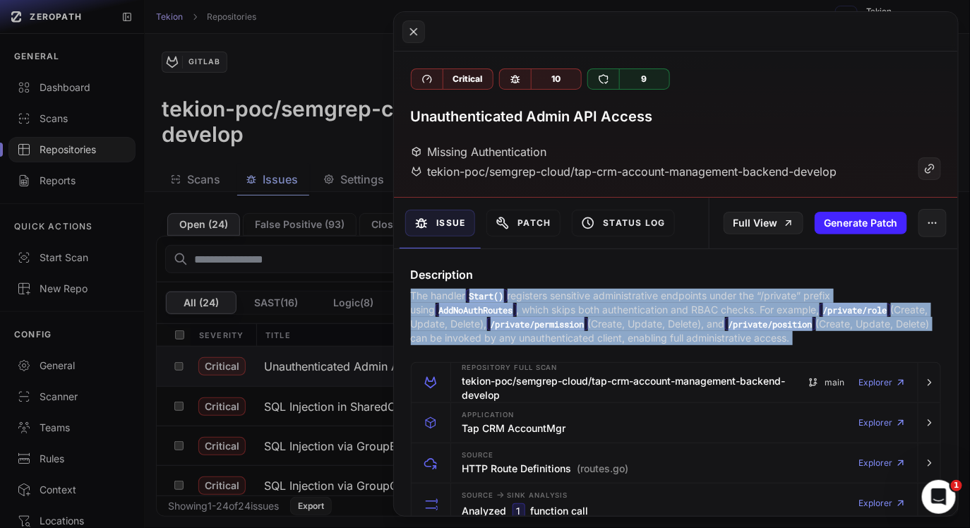
click at [668, 331] on p "The handler Start() registers sensitive administrative endpoints under the “/pr…" at bounding box center [676, 317] width 531 height 56
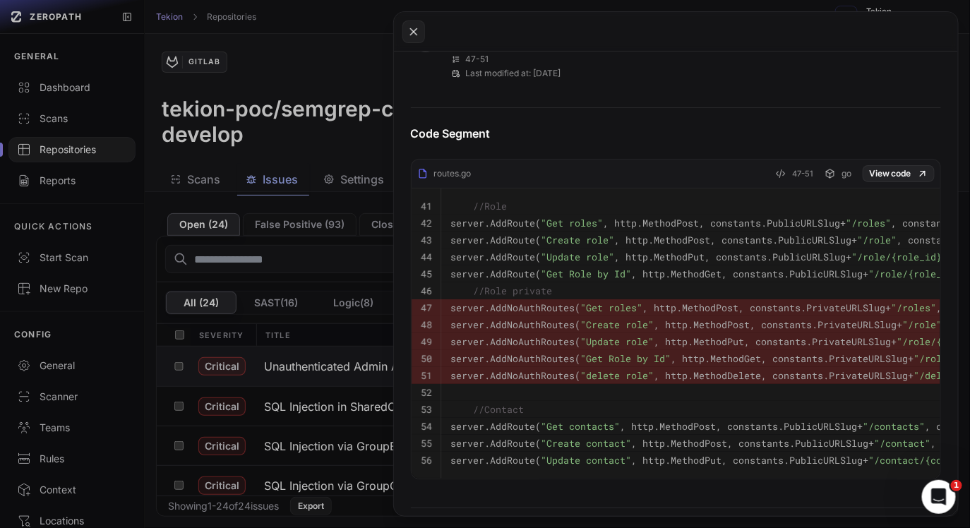
click at [324, 270] on button at bounding box center [485, 264] width 970 height 528
